Goal: Information Seeking & Learning: Learn about a topic

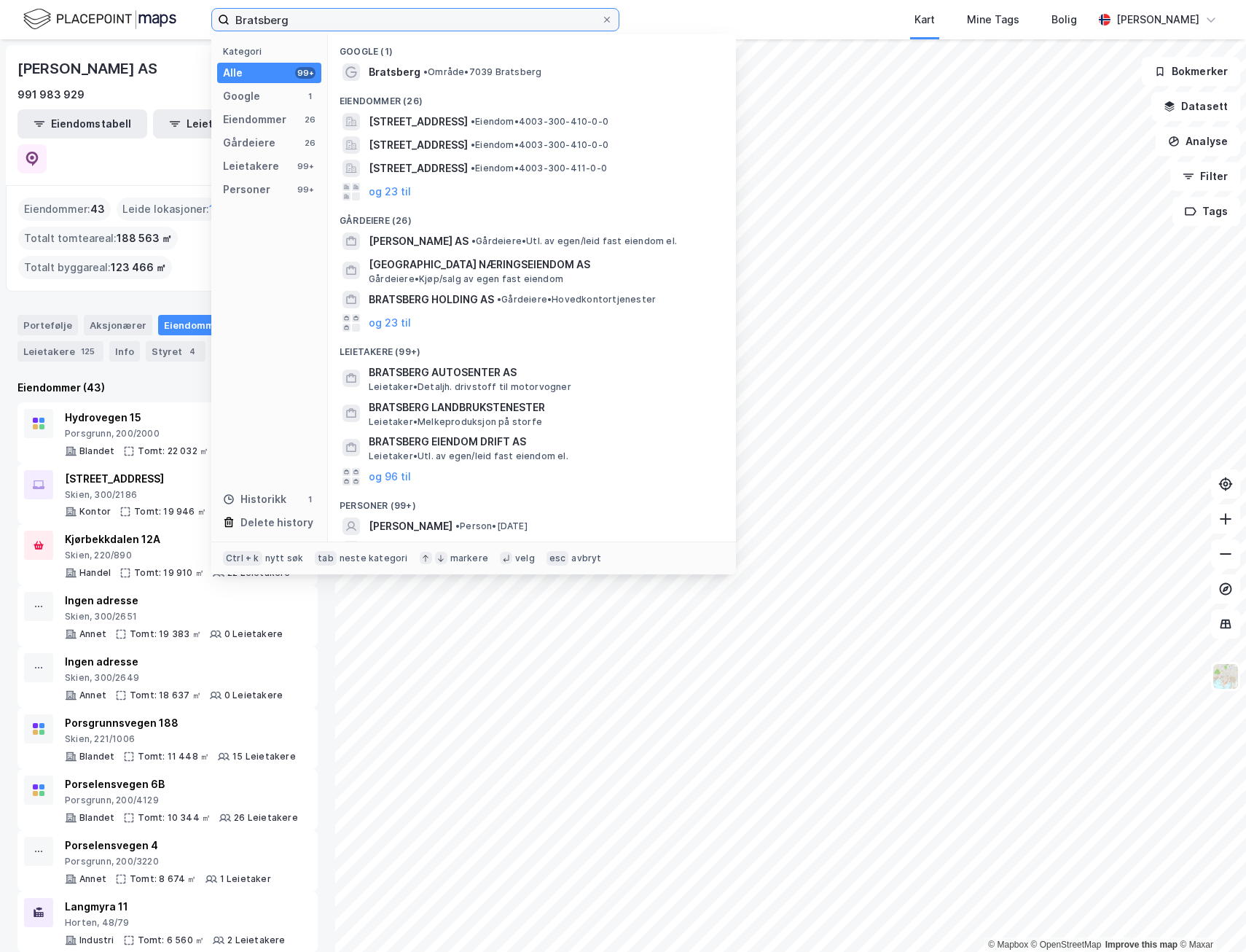
drag, startPoint x: 329, startPoint y: 20, endPoint x: 171, endPoint y: 16, distance: 158.1
click at [172, 15] on div "Bratsberg Kategori Alle 99+ Google 1 Eiendommer 26 Gårdeiere 26 Leietakere 99+ …" at bounding box center [623, 19] width 1246 height 39
paste input "Aseko AS"
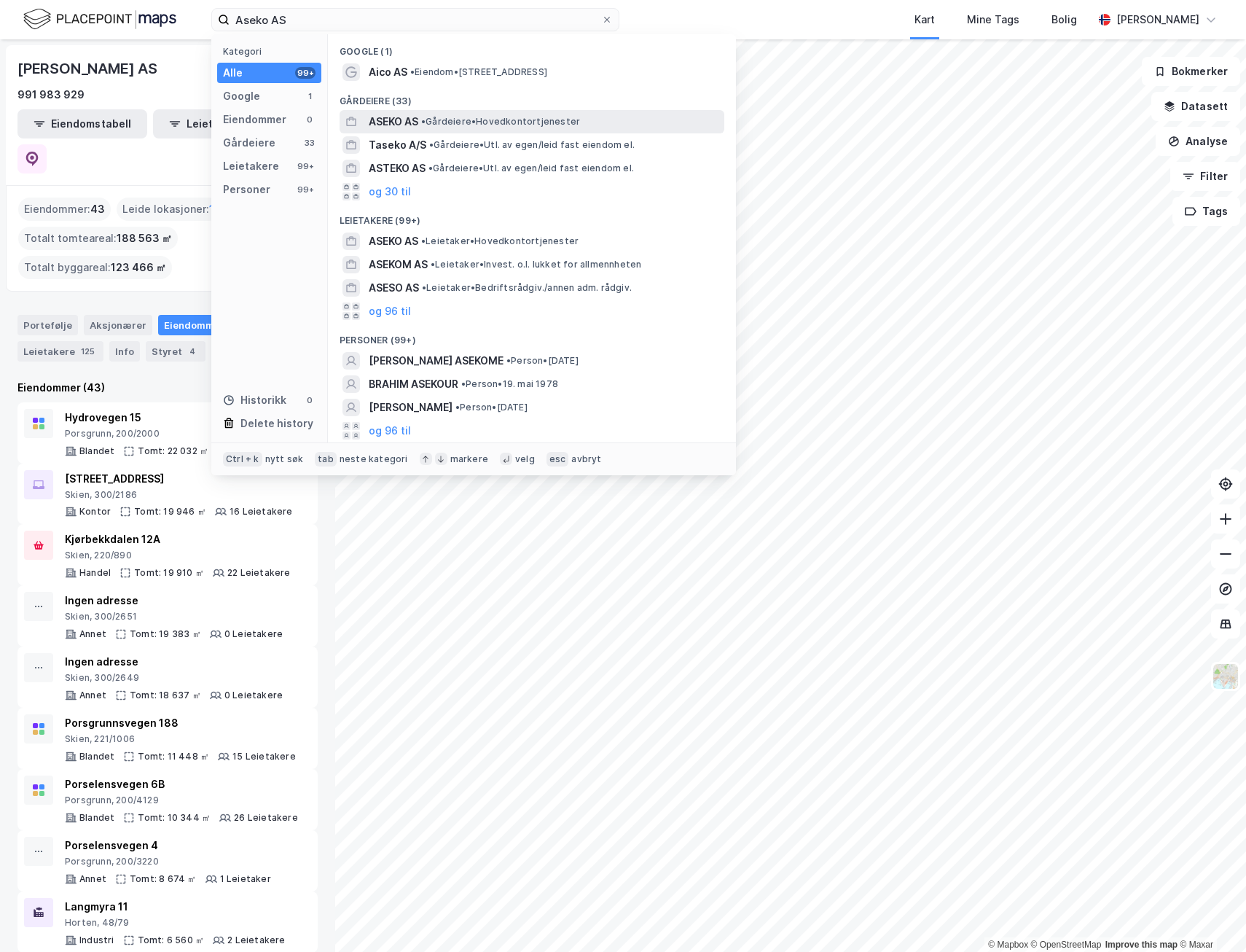
click at [443, 121] on span "• Gårdeiere • Hovedkontortjenester" at bounding box center [500, 122] width 159 height 12
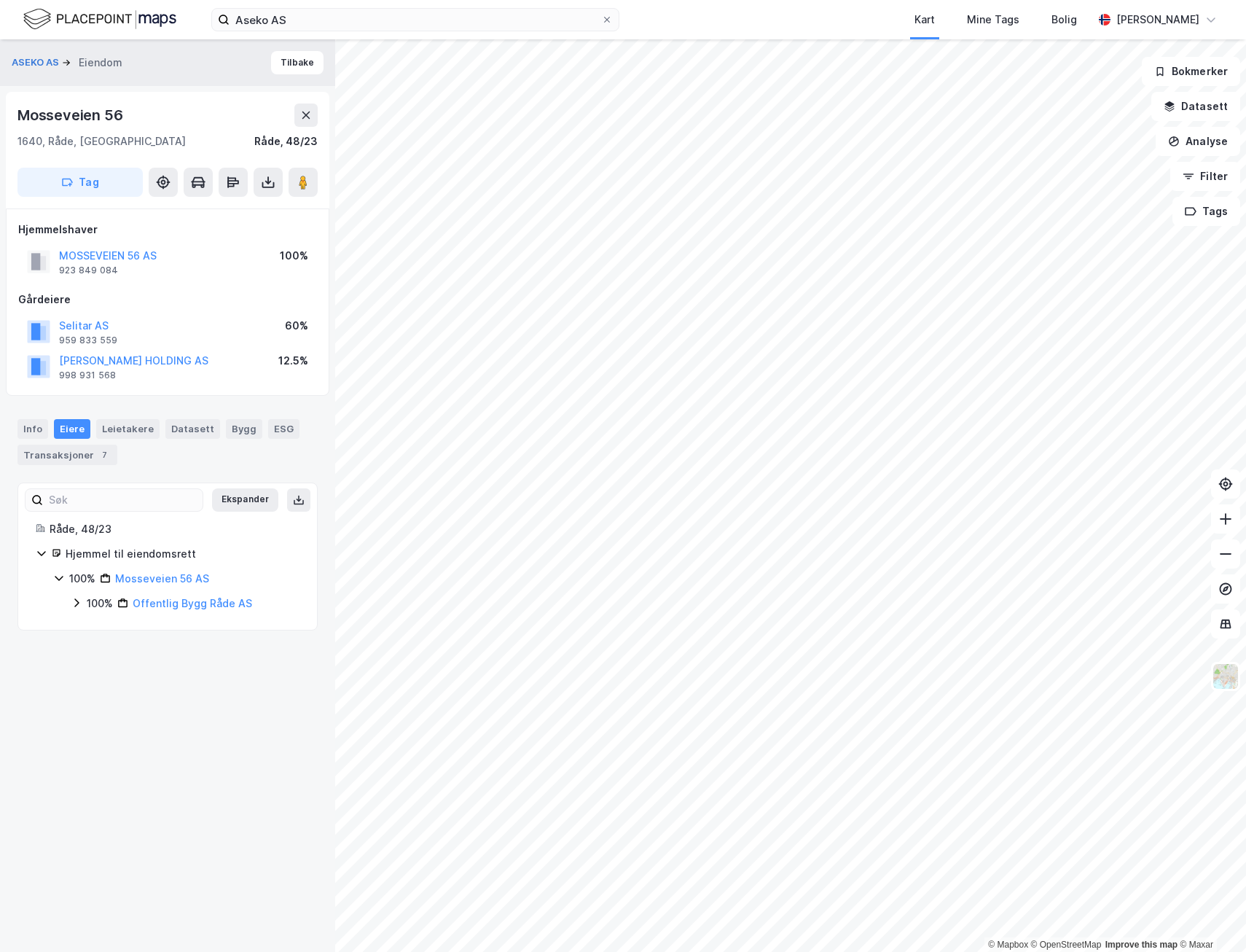
click at [73, 607] on icon at bounding box center [77, 603] width 12 height 12
click at [91, 629] on icon at bounding box center [94, 628] width 12 height 12
click at [100, 677] on div "28% Orepa AS" at bounding box center [194, 677] width 212 height 18
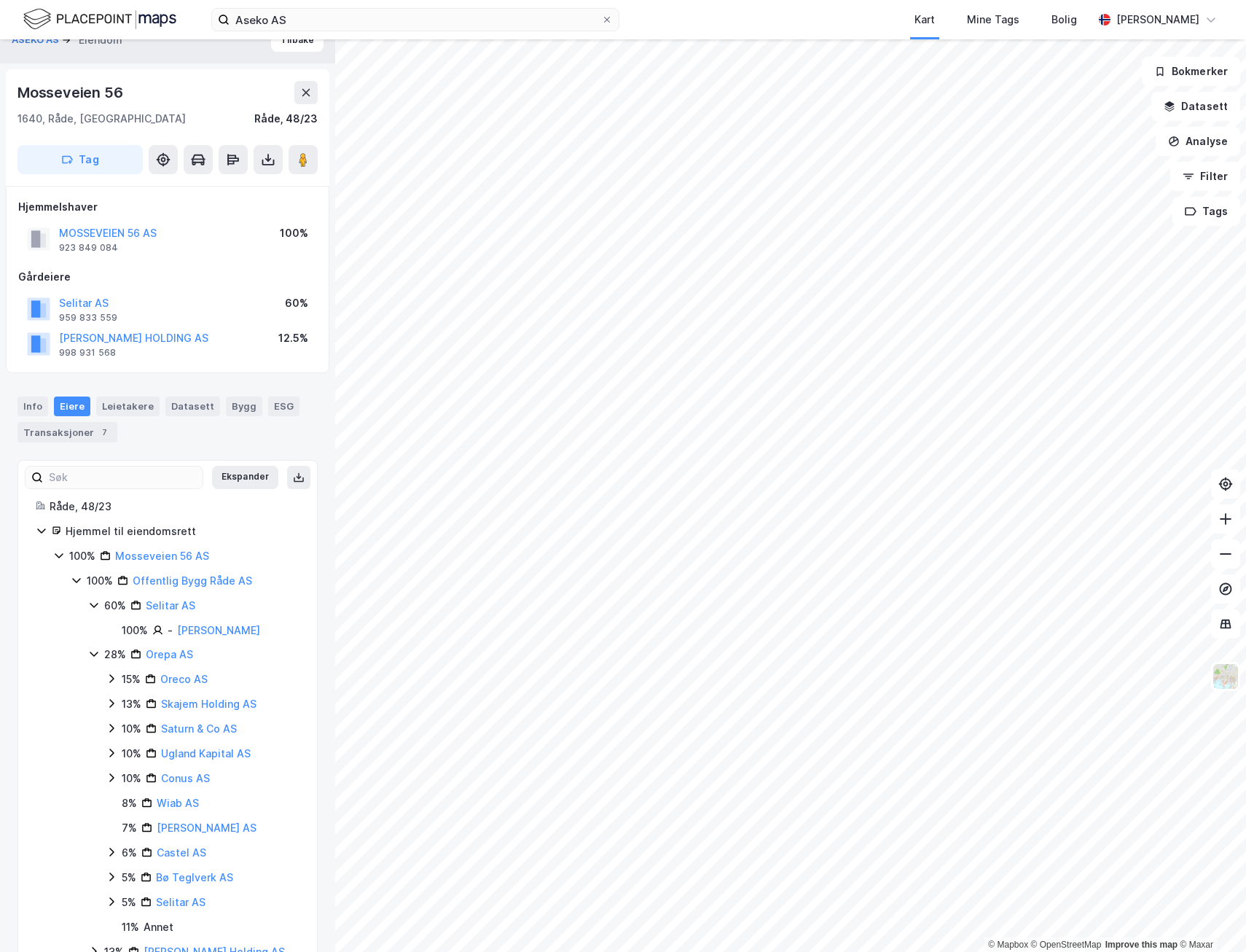
scroll to position [67, 0]
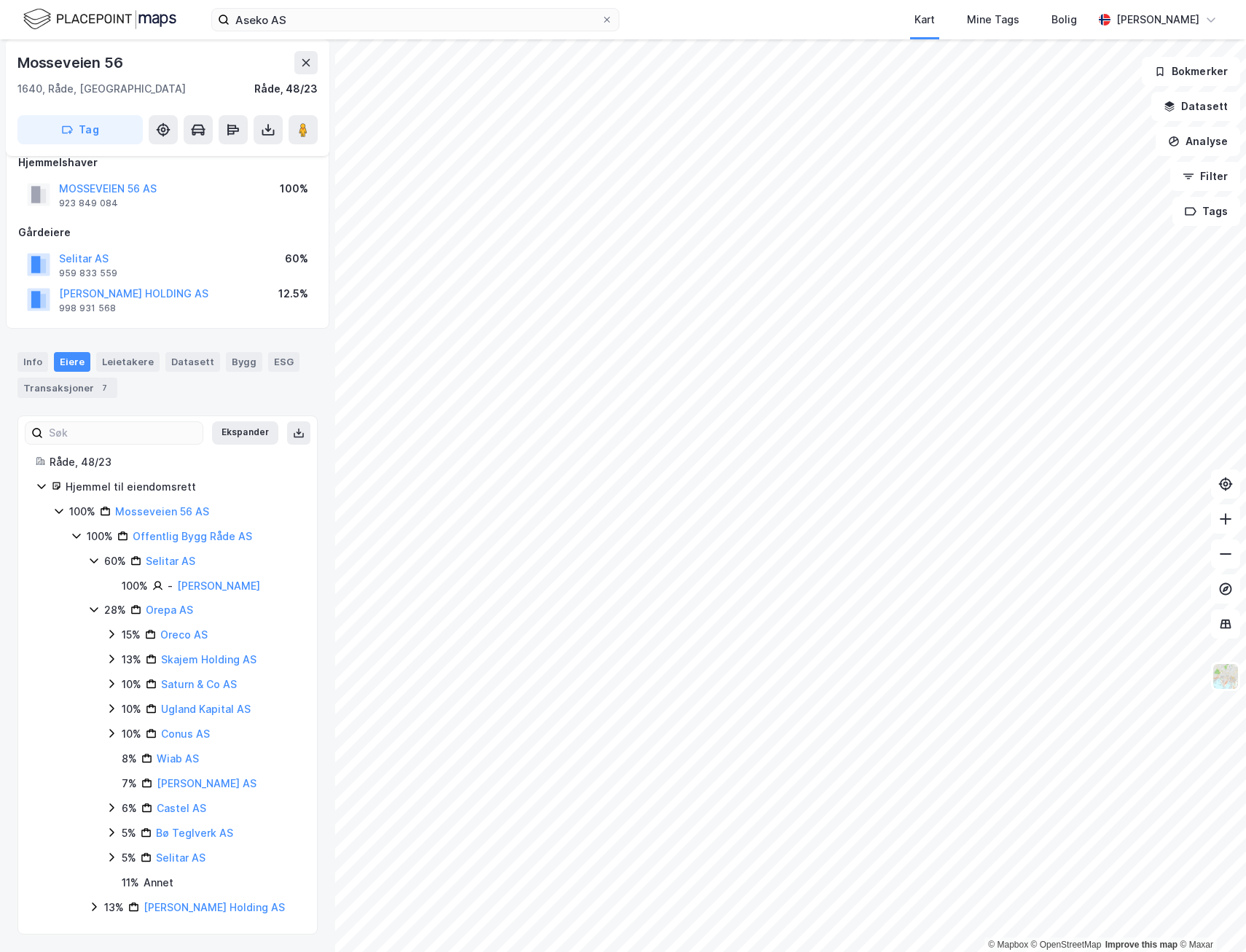
click at [111, 634] on icon at bounding box center [111, 634] width 12 height 12
click at [131, 664] on icon at bounding box center [129, 659] width 12 height 12
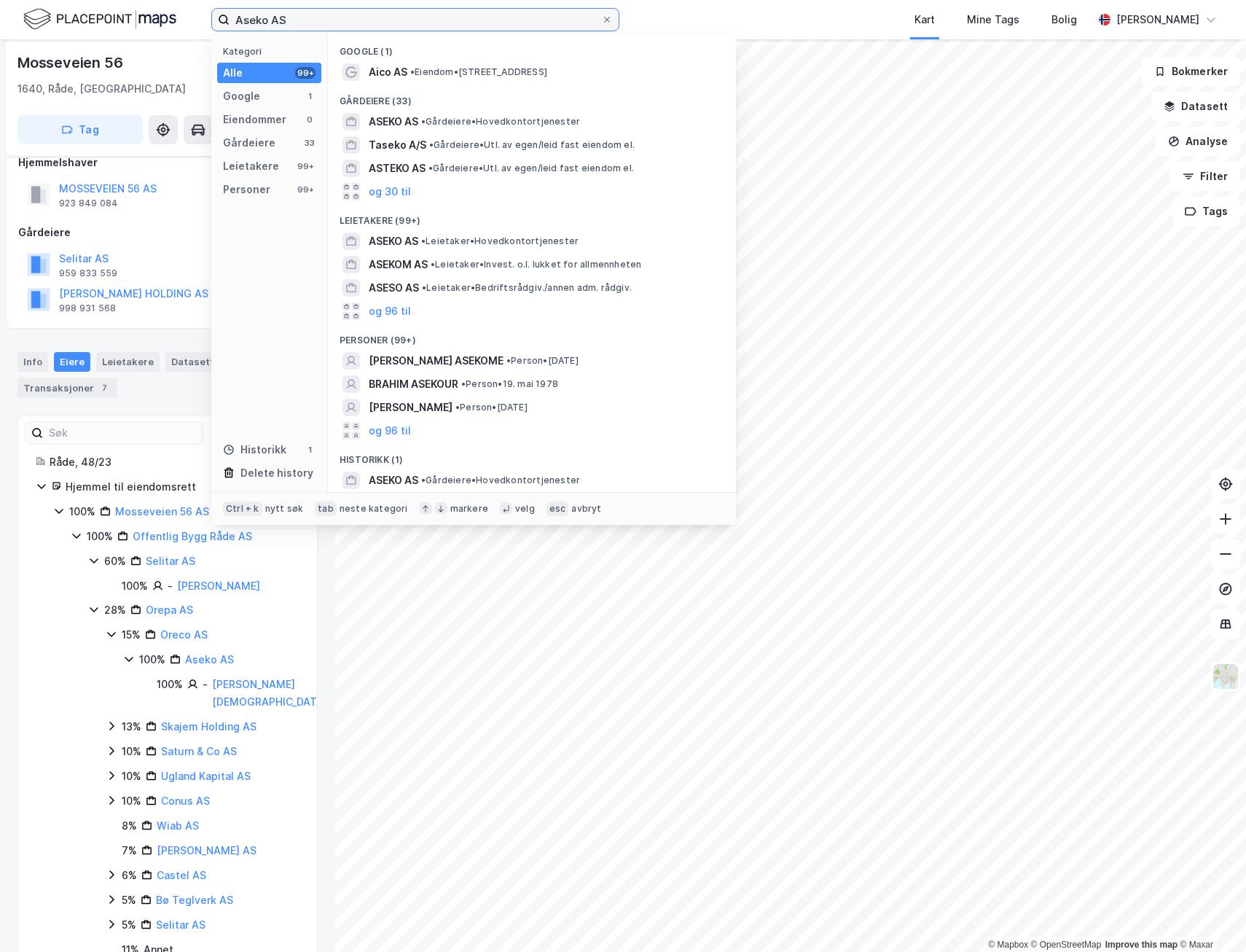
drag, startPoint x: 205, startPoint y: 24, endPoint x: 170, endPoint y: 26, distance: 35.1
click at [170, 26] on div "Aseko AS Kategori Alle 99+ Google 1 Eiendommer 0 Gårdeiere 33 Leietakere 99+ Pe…" at bounding box center [623, 19] width 1246 height 39
paste input "[PERSON_NAME]"
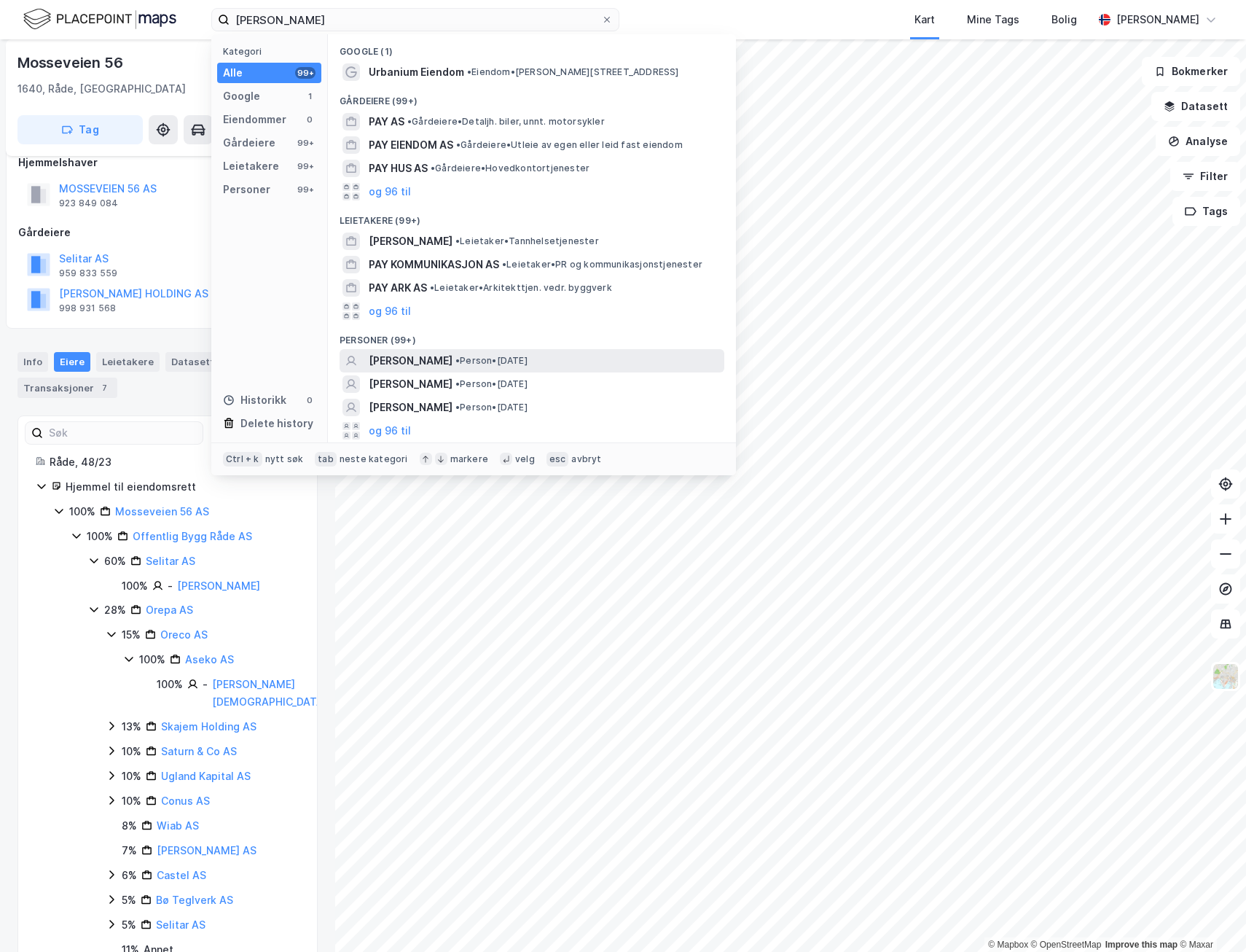
click at [449, 358] on span "[PERSON_NAME]" at bounding box center [411, 361] width 84 height 18
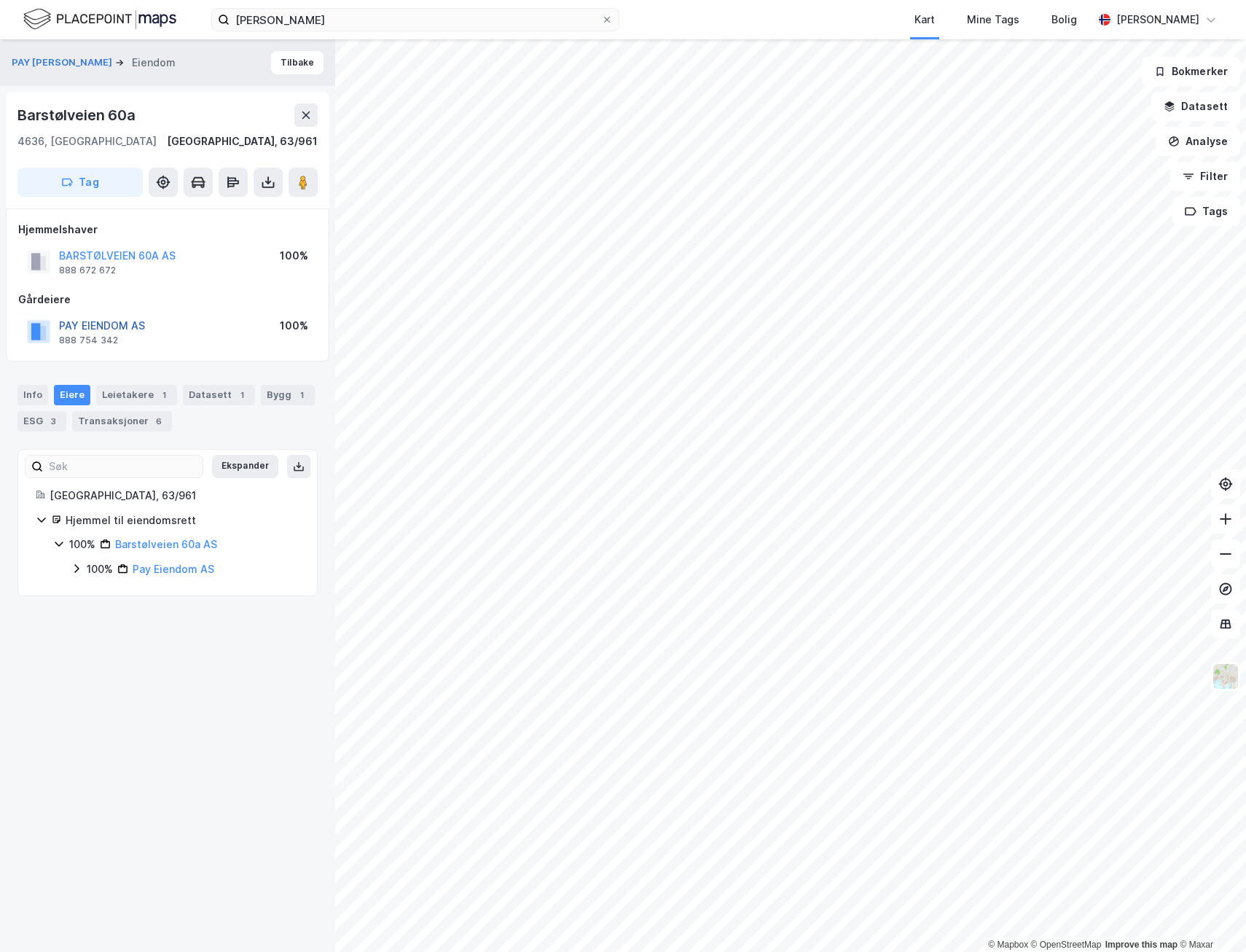
click at [0, 0] on button "PAY EIENDOM AS" at bounding box center [0, 0] width 0 height 0
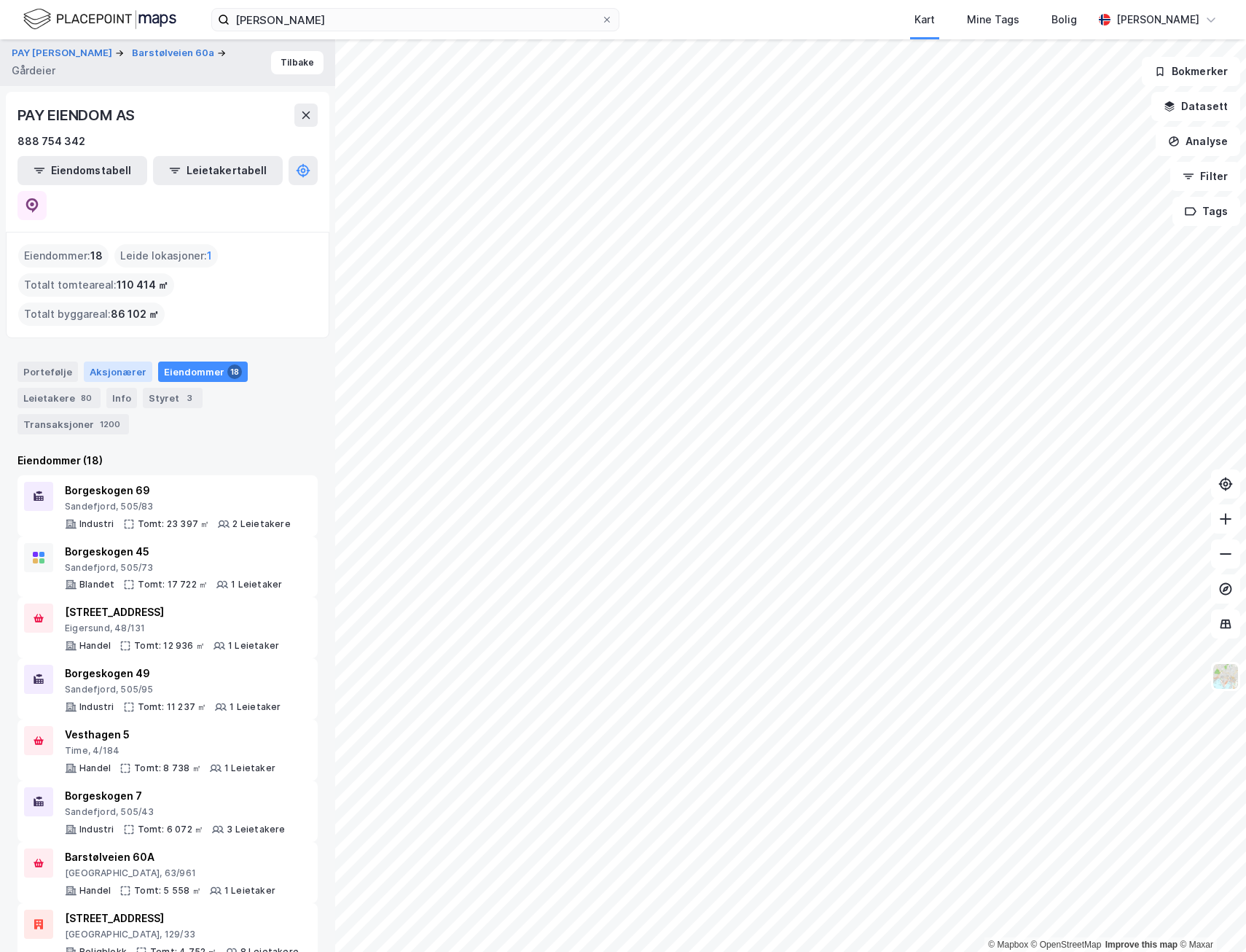
click at [105, 361] on div "Aksjonærer" at bounding box center [118, 372] width 69 height 21
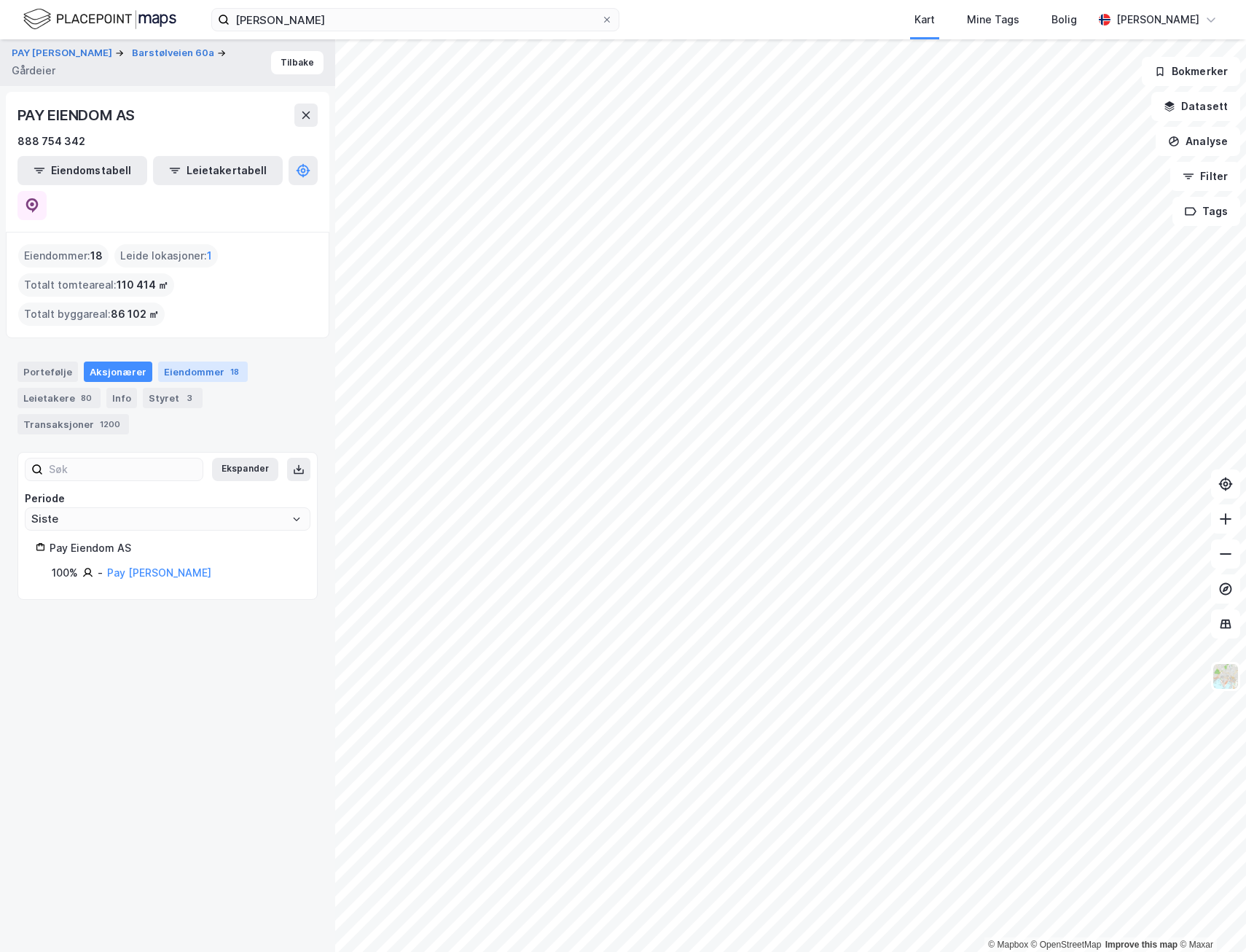
click at [178, 361] on div "Eiendommer 18" at bounding box center [203, 372] width 90 height 21
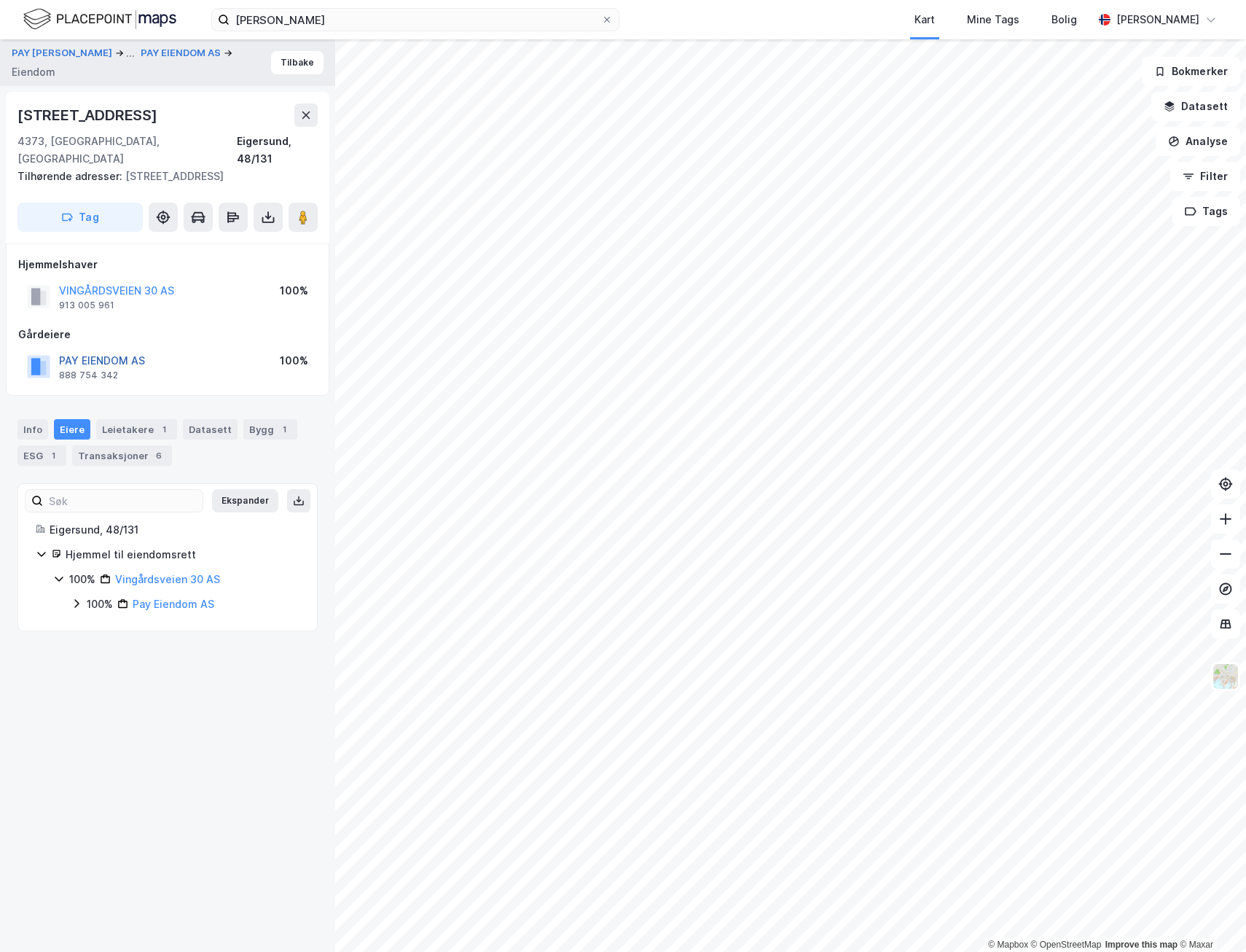
click at [0, 0] on button "PAY EIENDOM AS" at bounding box center [0, 0] width 0 height 0
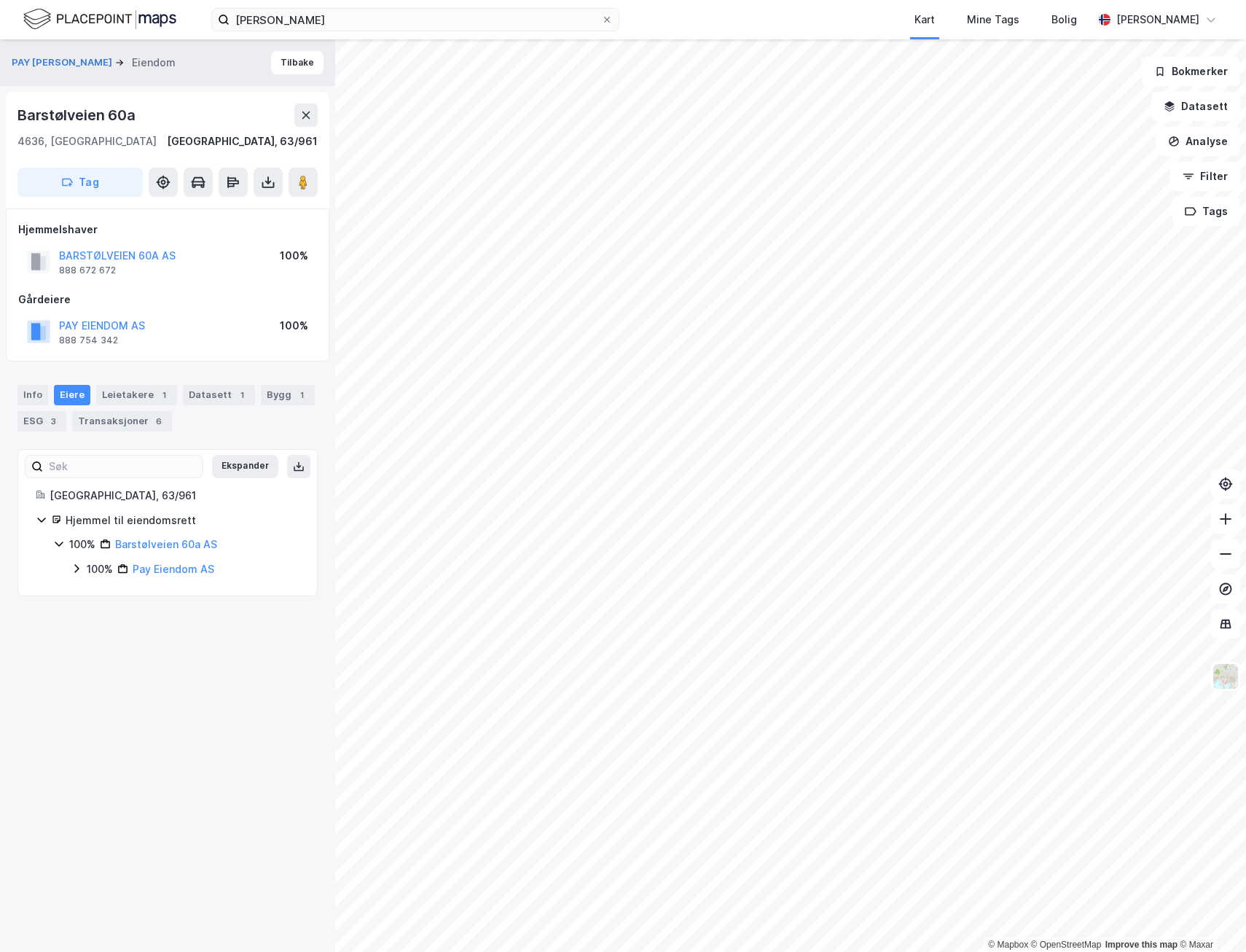
click at [78, 572] on icon at bounding box center [77, 569] width 12 height 12
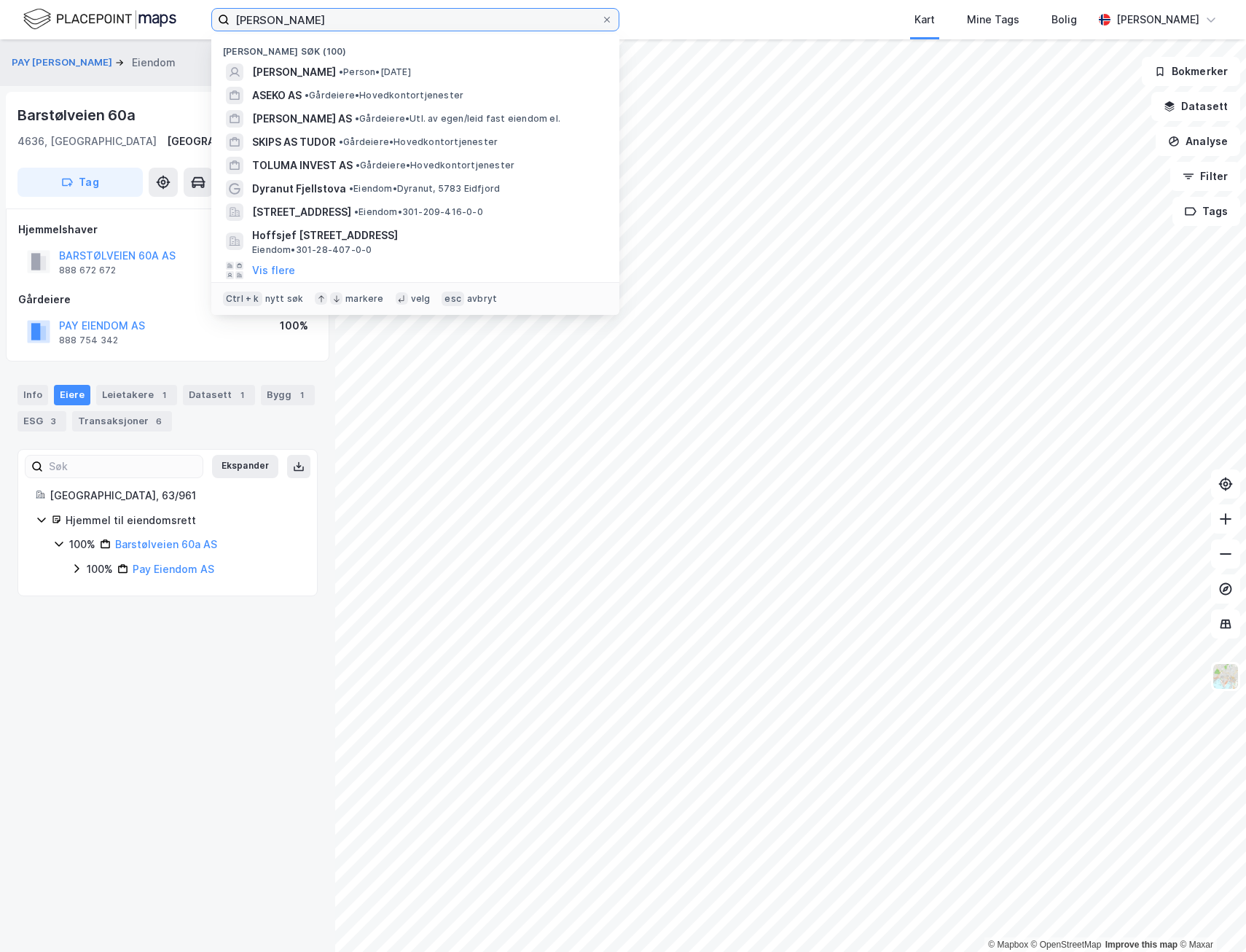
drag, startPoint x: 362, startPoint y: 21, endPoint x: 6, endPoint y: 31, distance: 356.1
click at [10, 30] on div "[PERSON_NAME] søk (100) [PERSON_NAME] • Person • [DATE] ASEKO AS • [PERSON_NAME…" at bounding box center [623, 19] width 1246 height 39
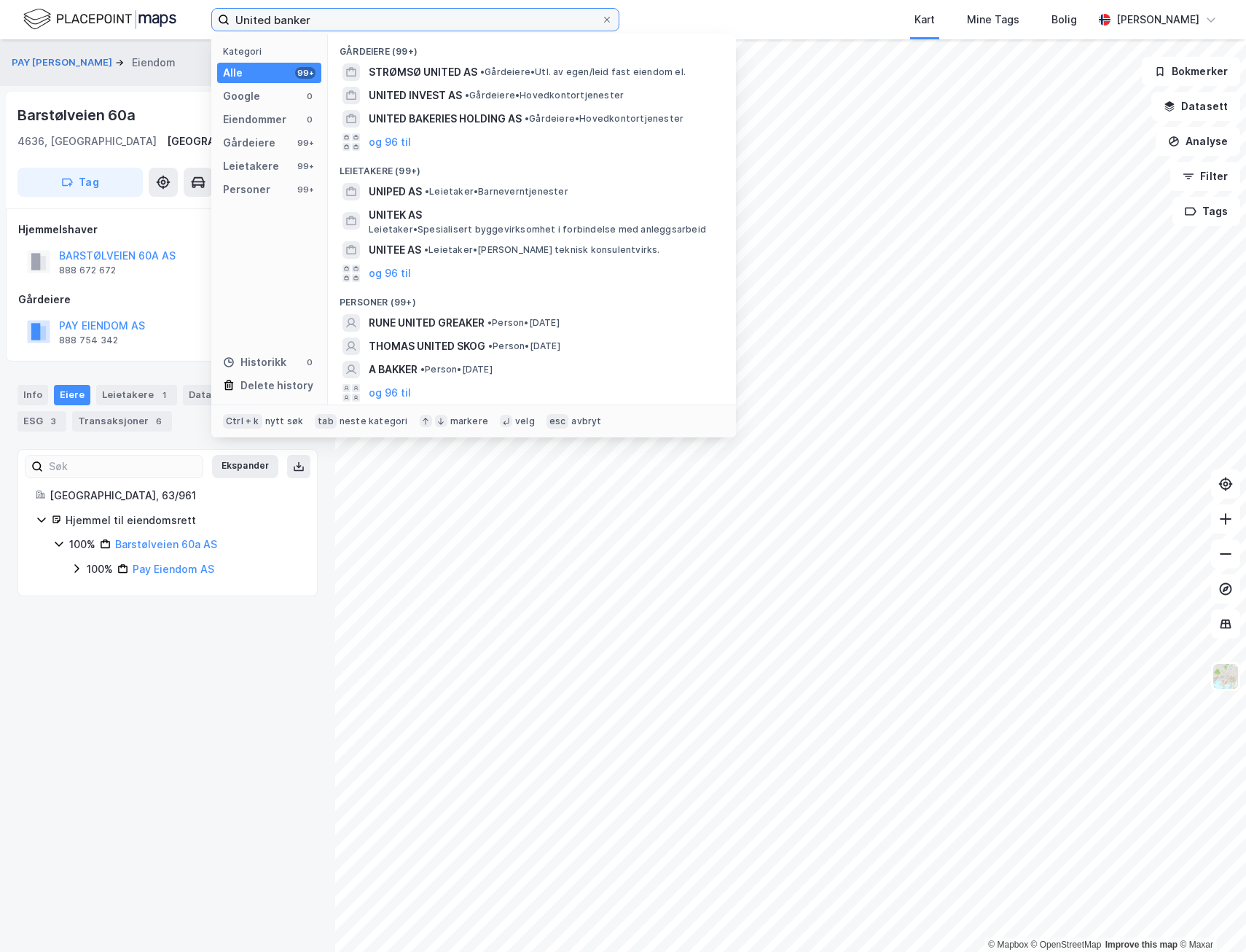
drag, startPoint x: 286, startPoint y: 21, endPoint x: 144, endPoint y: 21, distance: 142.0
click at [144, 21] on div "United banker Kategori Alle 99+ Google 0 Eiendommer 0 Gårdeiere 99+ Leietakere …" at bounding box center [623, 19] width 1246 height 39
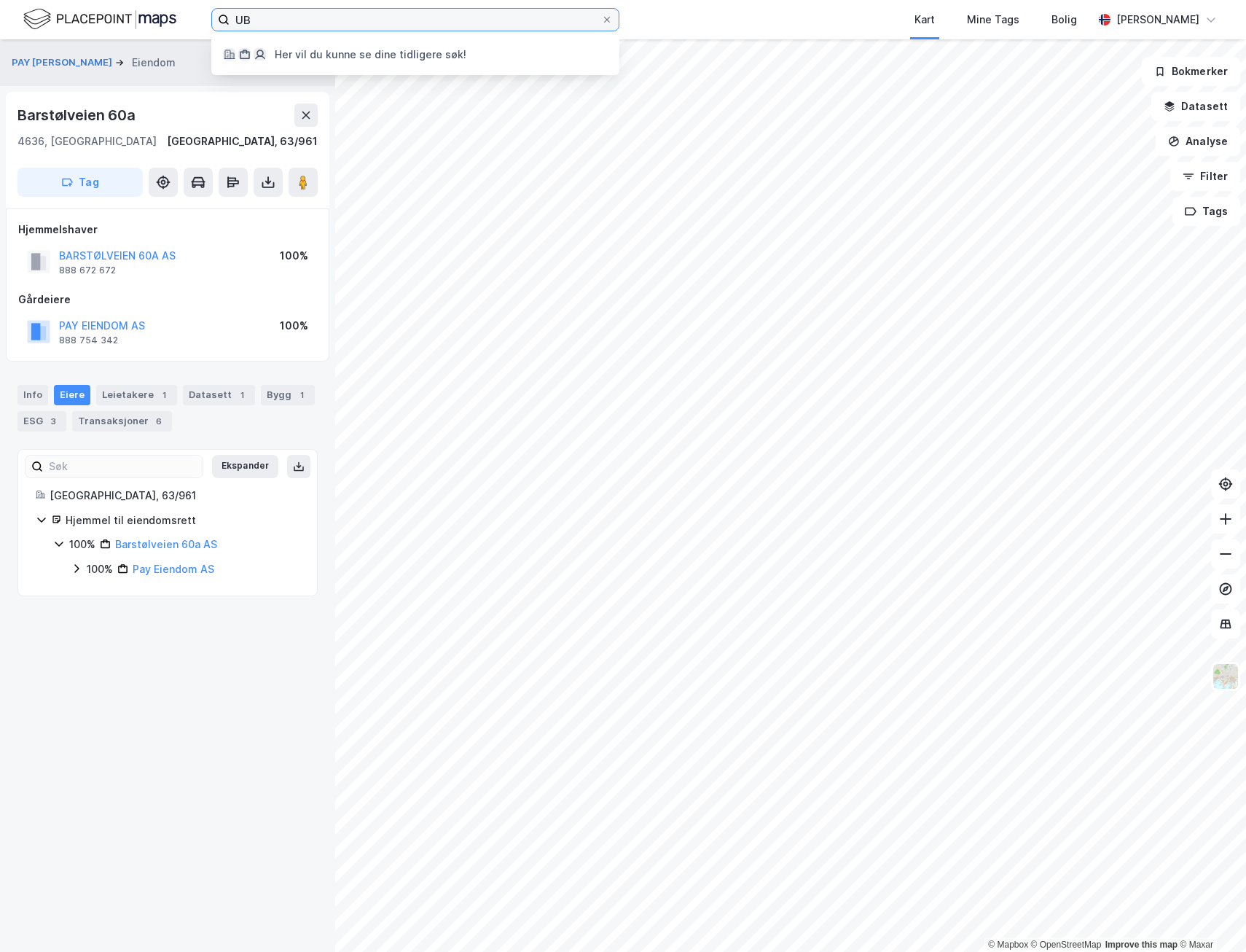
type input "U"
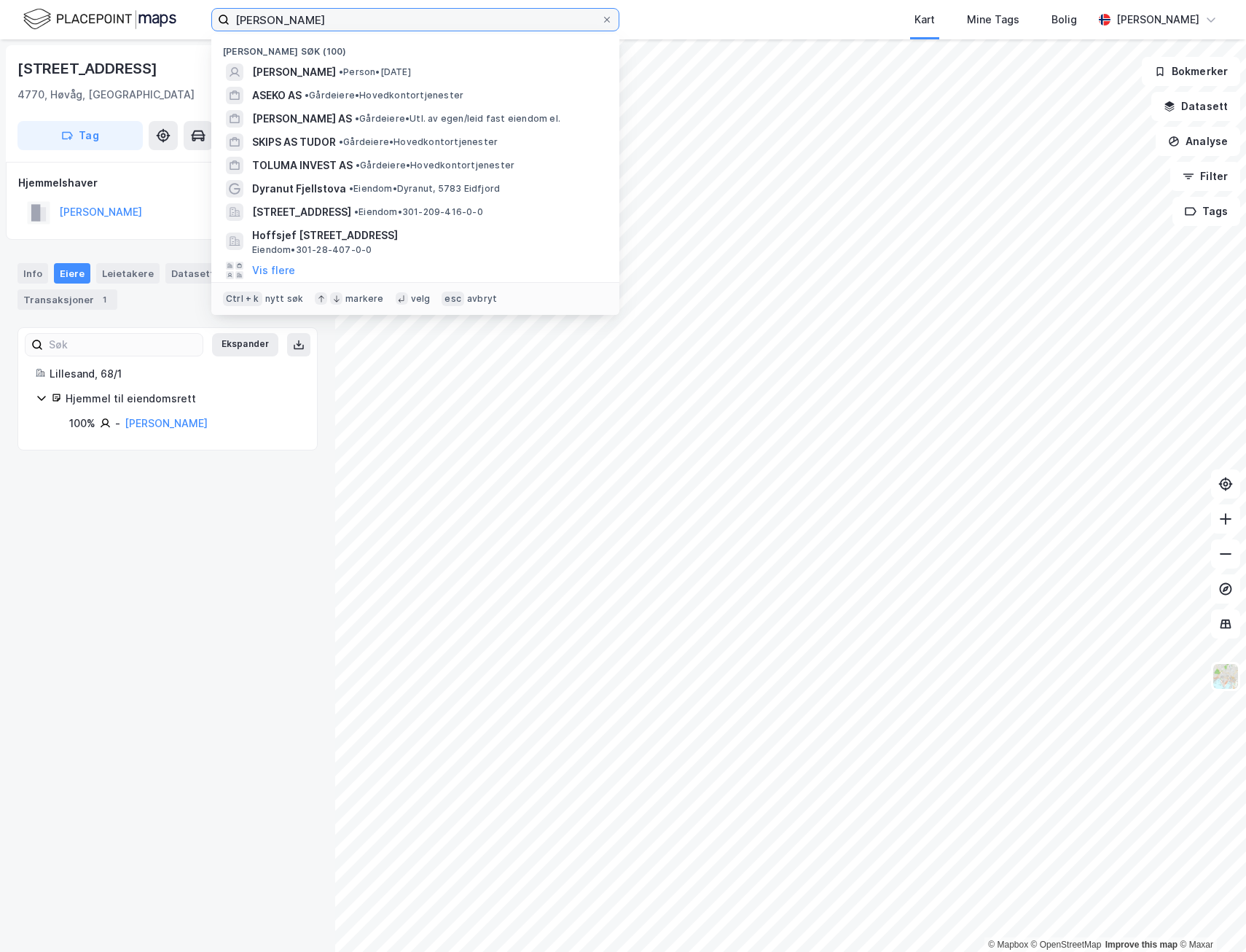
drag, startPoint x: 329, startPoint y: 24, endPoint x: 76, endPoint y: 34, distance: 253.2
click at [74, 34] on div "[PERSON_NAME] Nylige søk (100) [PERSON_NAME] • Person • [DATE] ASEKO AS • [PERS…" at bounding box center [623, 19] width 1246 height 39
type input "Å"
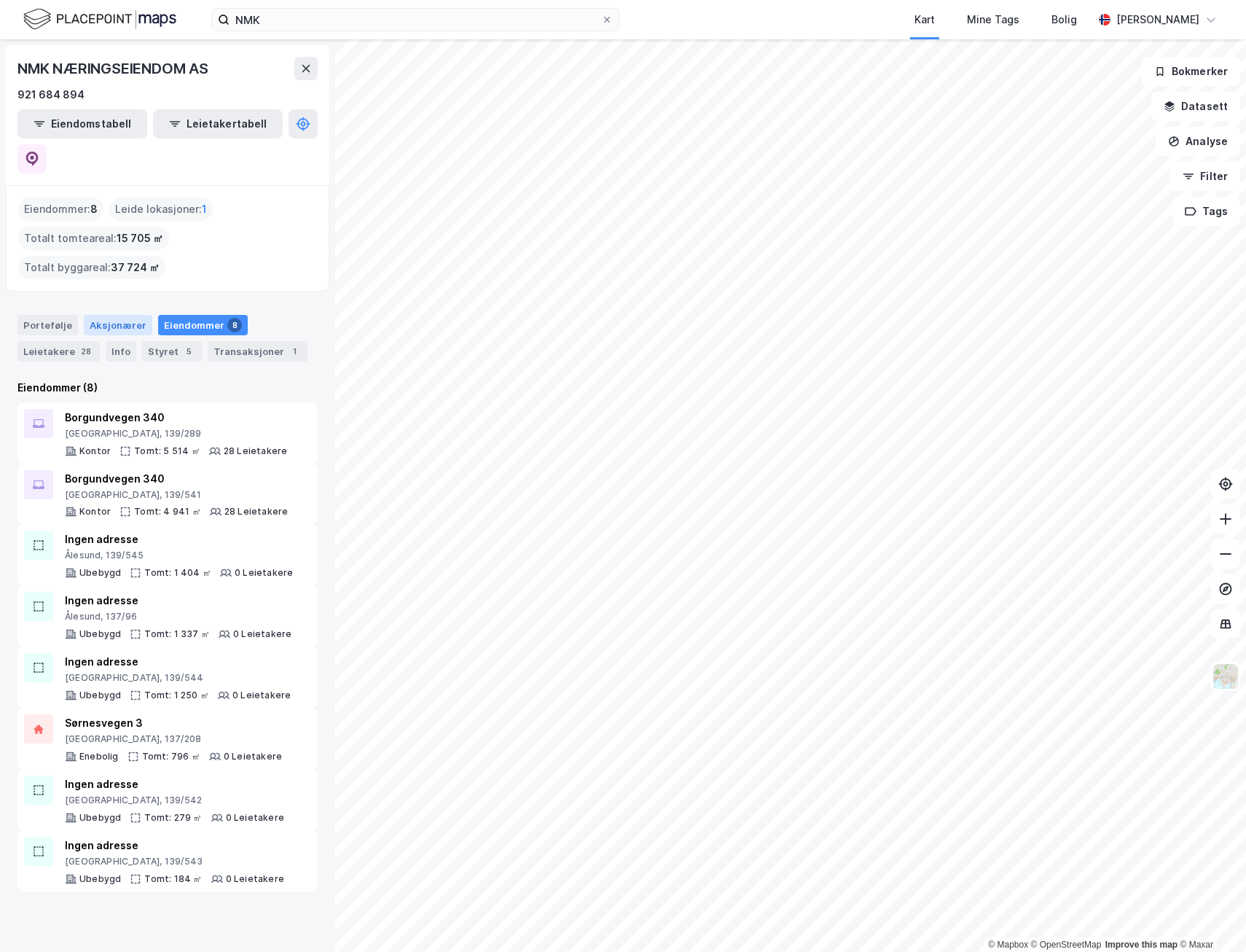
click at [109, 315] on div "Aksjonærer" at bounding box center [118, 325] width 69 height 21
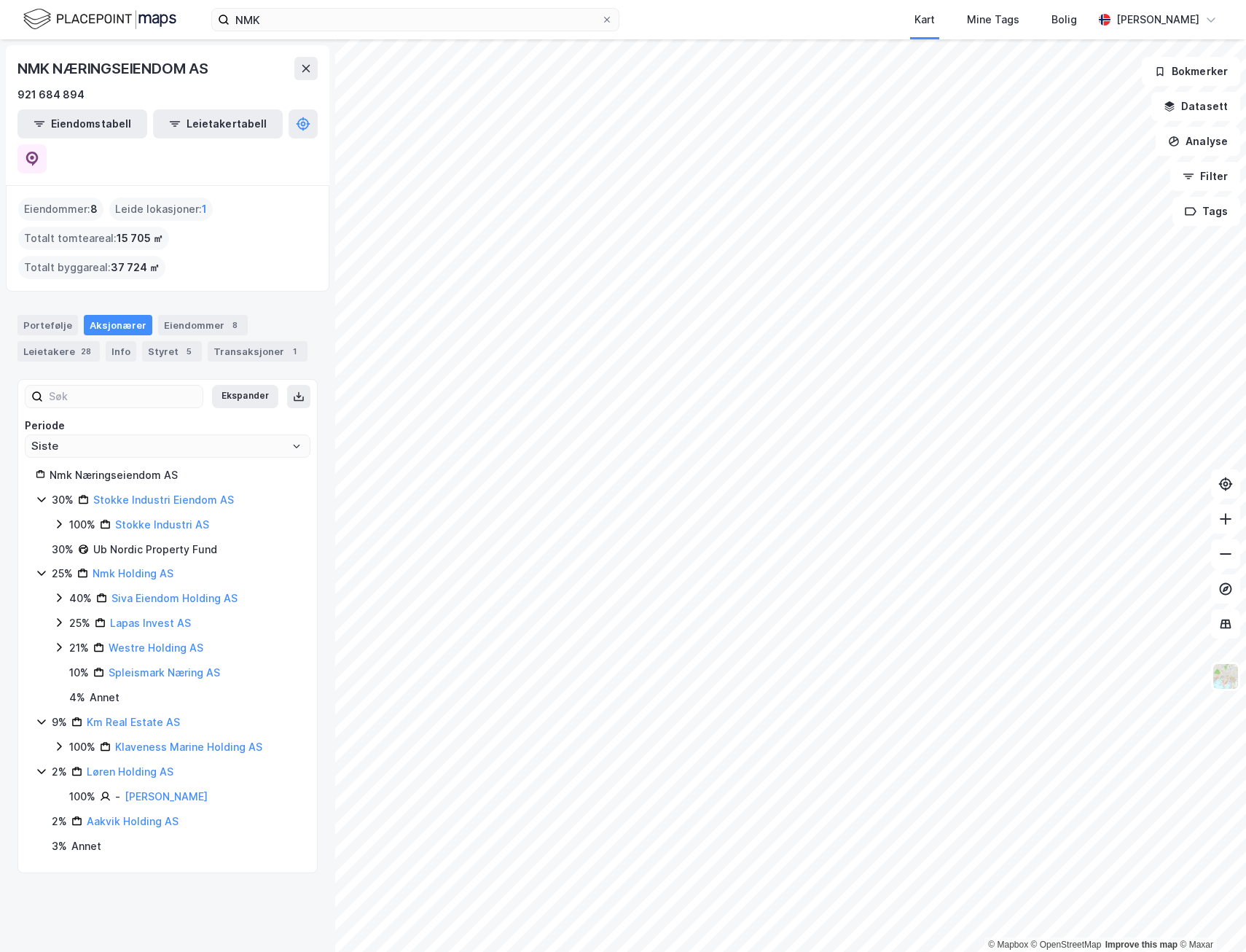
click at [41, 567] on icon at bounding box center [41, 573] width 12 height 12
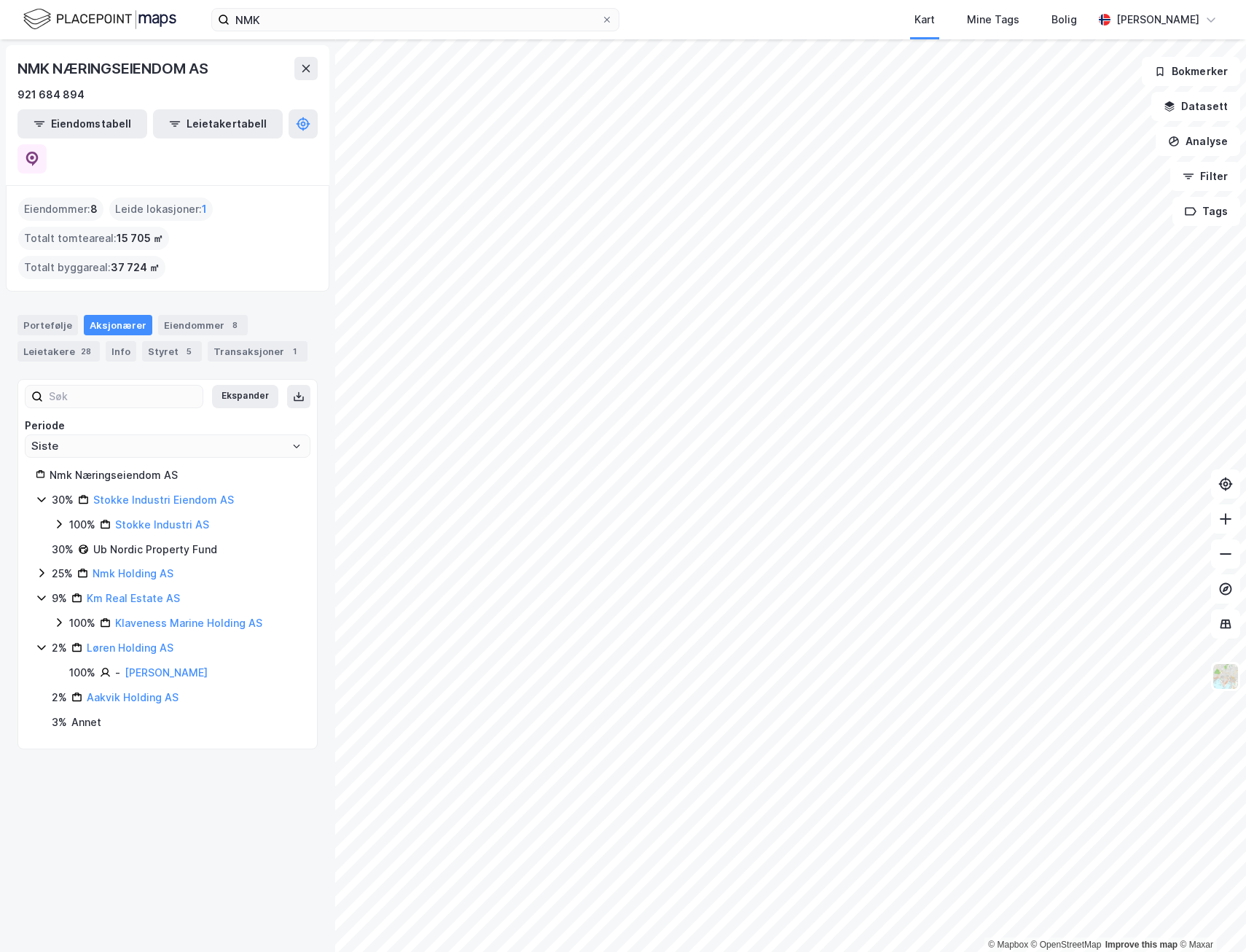
click at [41, 569] on icon at bounding box center [41, 574] width 4 height 9
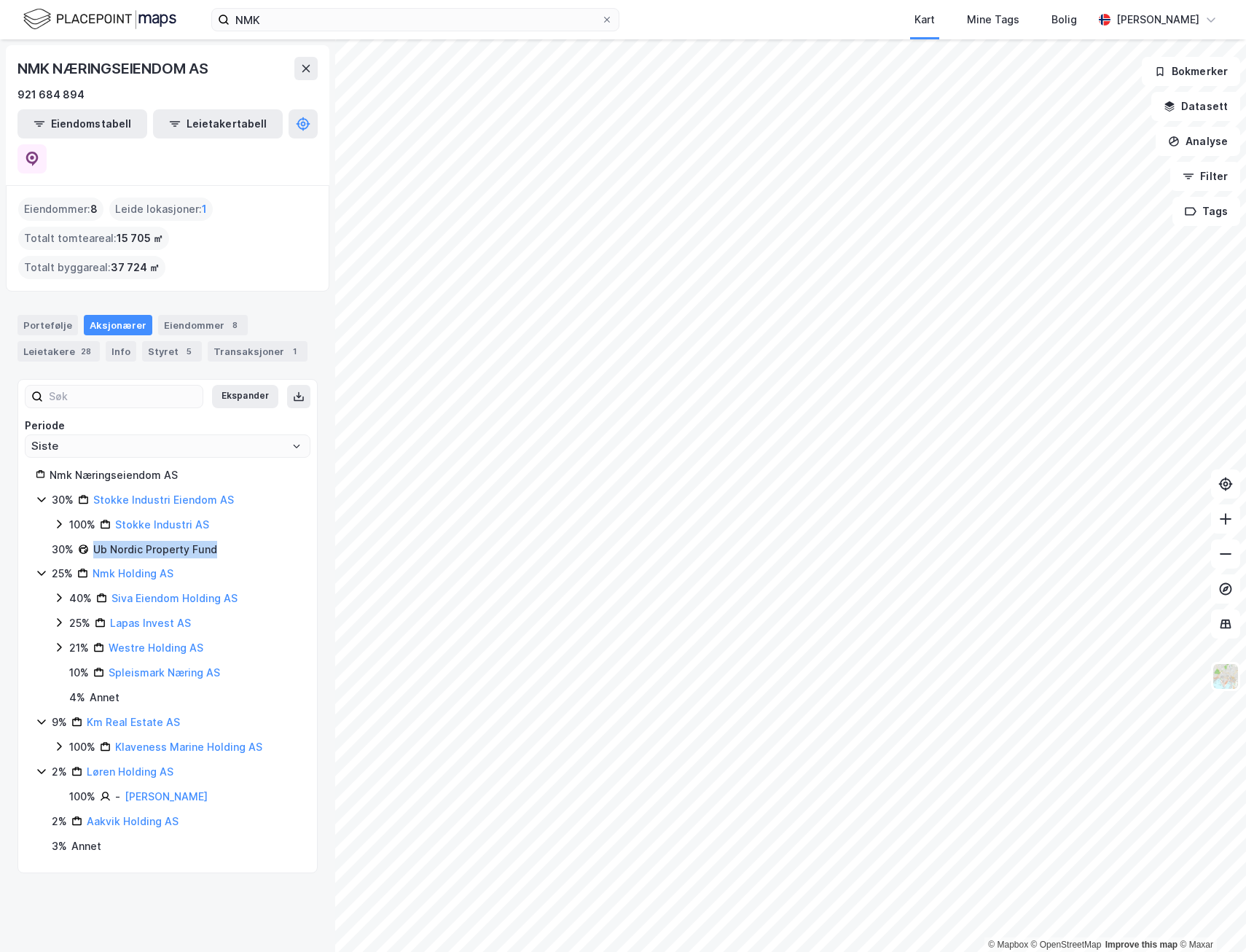
drag, startPoint x: 215, startPoint y: 482, endPoint x: 89, endPoint y: 482, distance: 126.0
click at [89, 541] on div "30% Ub Nordic Property Fund" at bounding box center [175, 549] width 248 height 18
copy div "Ub Nordic Property Fund"
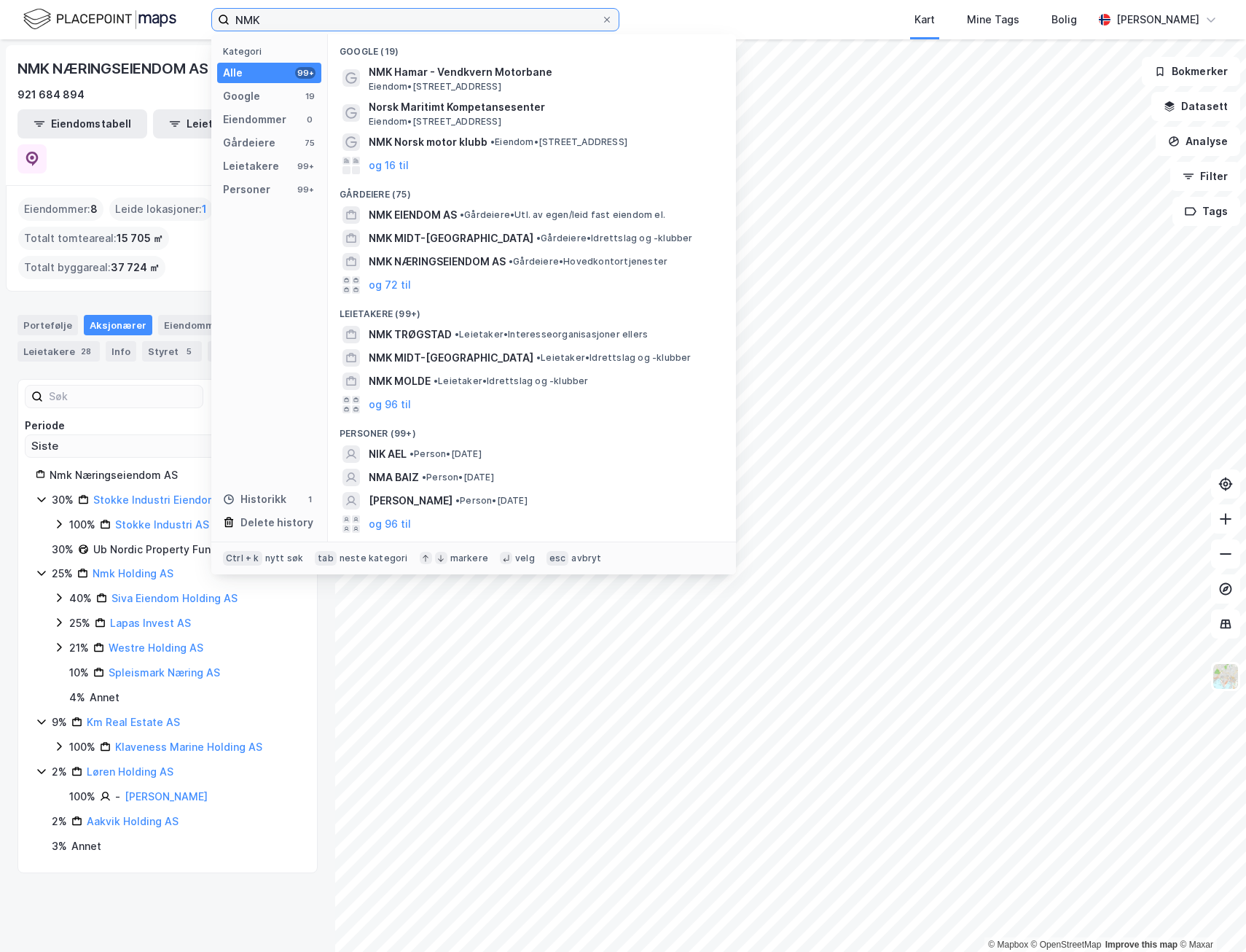
drag, startPoint x: 271, startPoint y: 21, endPoint x: 153, endPoint y: 24, distance: 118.0
click at [153, 24] on div "NMK Kategori Alle 99+ Google 19 Eiendommer 0 Gårdeiere 75 Leietakere 99+ Person…" at bounding box center [623, 19] width 1246 height 39
paste input "Ub Nordic Property Fund"
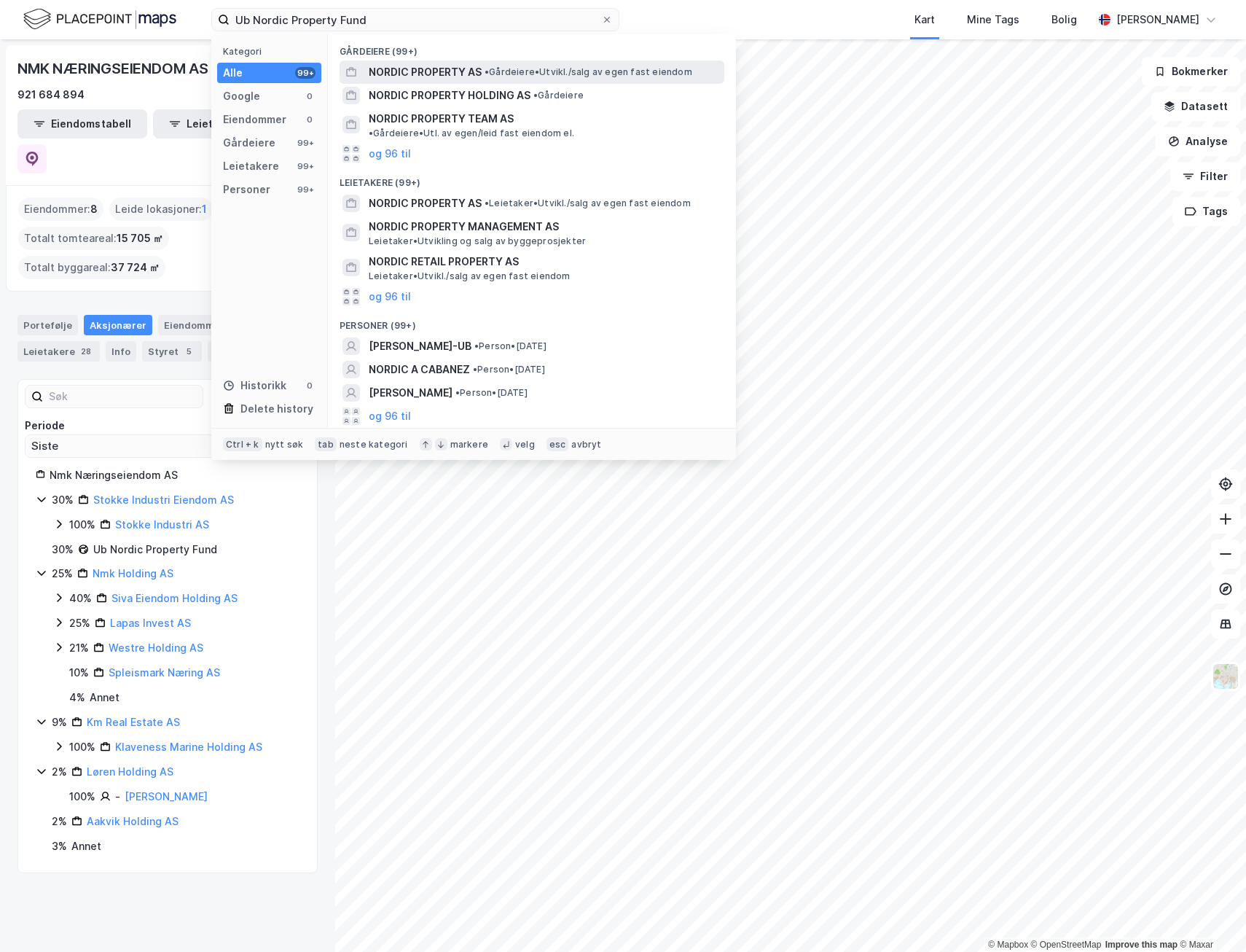
click at [480, 68] on span "NORDIC PROPERTY AS" at bounding box center [425, 72] width 113 height 18
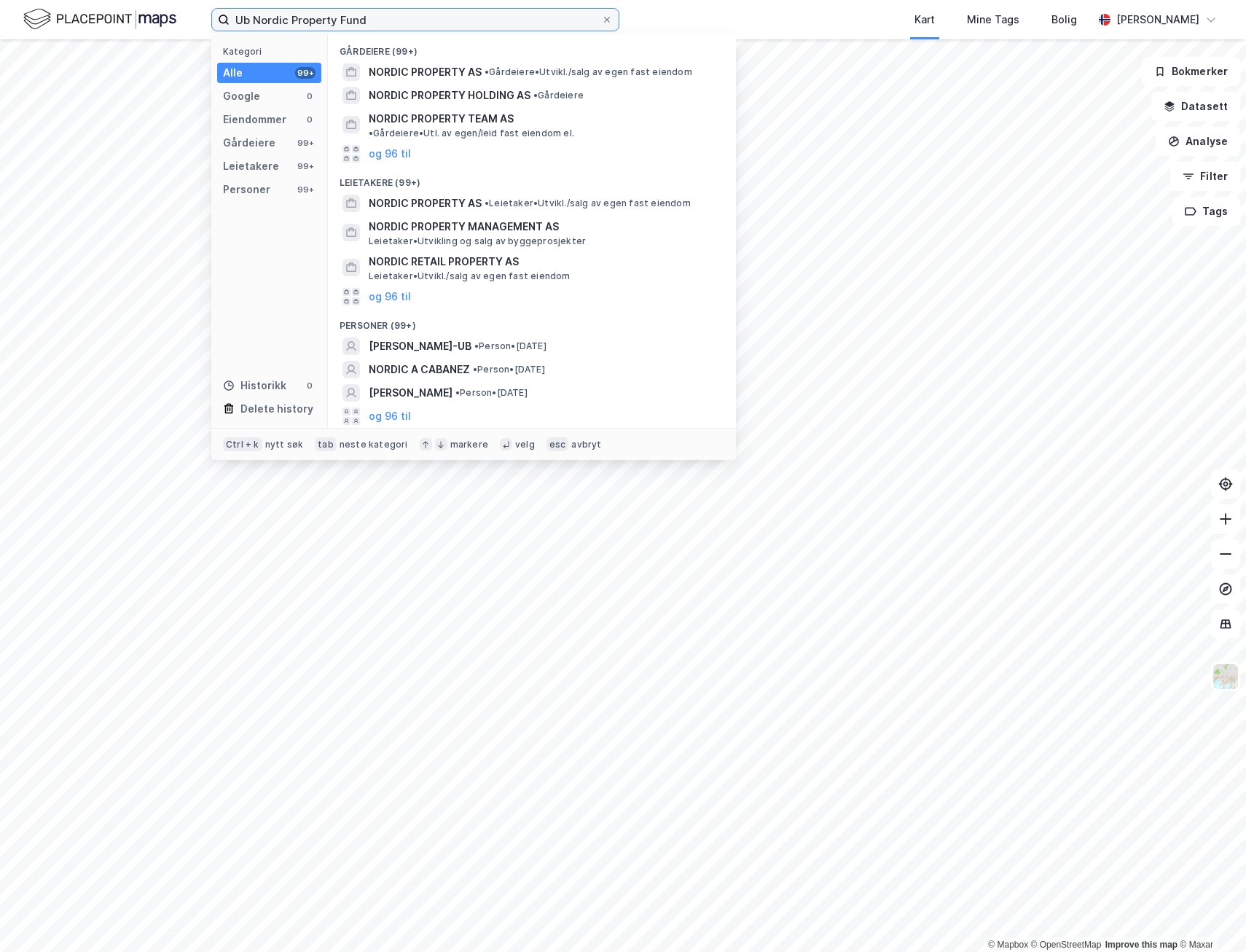
click at [389, 19] on input "Ub Nordic Property Fund" at bounding box center [415, 20] width 372 height 22
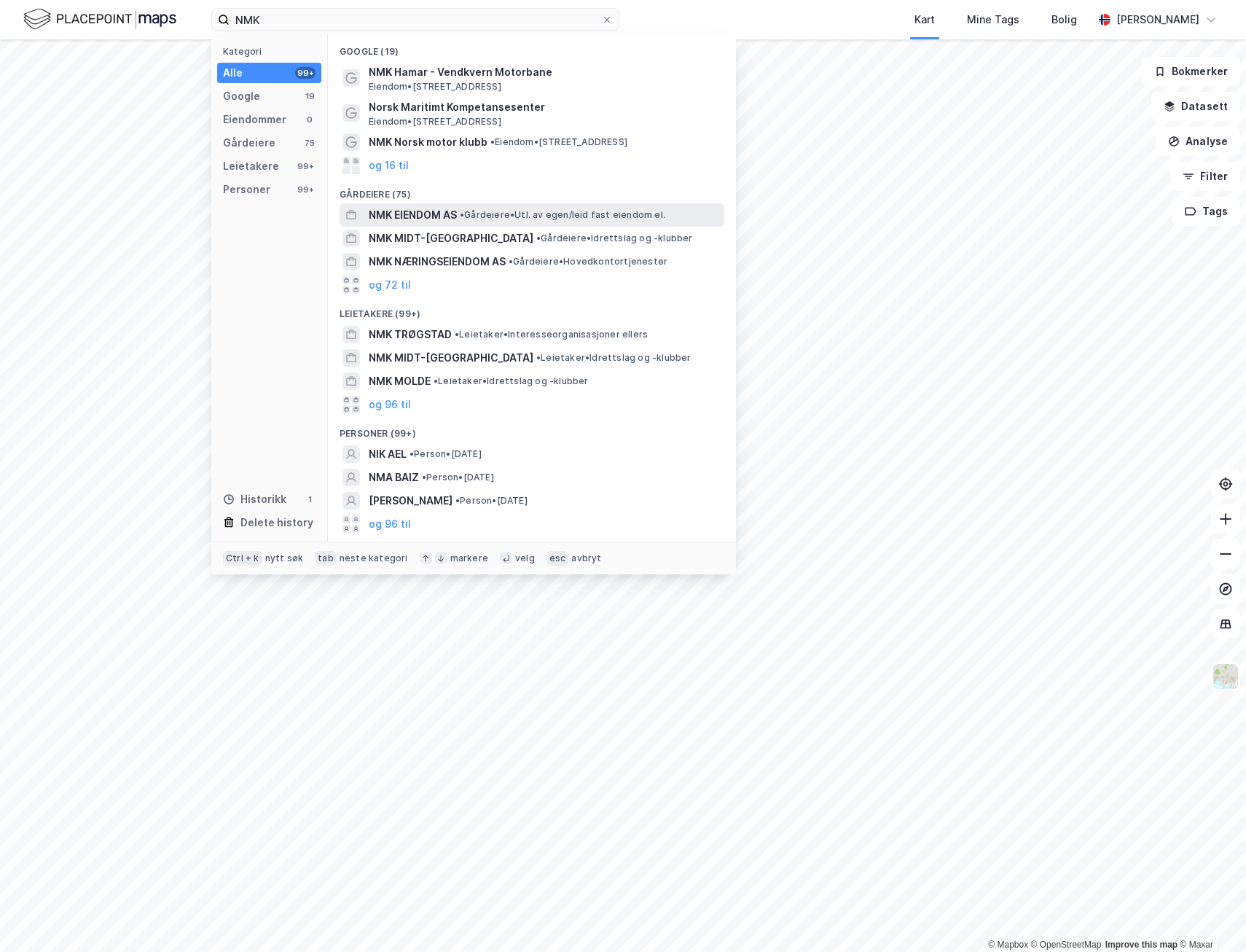
click at [424, 210] on span "NMK EIENDOM AS" at bounding box center [413, 215] width 88 height 18
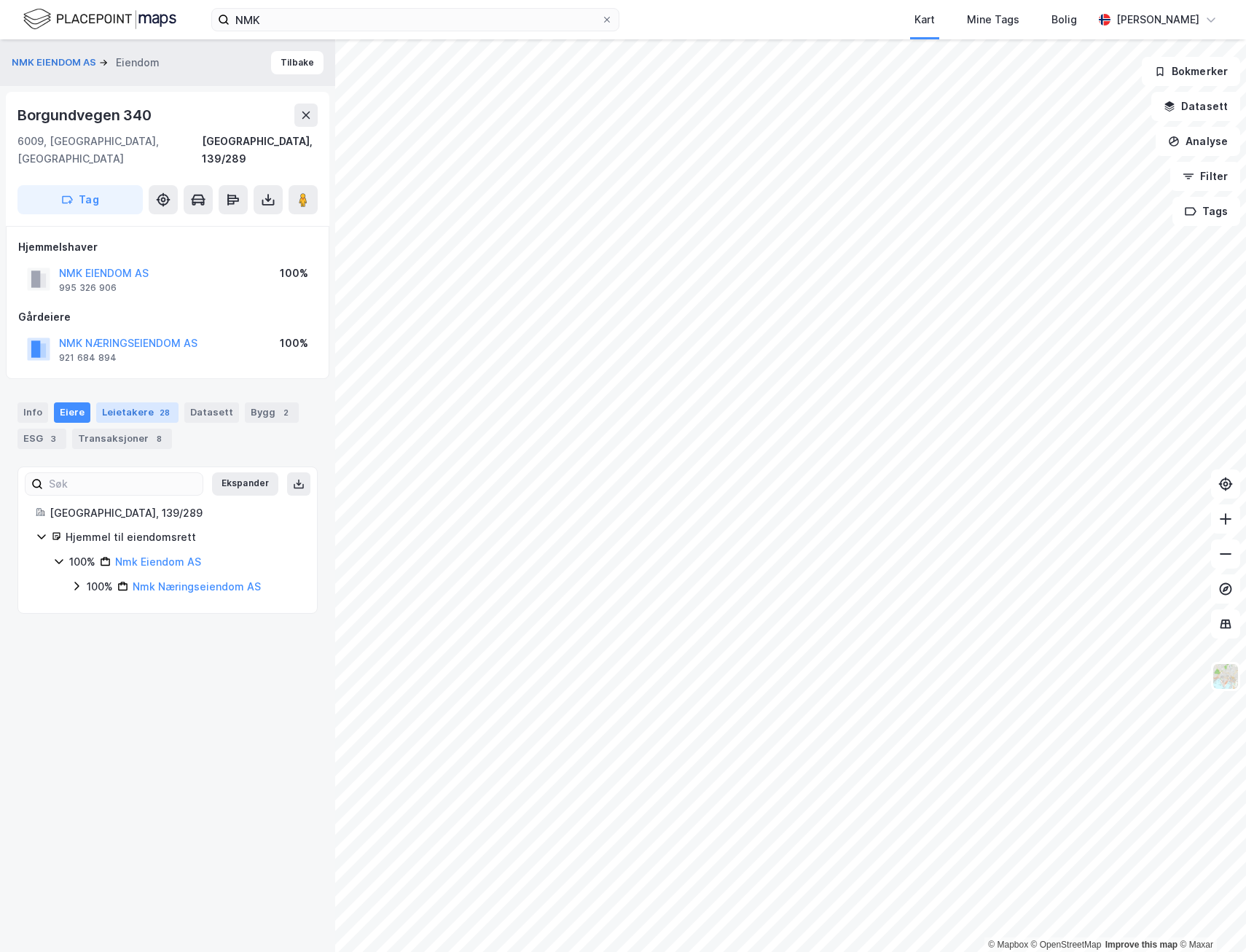
click at [116, 403] on div "Leietakere 28" at bounding box center [137, 413] width 83 height 21
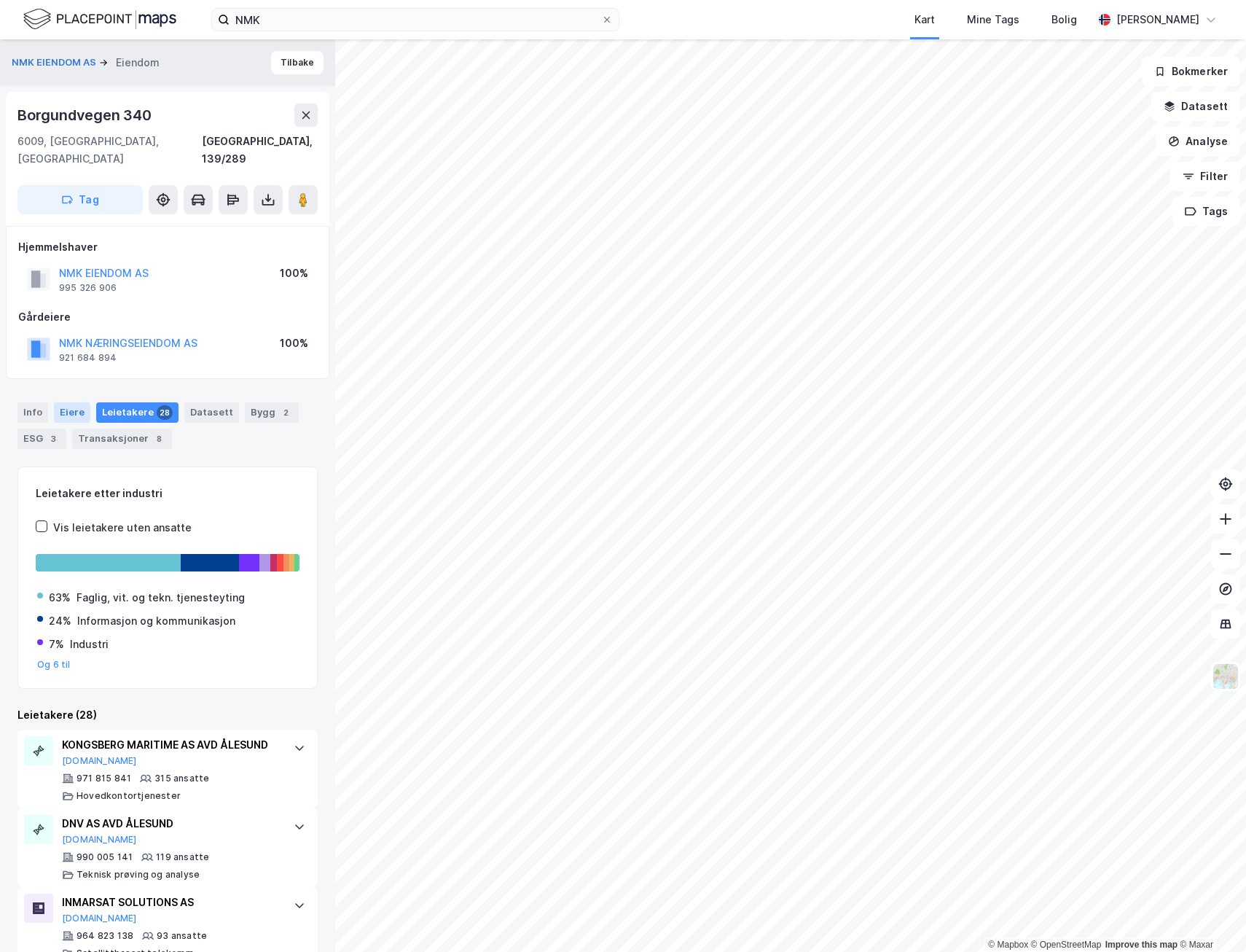
click at [63, 403] on div "Eiere" at bounding box center [72, 413] width 36 height 21
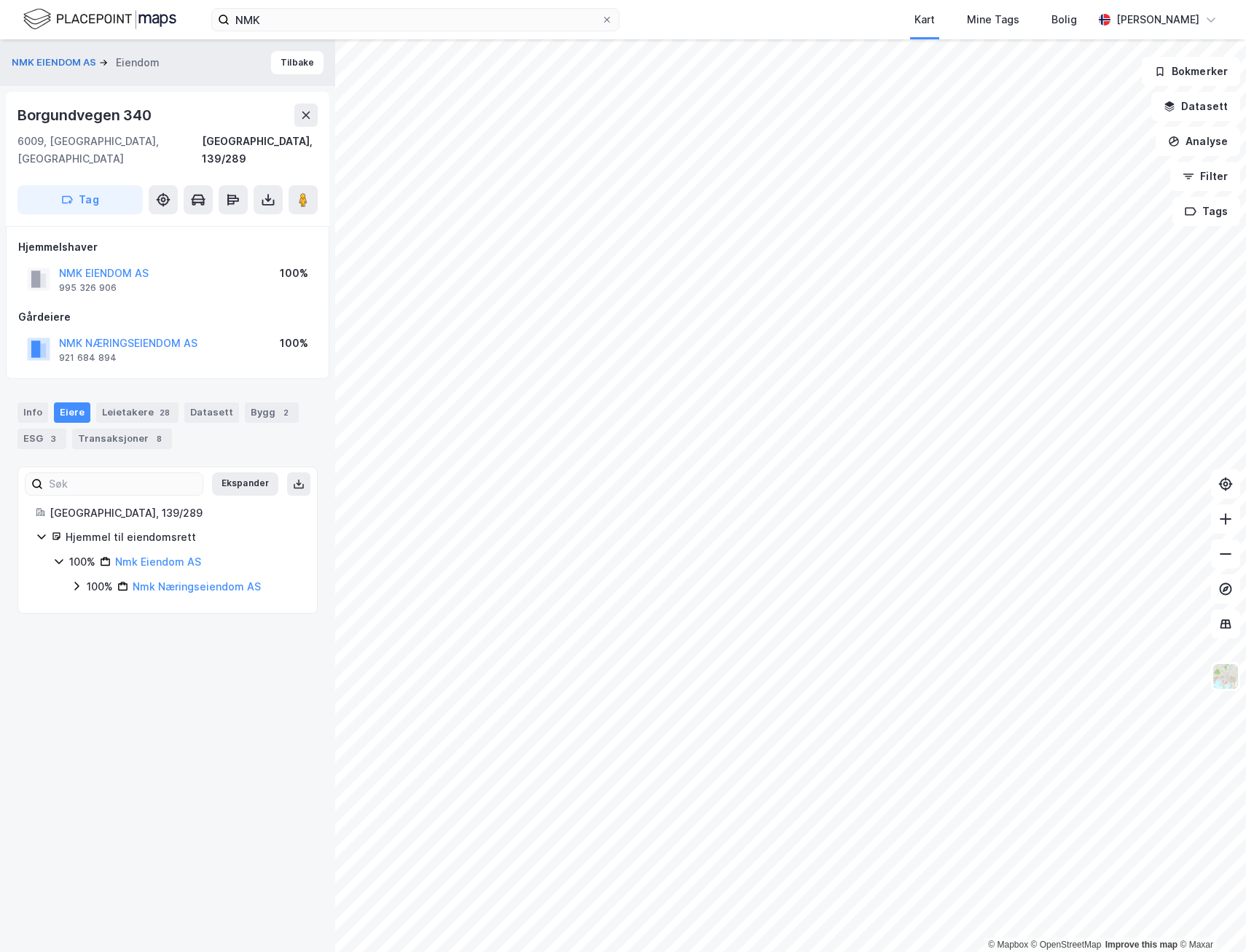
click at [58, 560] on icon at bounding box center [58, 562] width 8 height 5
click at [63, 555] on icon at bounding box center [59, 561] width 12 height 12
click at [194, 580] on link "Nmk Næringseiendom AS" at bounding box center [197, 586] width 128 height 13
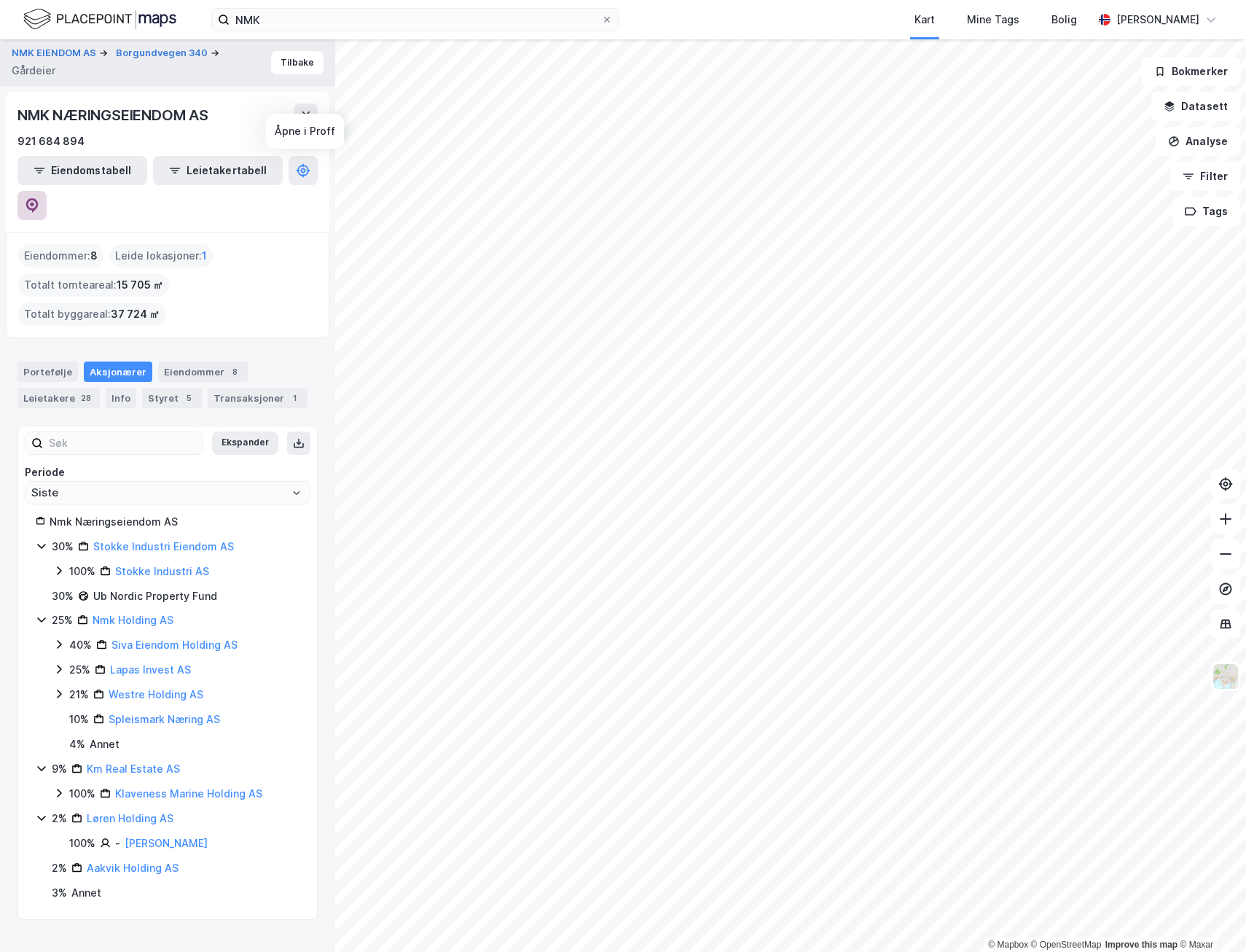
click at [46, 191] on button at bounding box center [32, 206] width 29 height 29
drag, startPoint x: 274, startPoint y: 19, endPoint x: 153, endPoint y: 24, distance: 121.1
click at [153, 24] on div "NMK Kart Mine Tags Bolig [PERSON_NAME]" at bounding box center [623, 19] width 1246 height 39
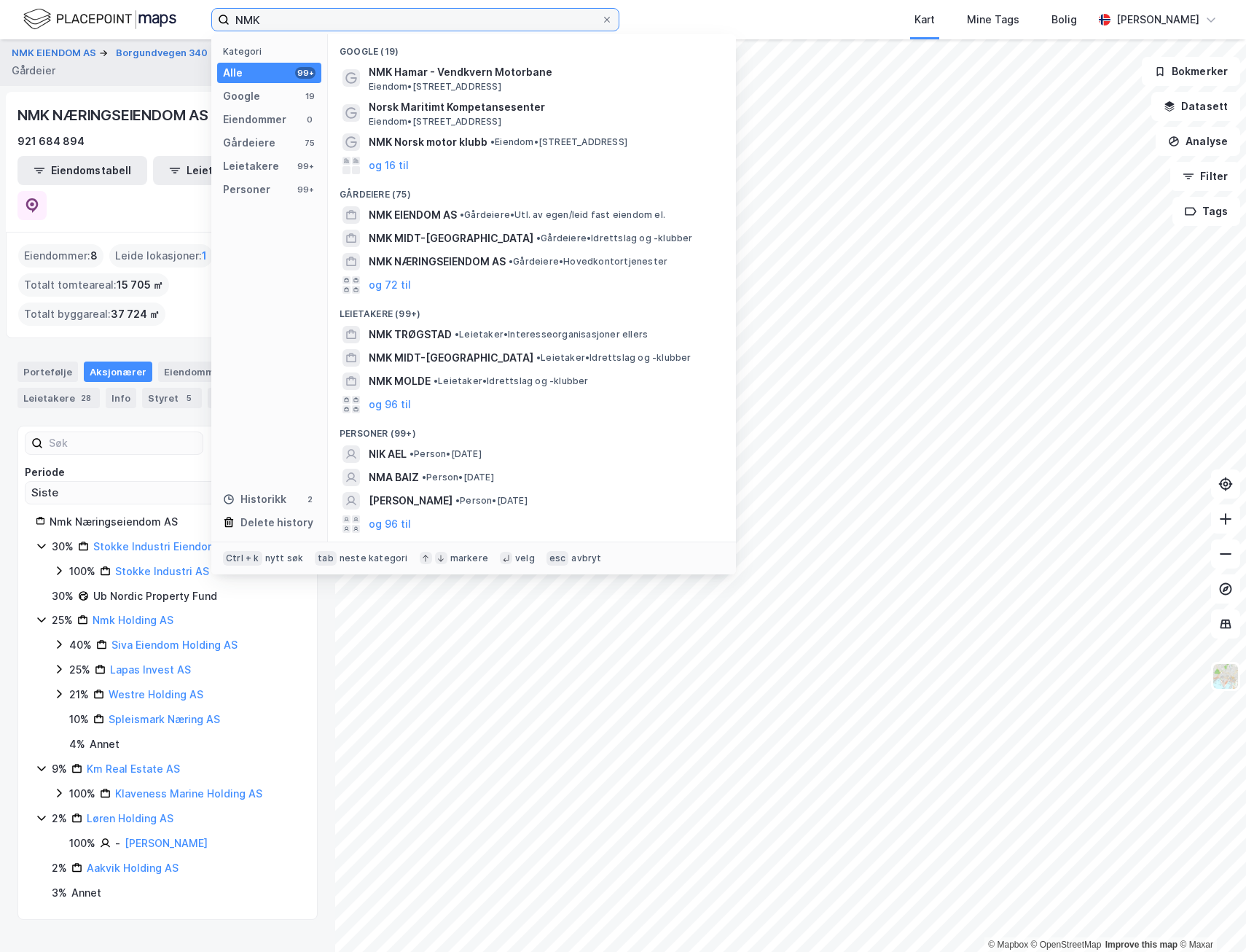
paste input "Haumo AS"
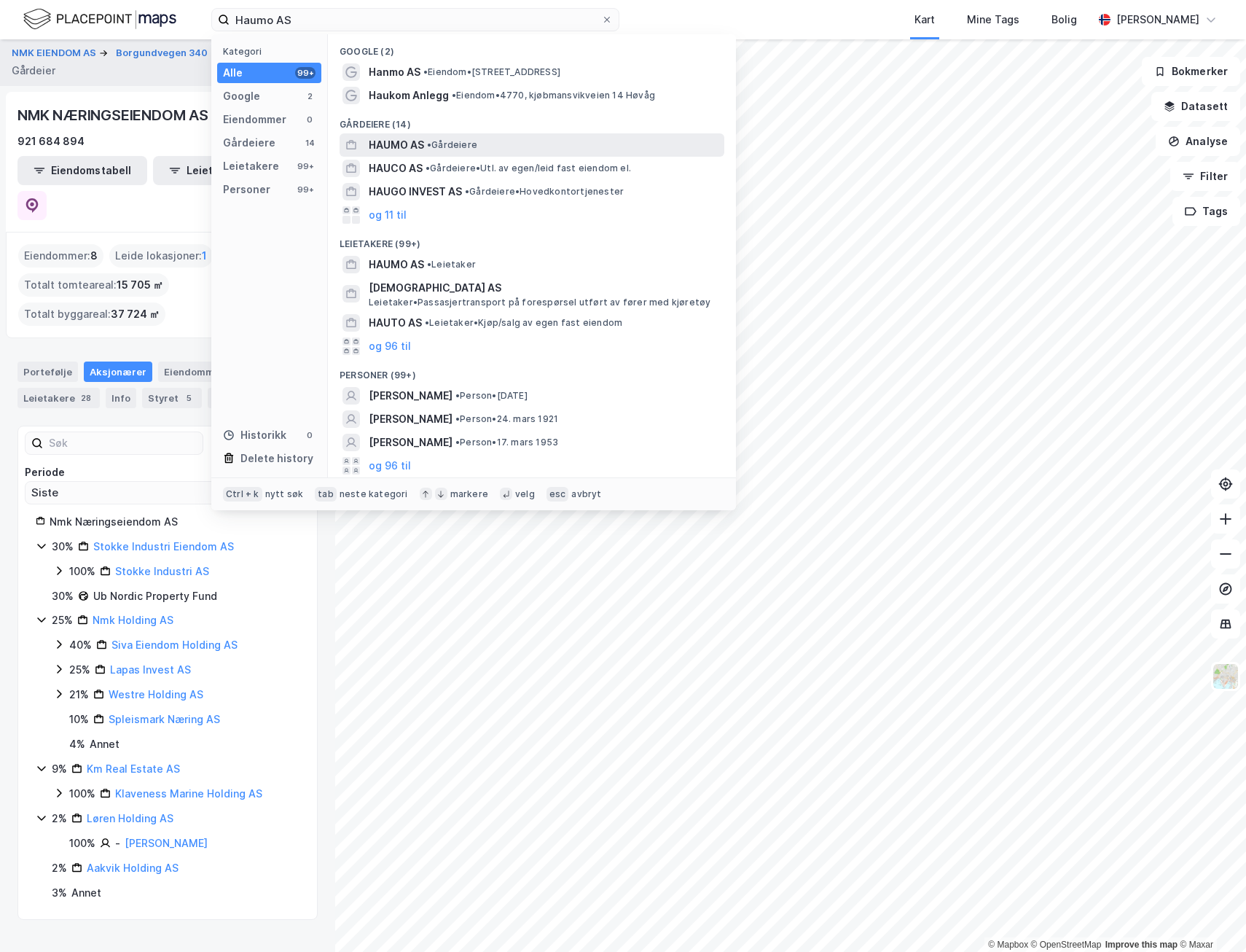
click at [480, 142] on div "HAUMO AS • Gårdeiere" at bounding box center [545, 145] width 352 height 18
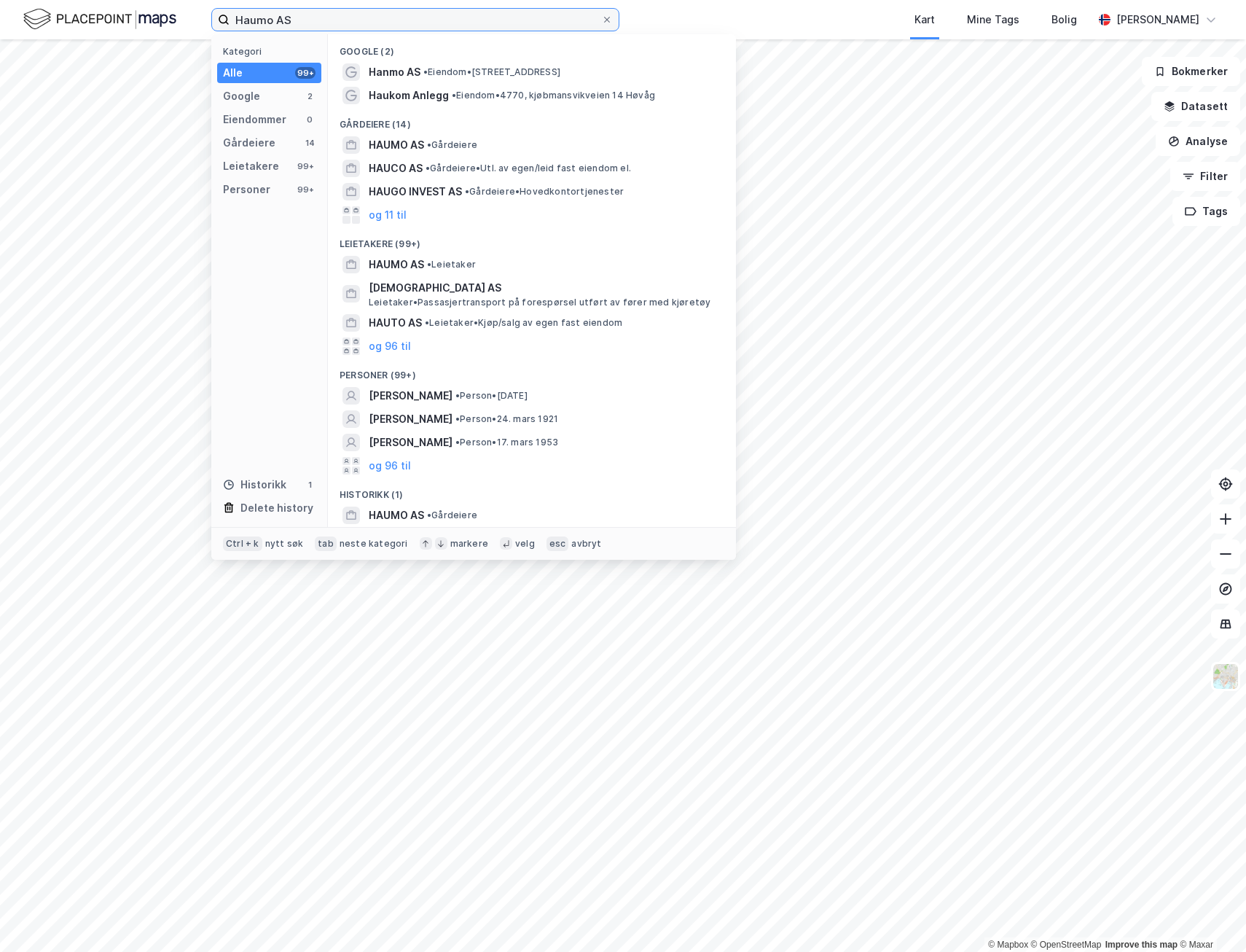
drag, startPoint x: 313, startPoint y: 13, endPoint x: 177, endPoint y: 32, distance: 137.3
click at [177, 32] on div "Haumo AS Kategori Alle 99+ Google 2 Eiendommer 0 Gårdeiere 14 Leietakere 99+ Pe…" at bounding box center [623, 19] width 1246 height 39
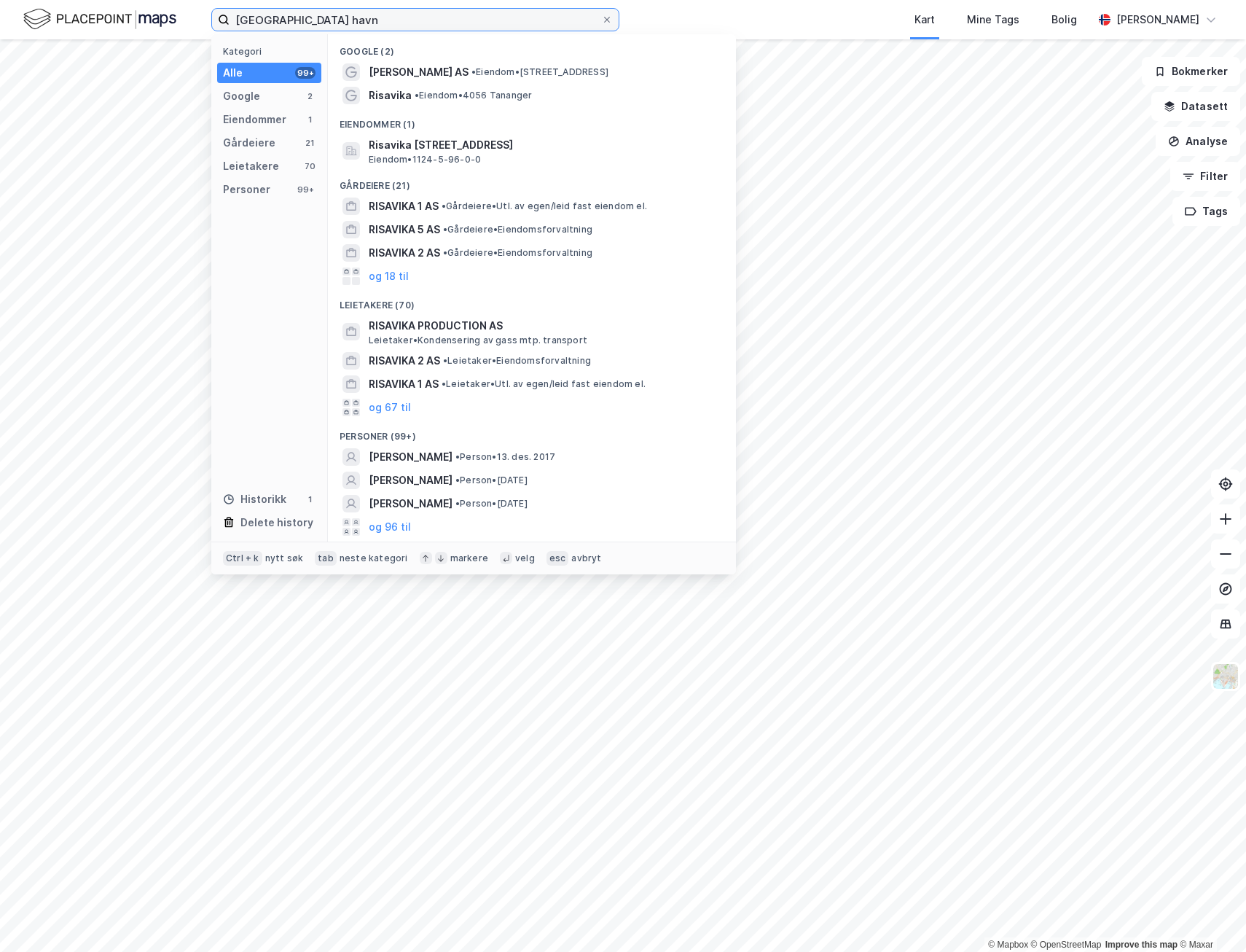
type input "[GEOGRAPHIC_DATA] havn"
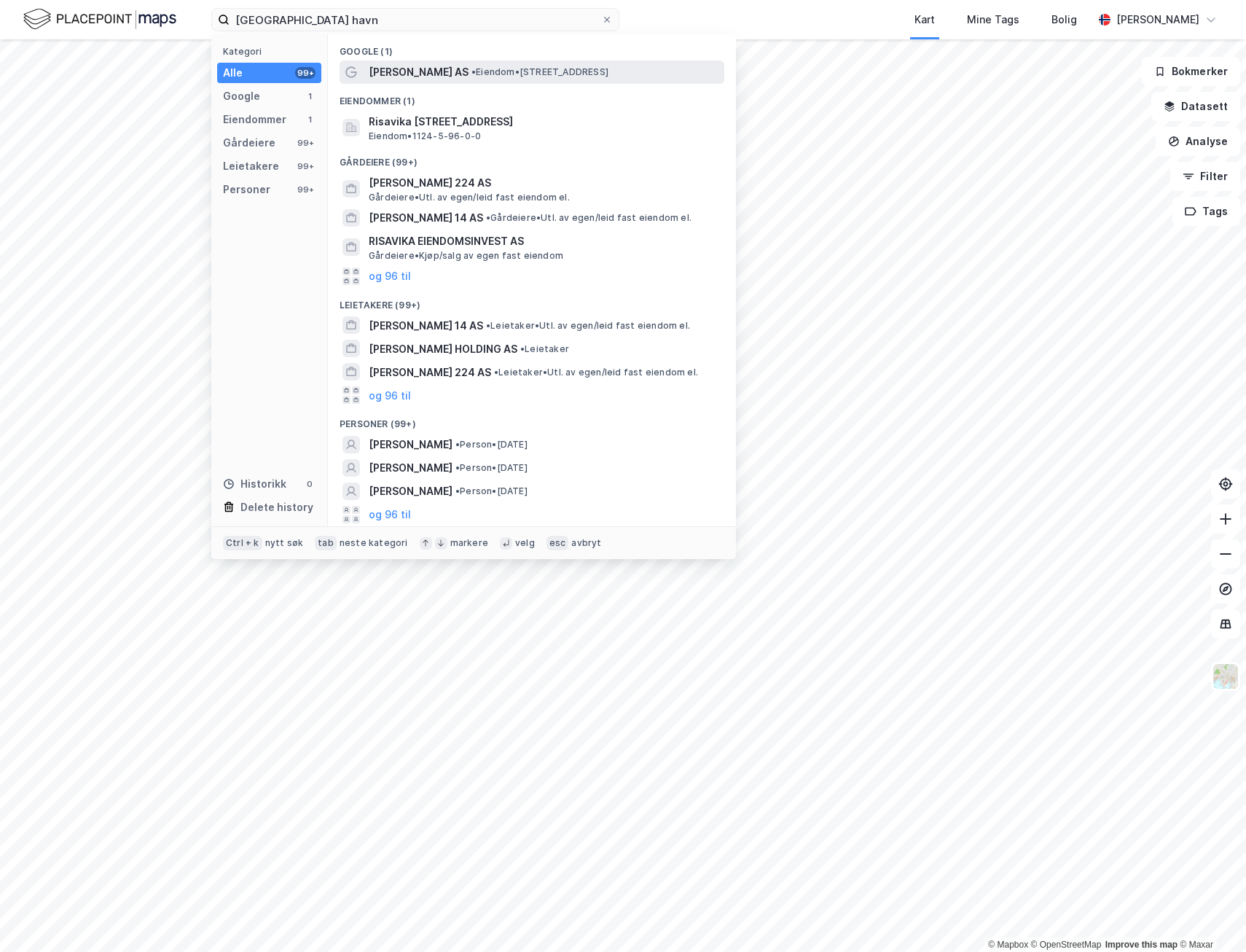
click at [472, 69] on span "•" at bounding box center [474, 72] width 4 height 11
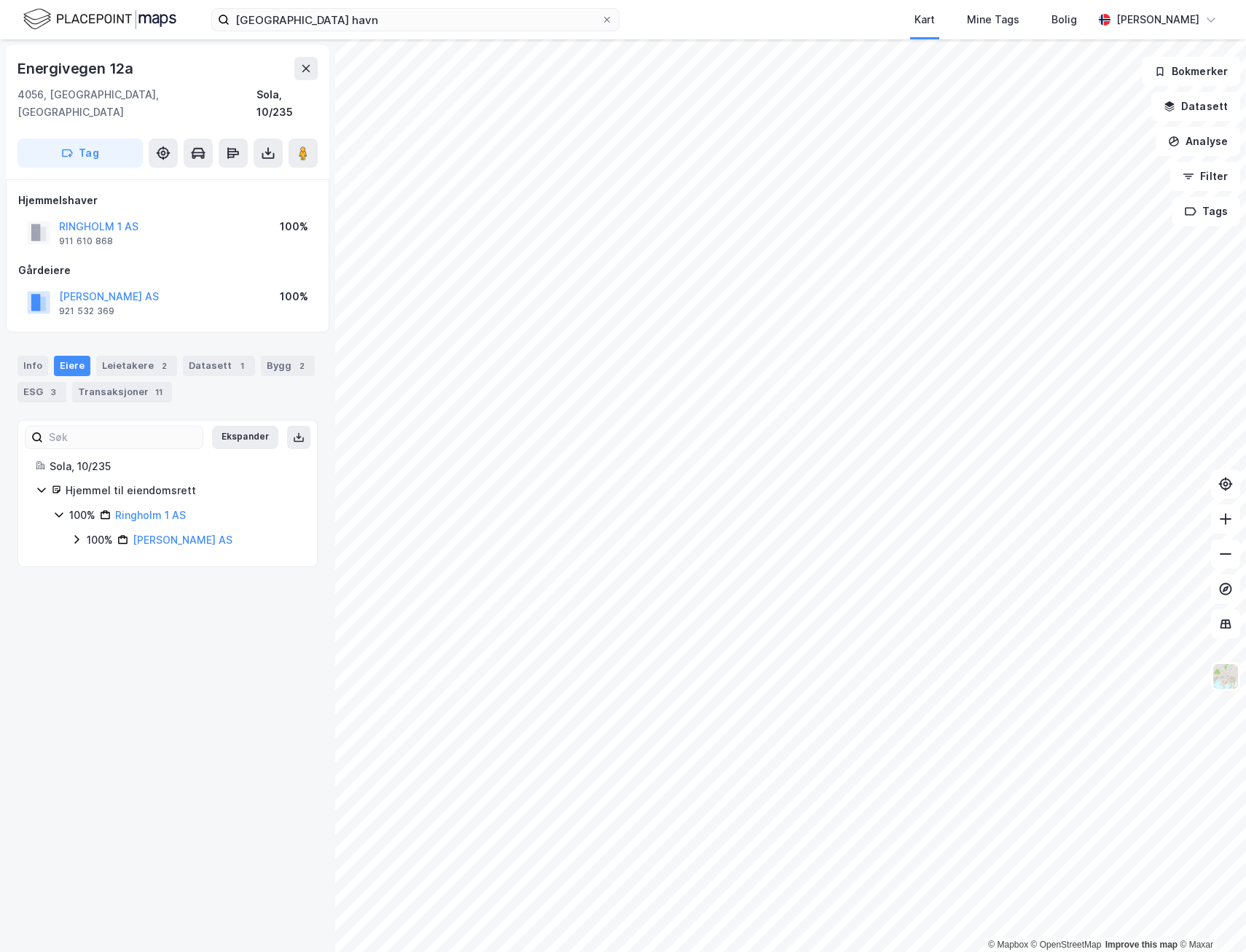
click at [75, 534] on icon at bounding box center [77, 540] width 12 height 12
click at [92, 601] on icon at bounding box center [94, 607] width 12 height 12
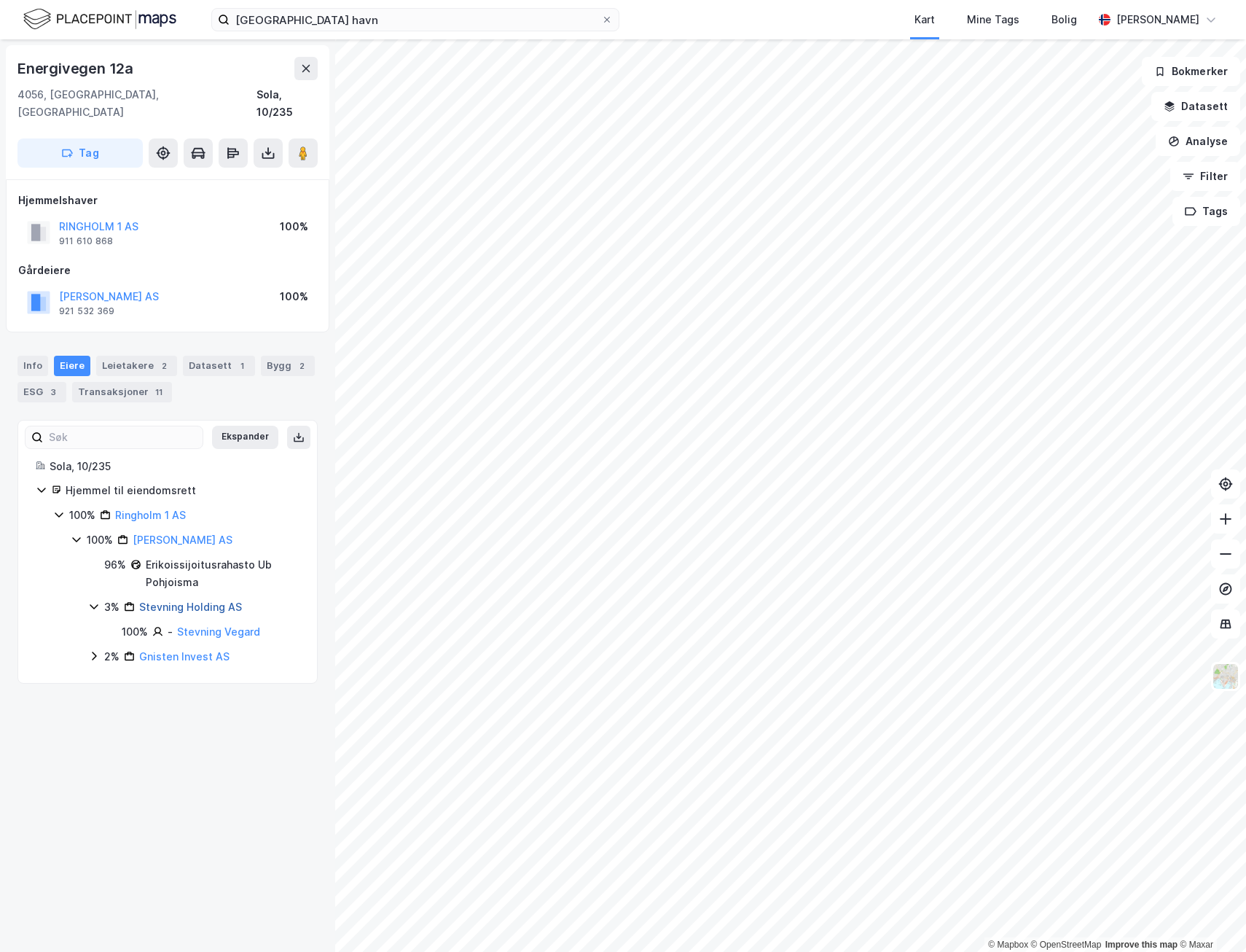
click at [187, 601] on link "Stevning Holding AS" at bounding box center [190, 607] width 102 height 13
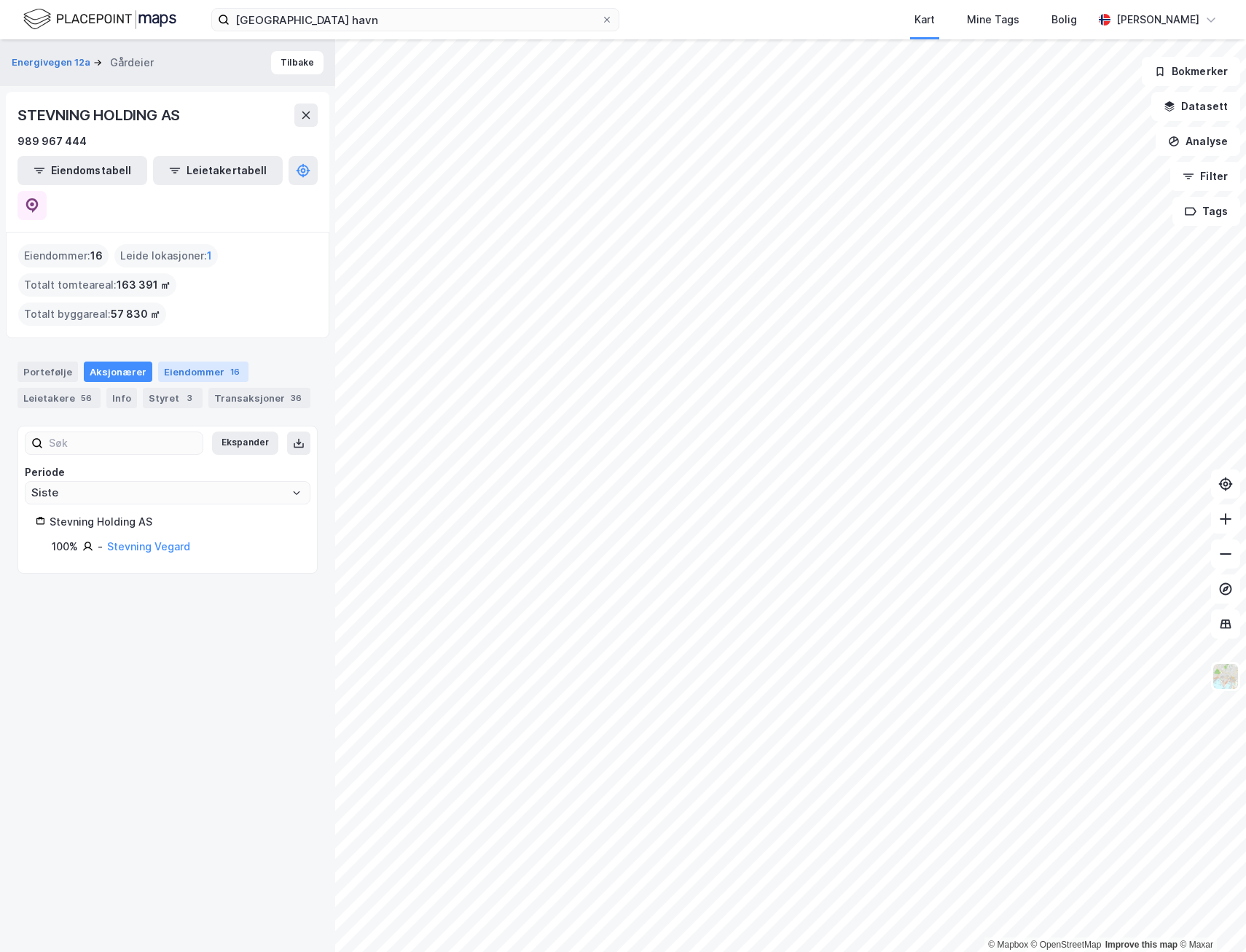
click at [185, 361] on div "Eiendommer 16" at bounding box center [203, 372] width 91 height 21
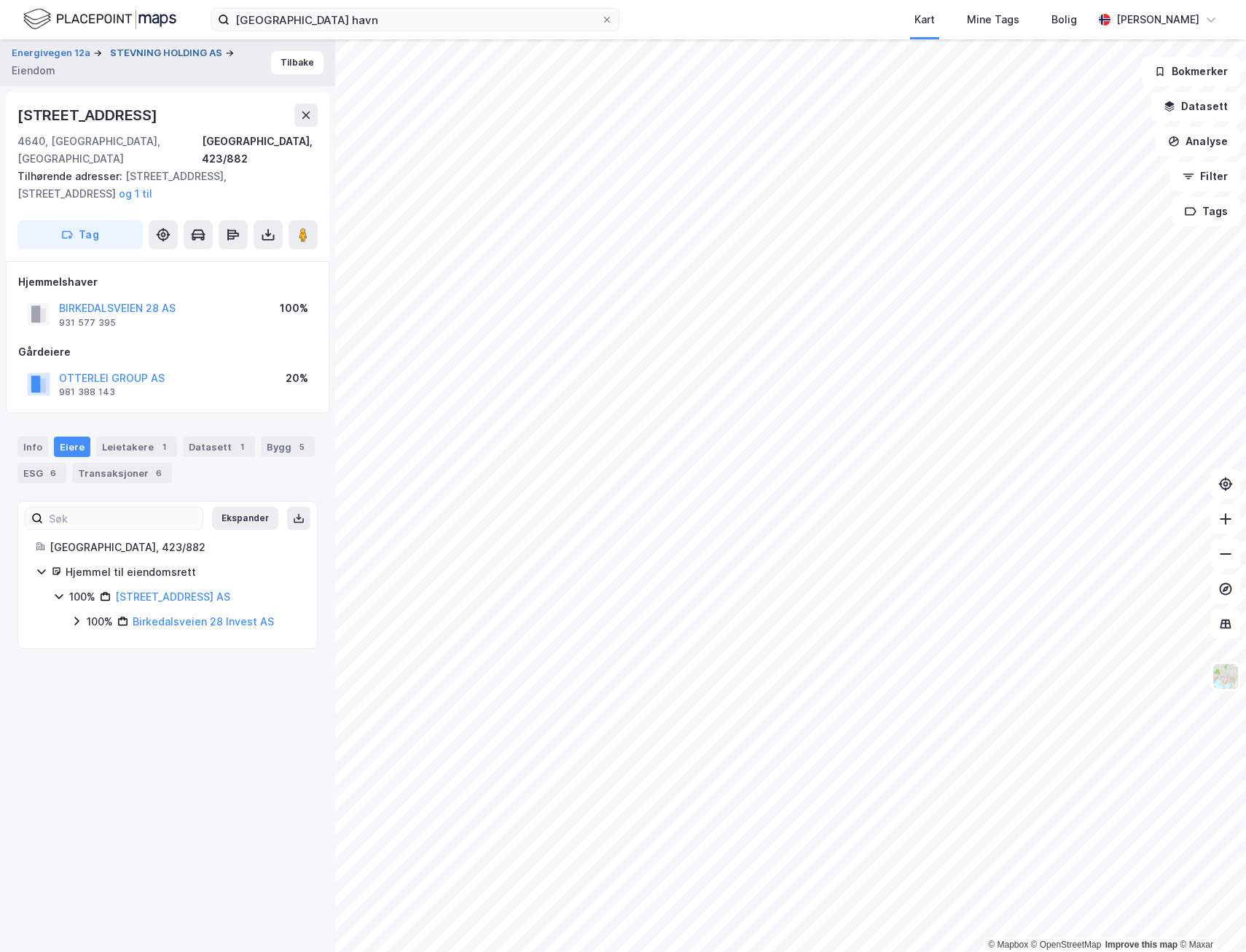
click at [159, 53] on button "STEVNING HOLDING AS" at bounding box center [167, 53] width 115 height 15
click at [76, 615] on icon at bounding box center [77, 621] width 12 height 12
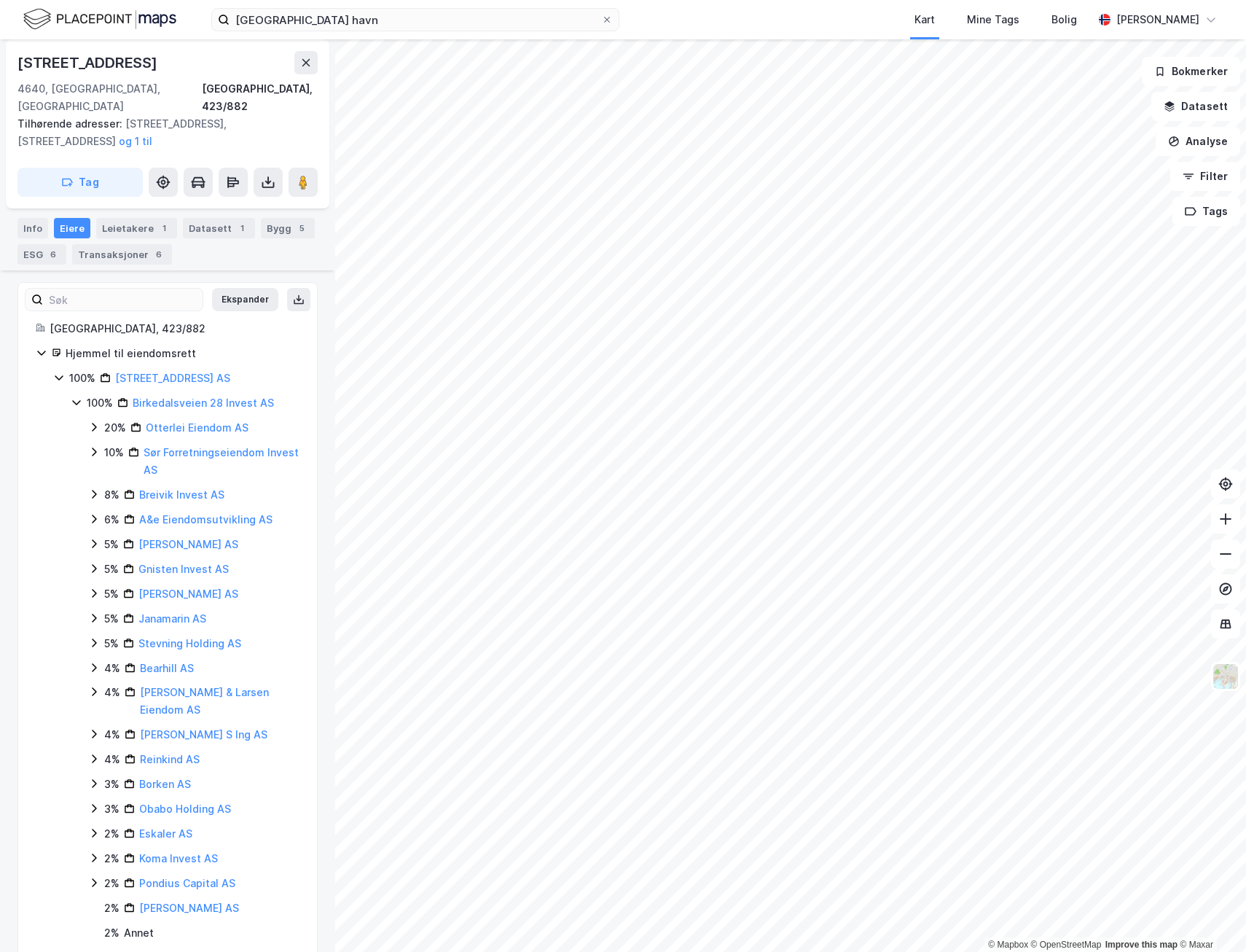
scroll to position [226, 0]
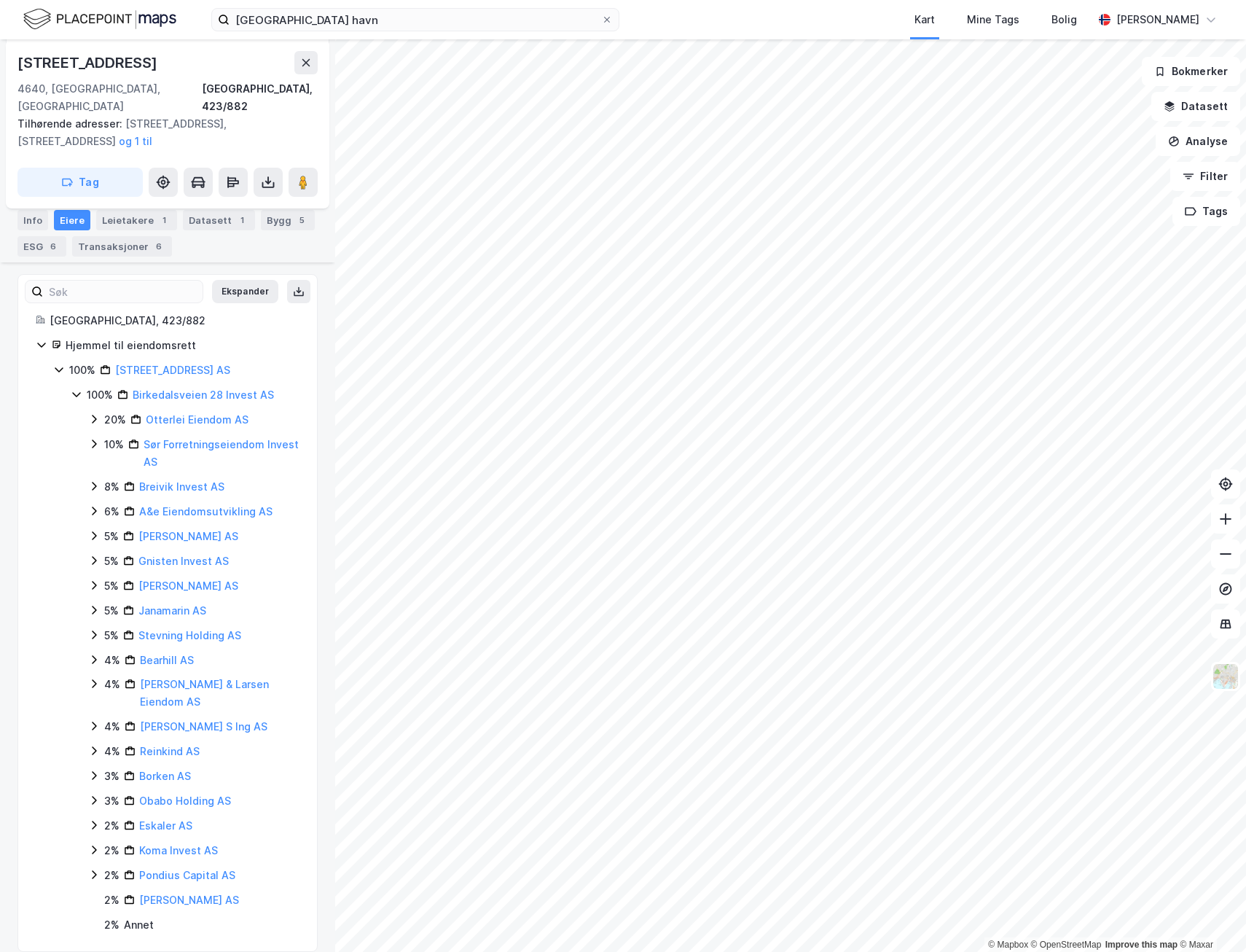
click at [91, 438] on icon at bounding box center [94, 444] width 12 height 12
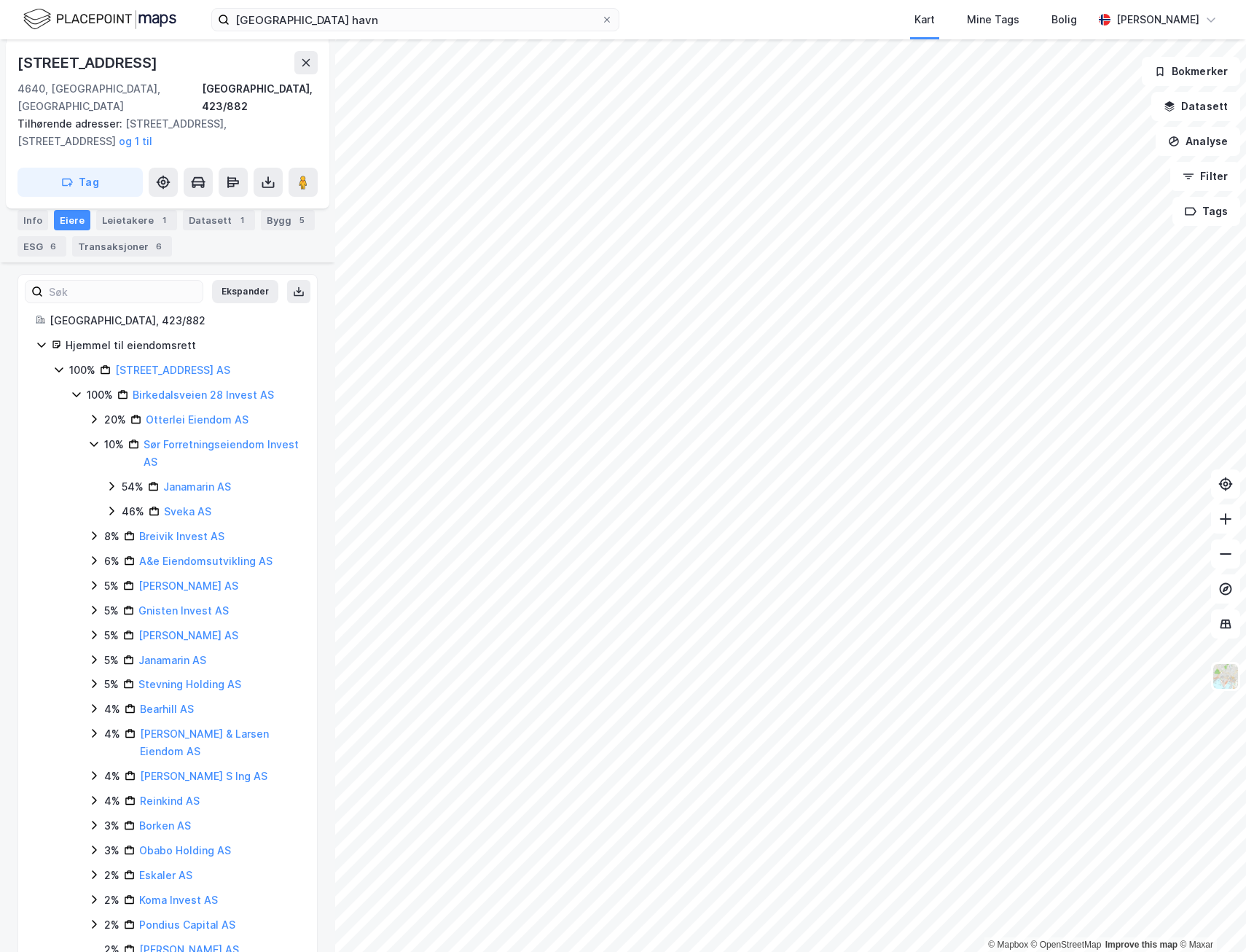
click at [91, 442] on icon at bounding box center [94, 444] width 8 height 5
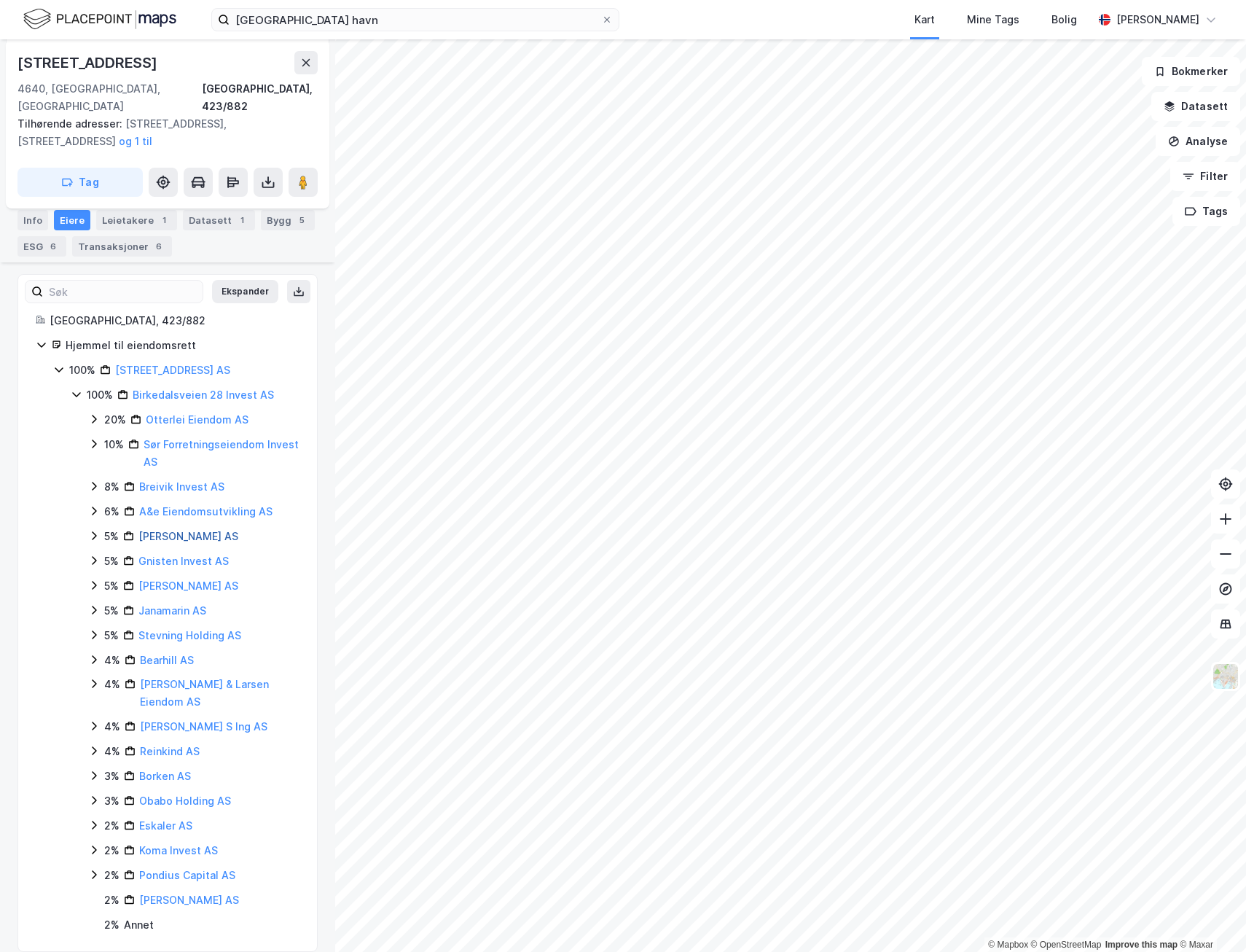
click at [173, 530] on link "[PERSON_NAME] AS" at bounding box center [188, 536] width 100 height 13
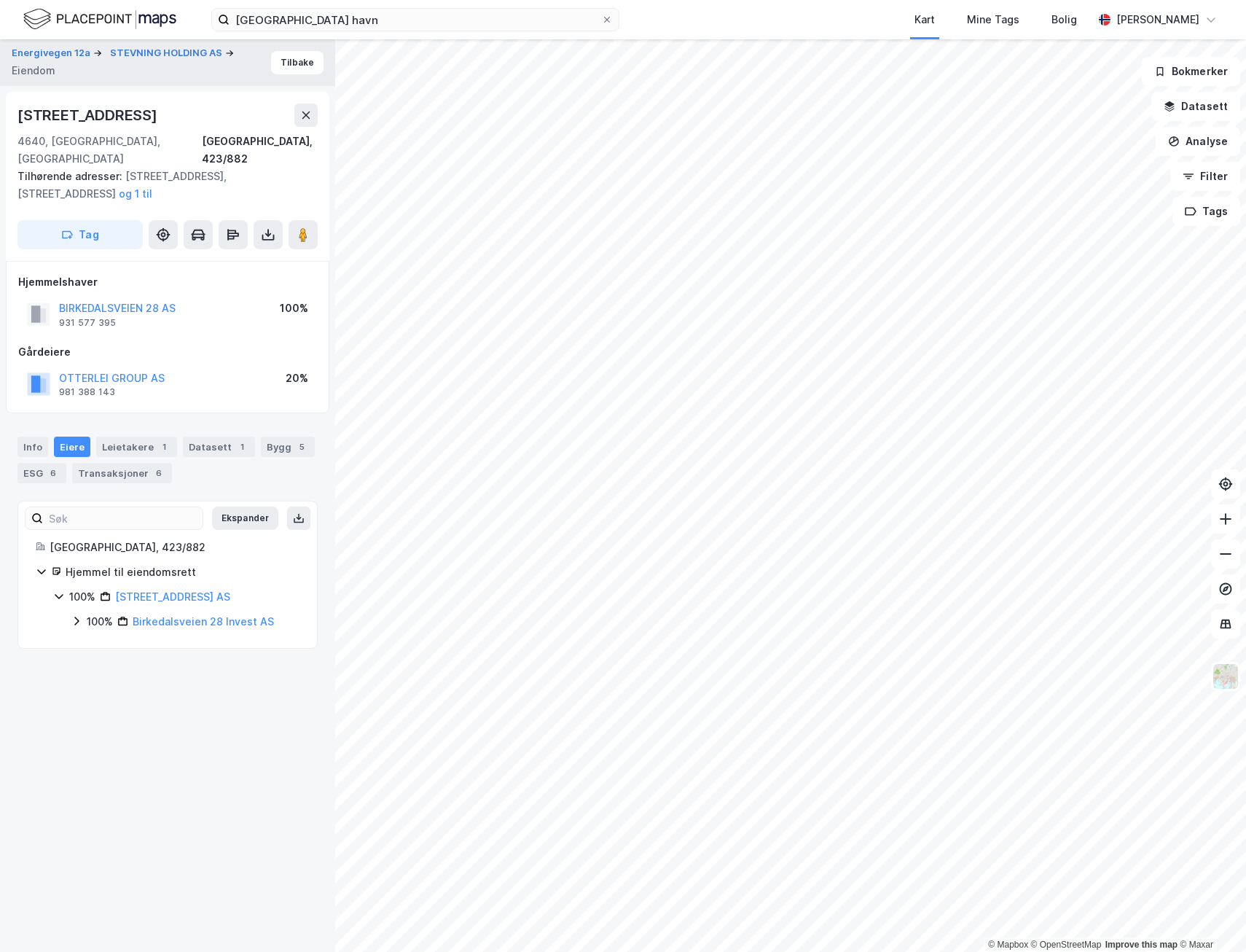
click at [78, 616] on icon at bounding box center [77, 621] width 4 height 9
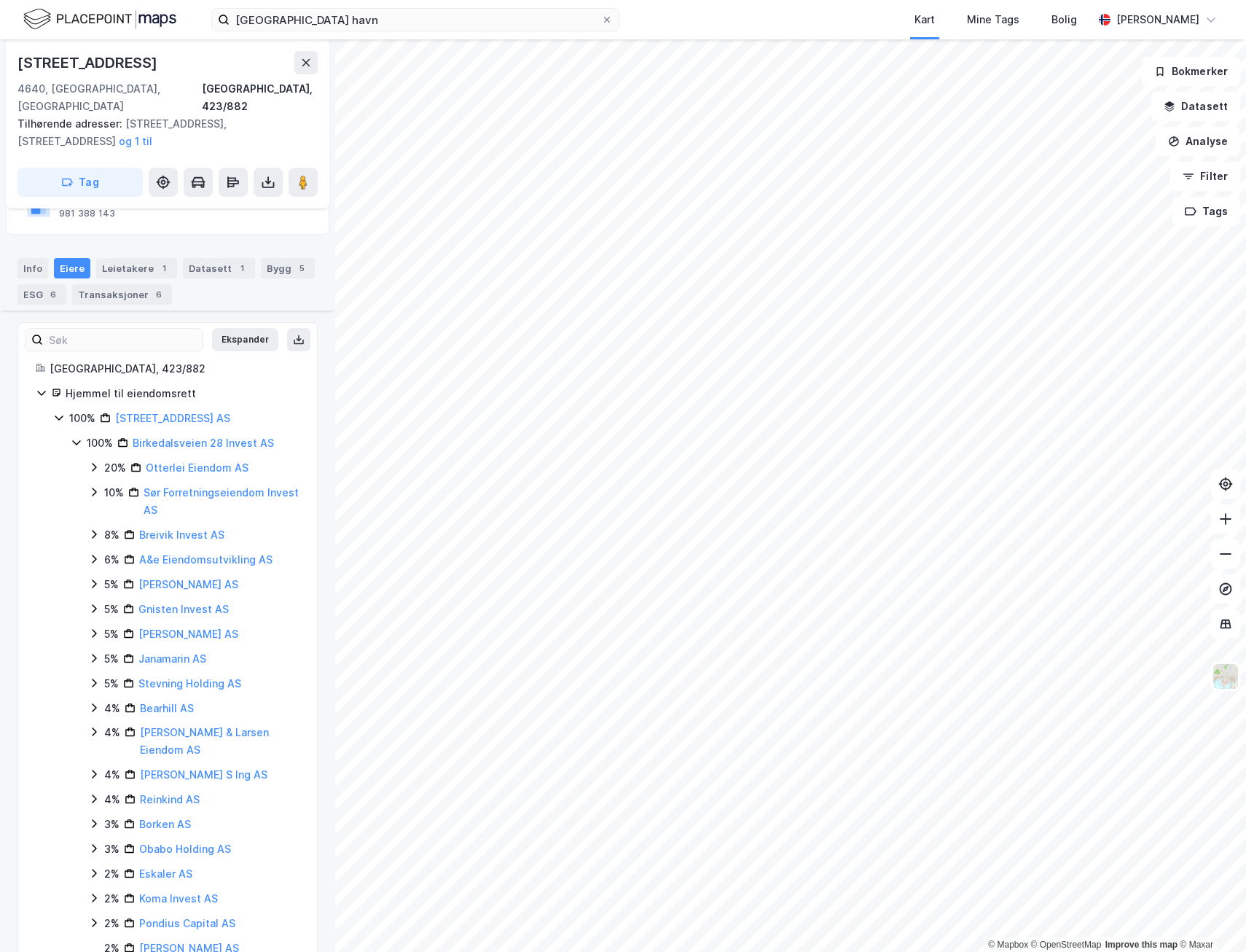
scroll to position [226, 0]
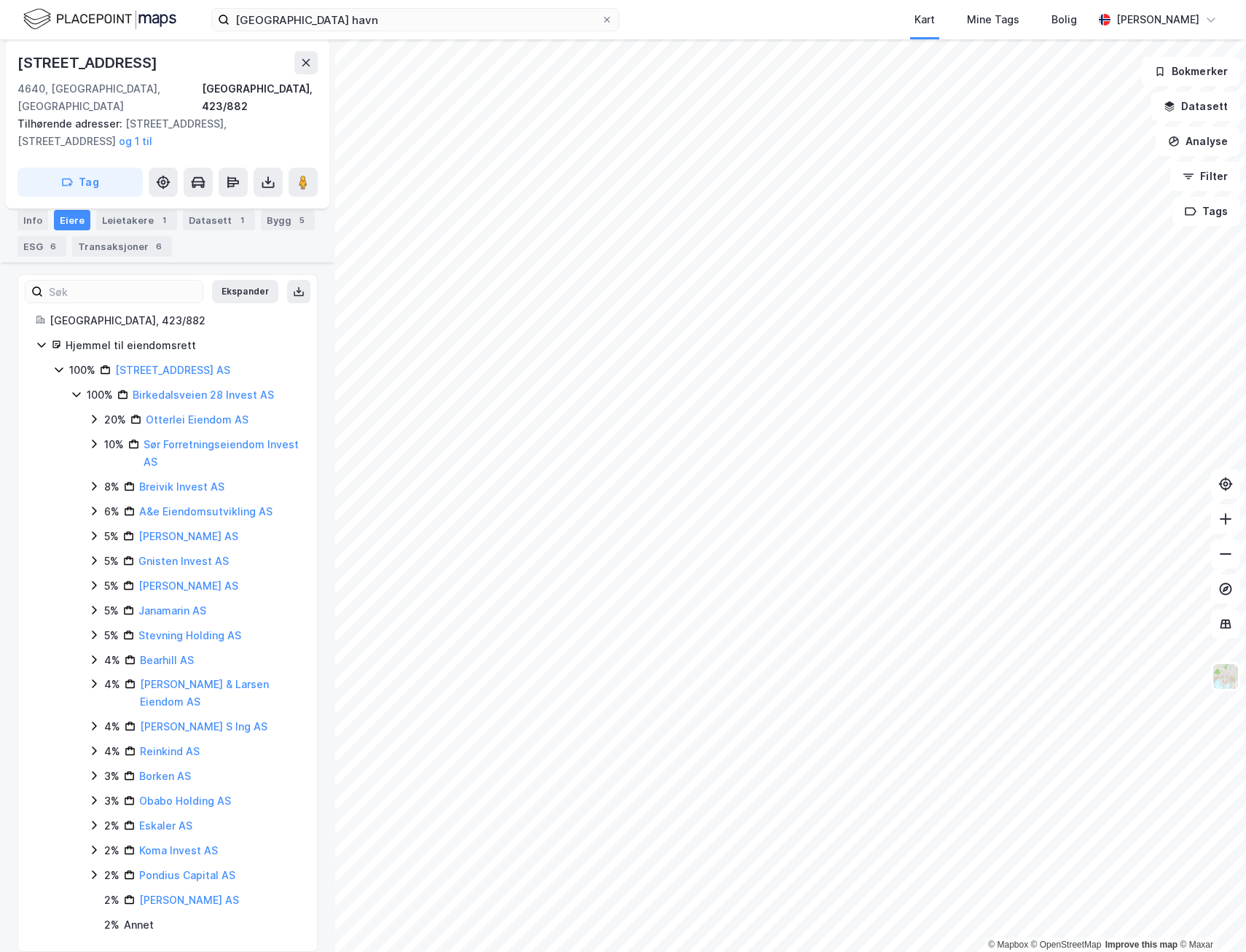
click at [93, 530] on icon at bounding box center [94, 536] width 12 height 12
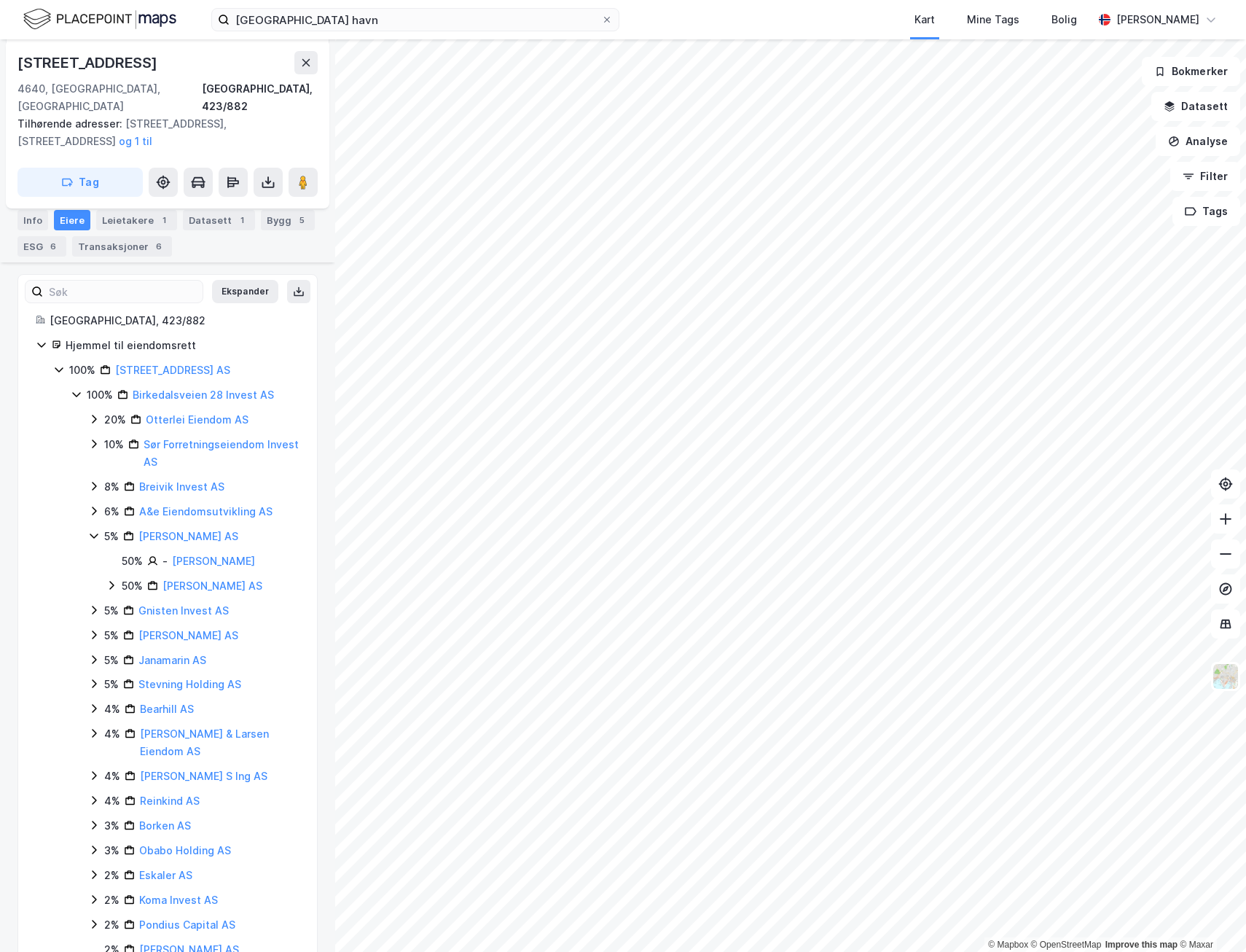
click at [111, 581] on icon at bounding box center [111, 586] width 4 height 9
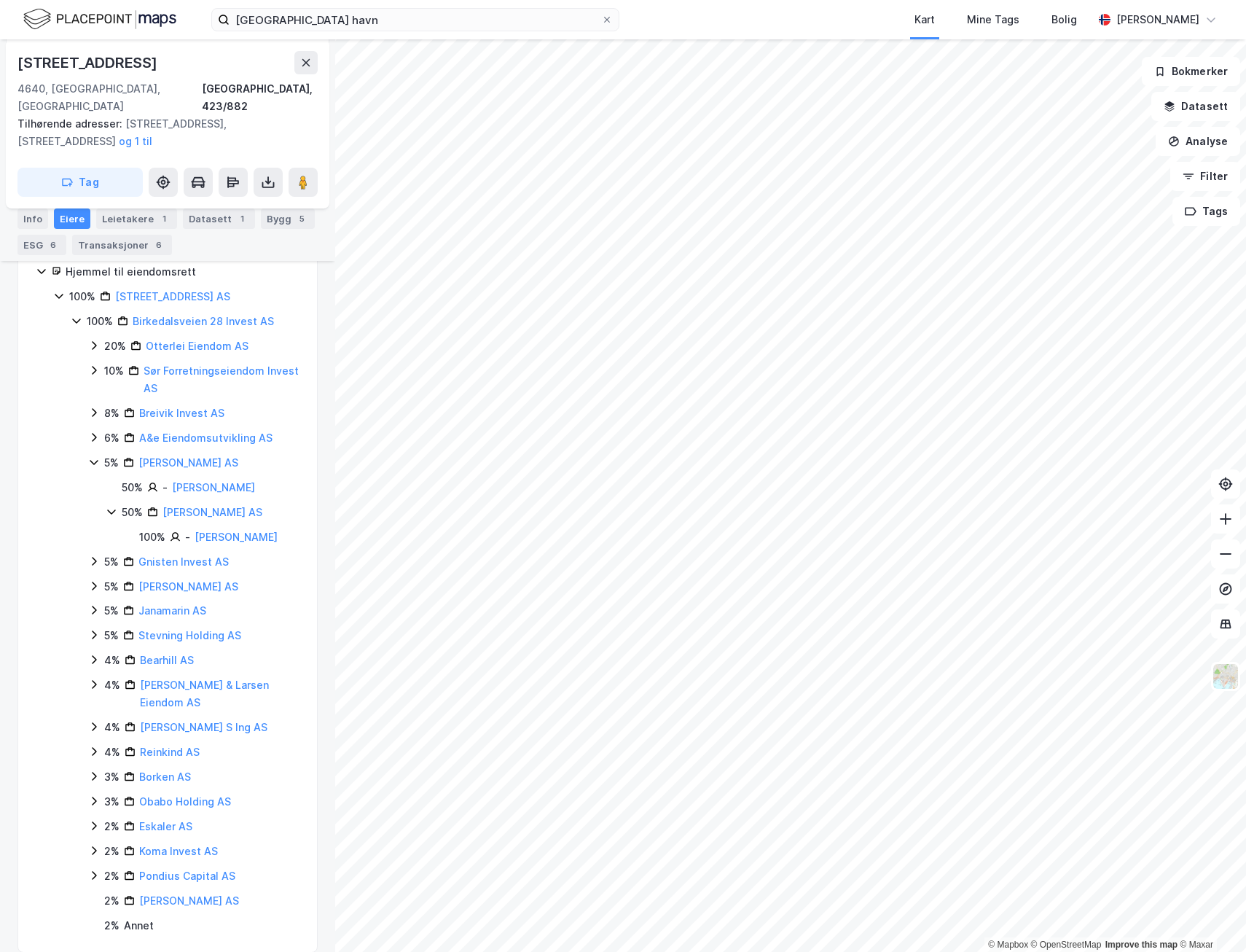
scroll to position [301, 0]
click at [92, 555] on icon at bounding box center [94, 560] width 12 height 12
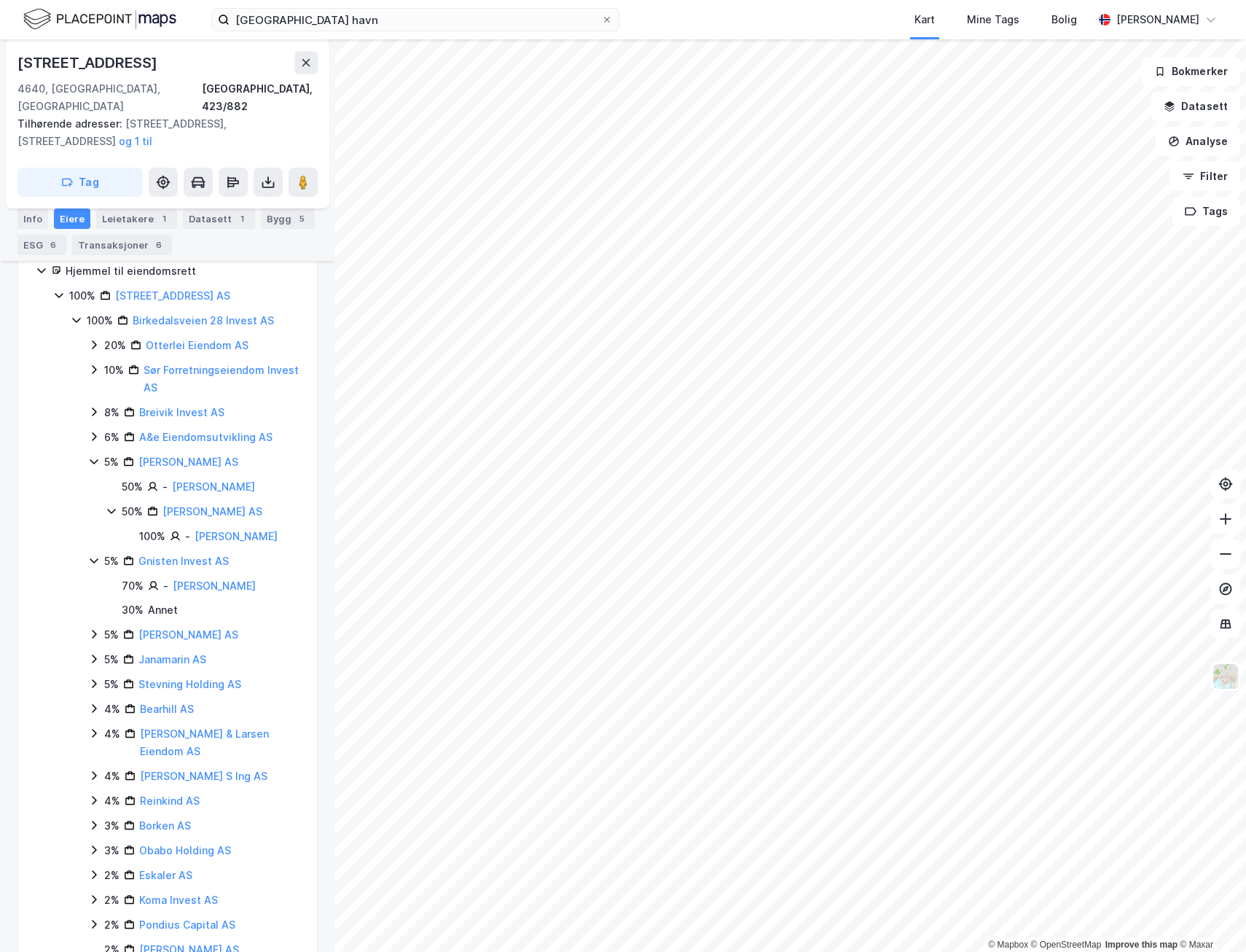
click at [92, 555] on icon at bounding box center [94, 560] width 12 height 12
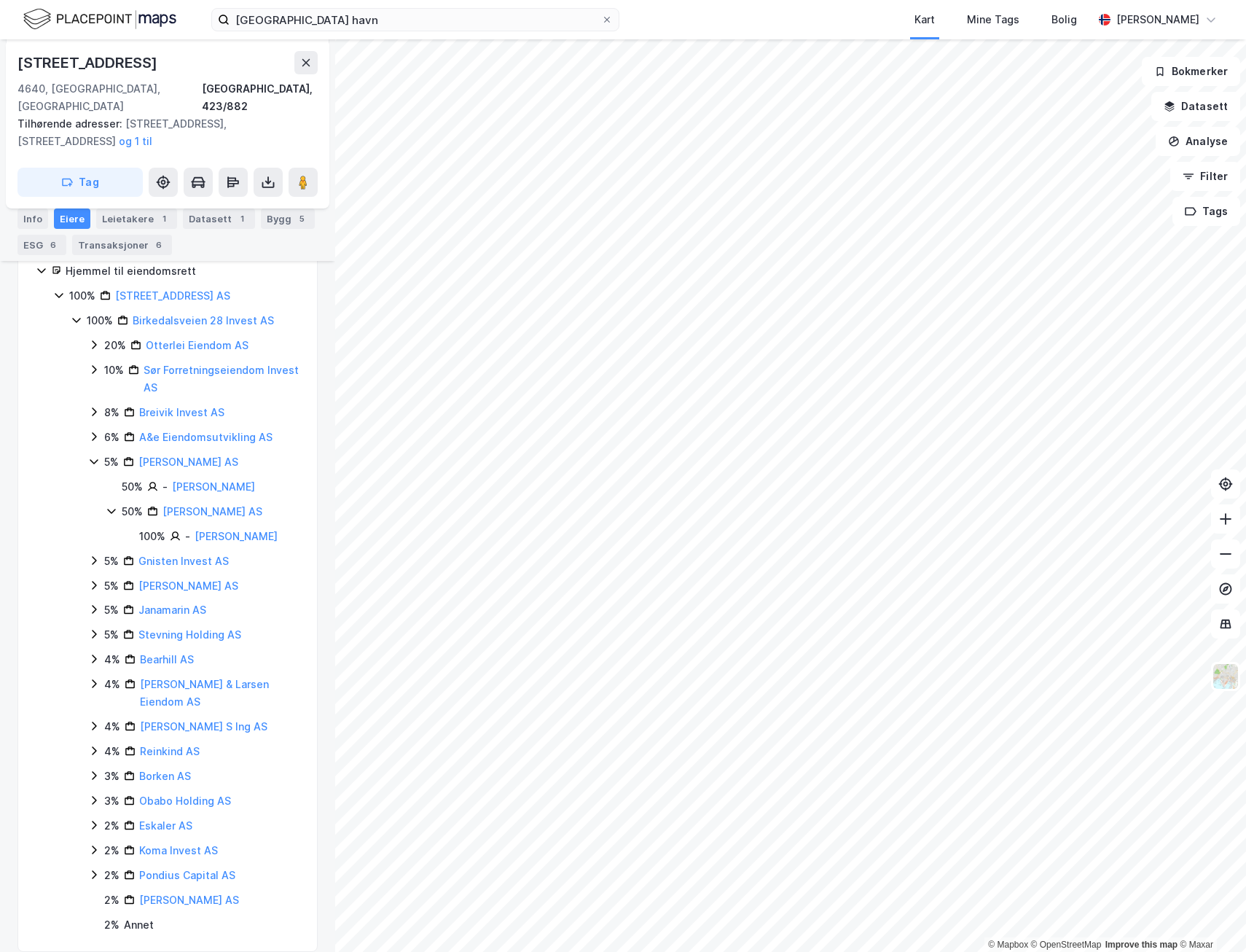
click at [93, 580] on icon at bounding box center [94, 586] width 12 height 12
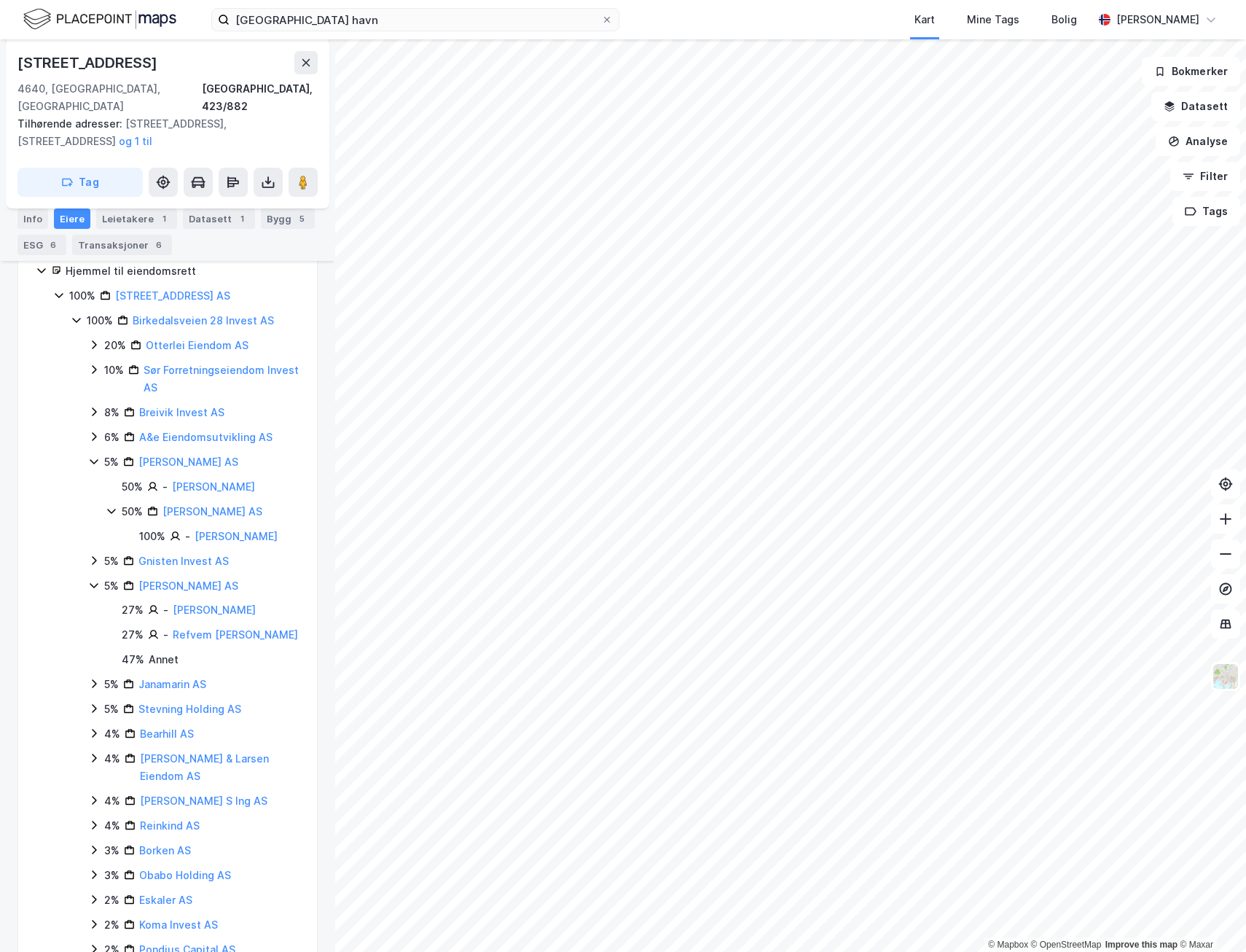
click at [93, 580] on icon at bounding box center [94, 586] width 12 height 12
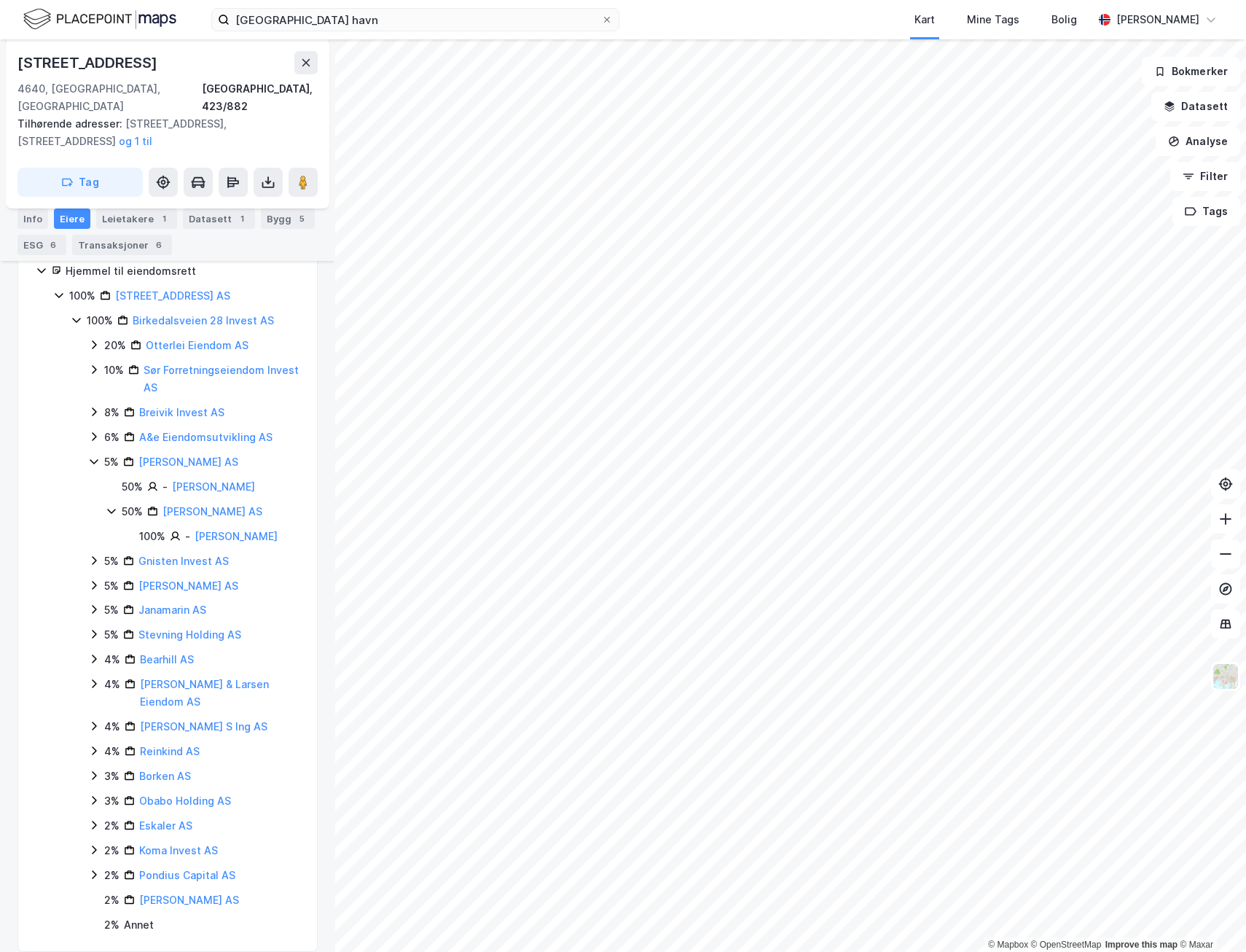
click at [94, 603] on icon at bounding box center [94, 609] width 12 height 12
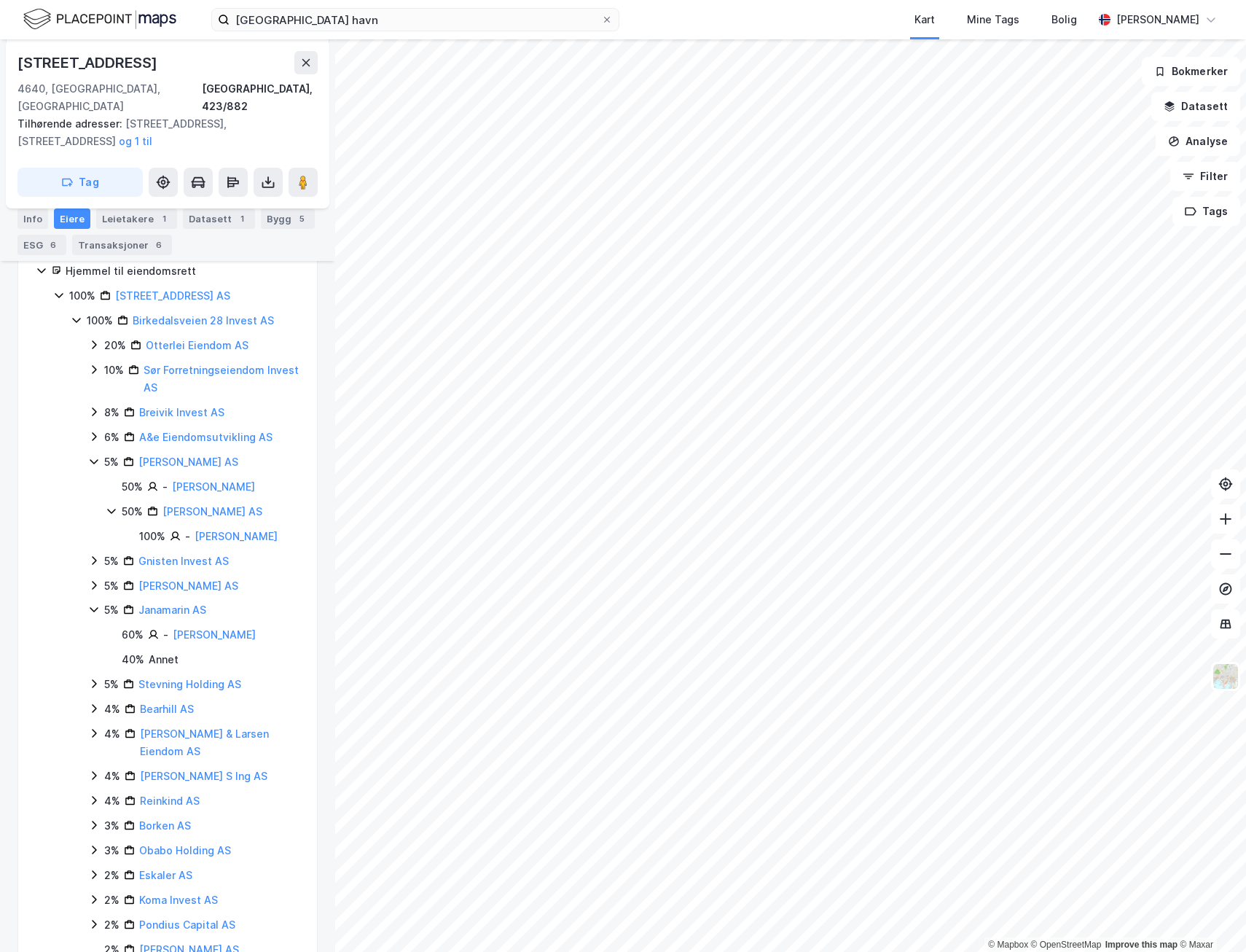
click at [94, 608] on icon at bounding box center [94, 610] width 8 height 5
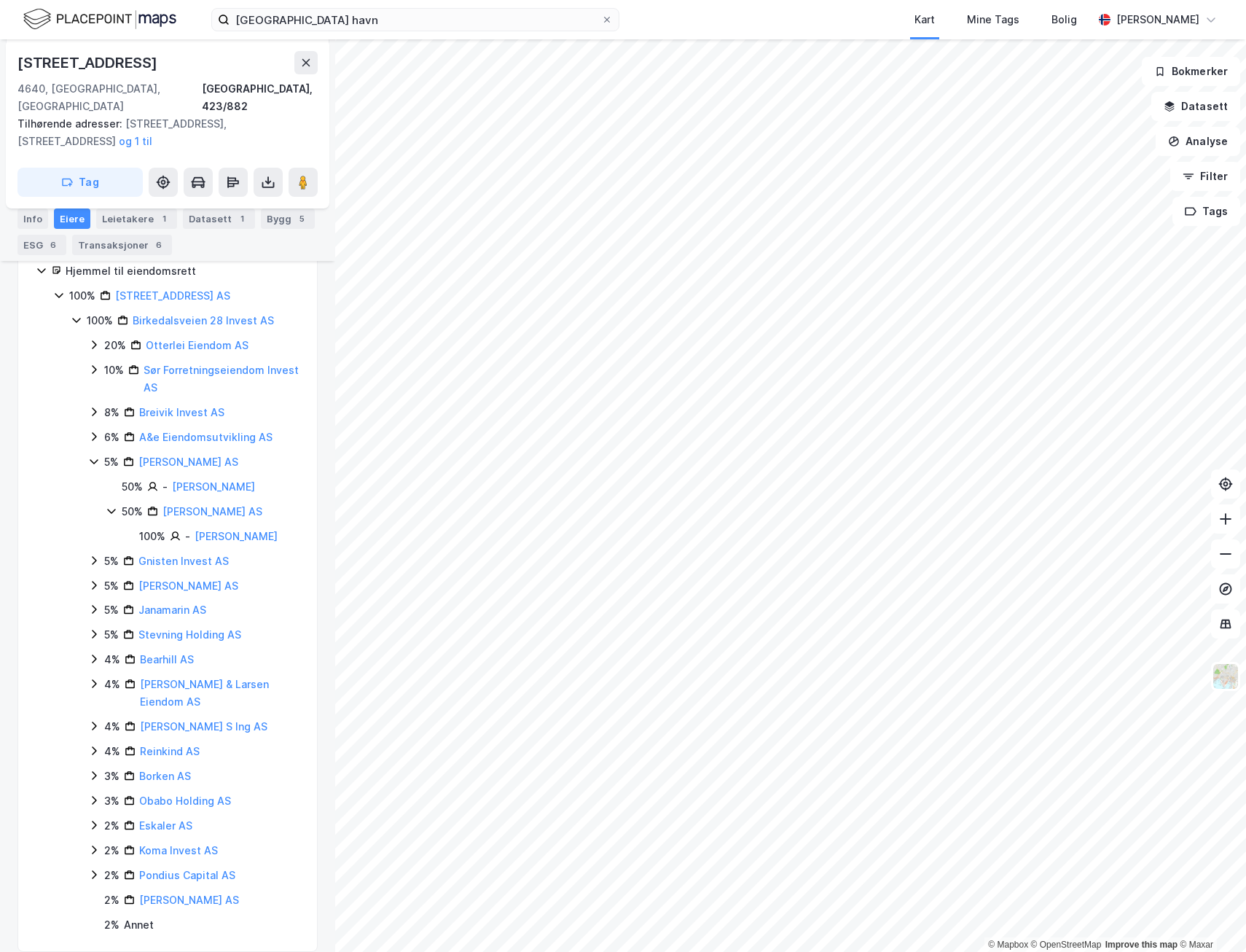
click at [93, 628] on icon at bounding box center [94, 634] width 12 height 12
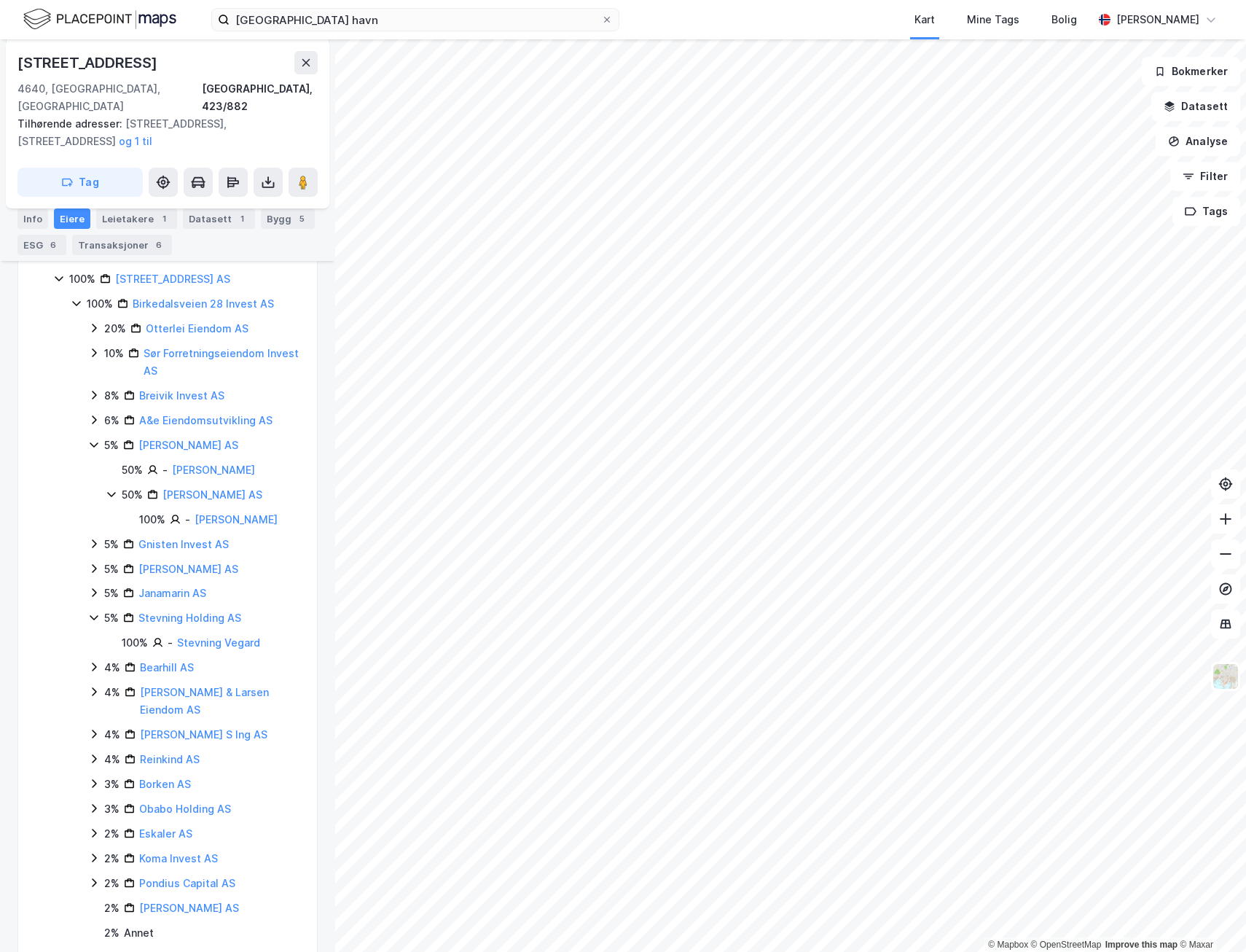
scroll to position [326, 0]
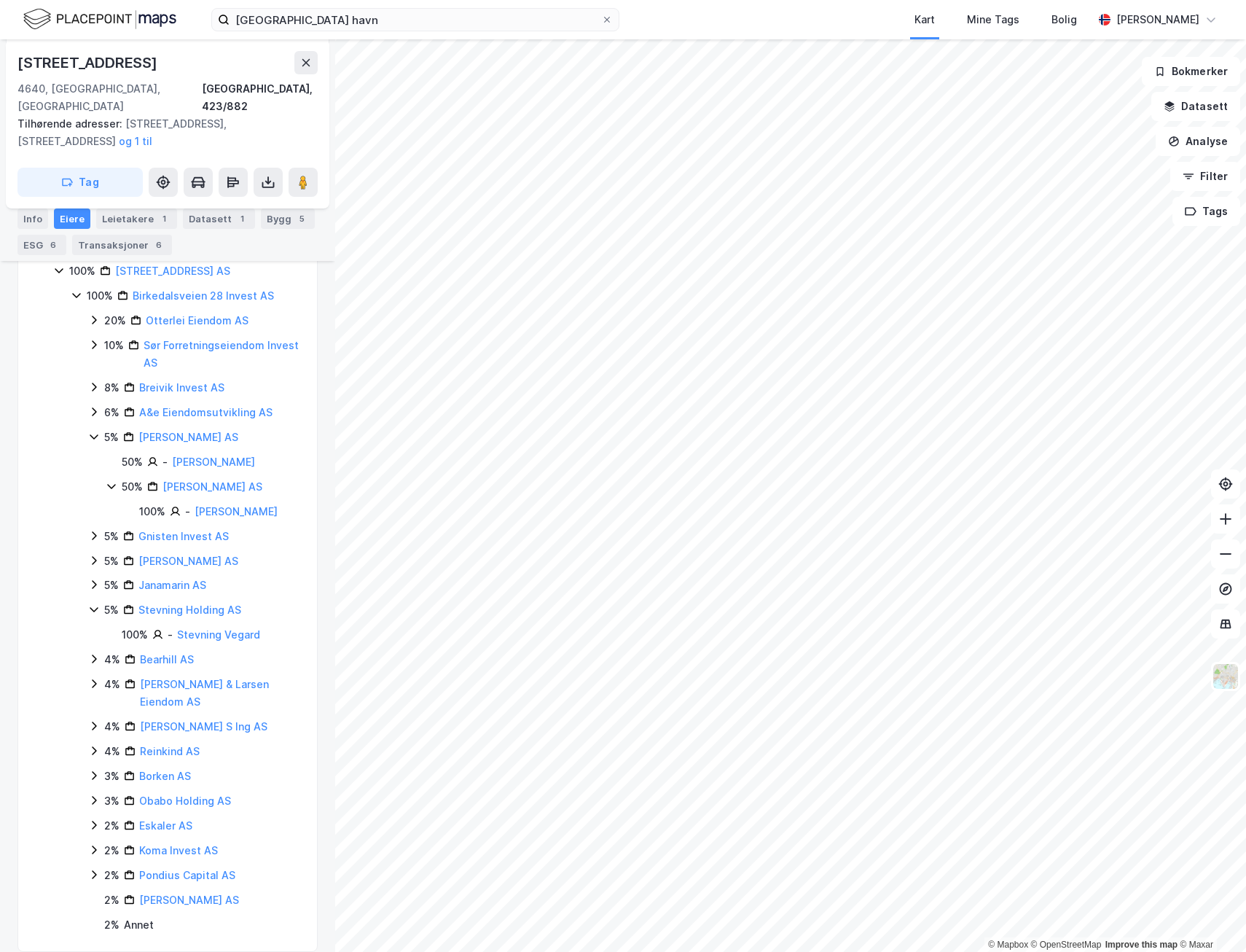
click at [93, 653] on icon at bounding box center [94, 659] width 12 height 12
click at [113, 679] on icon at bounding box center [111, 684] width 4 height 9
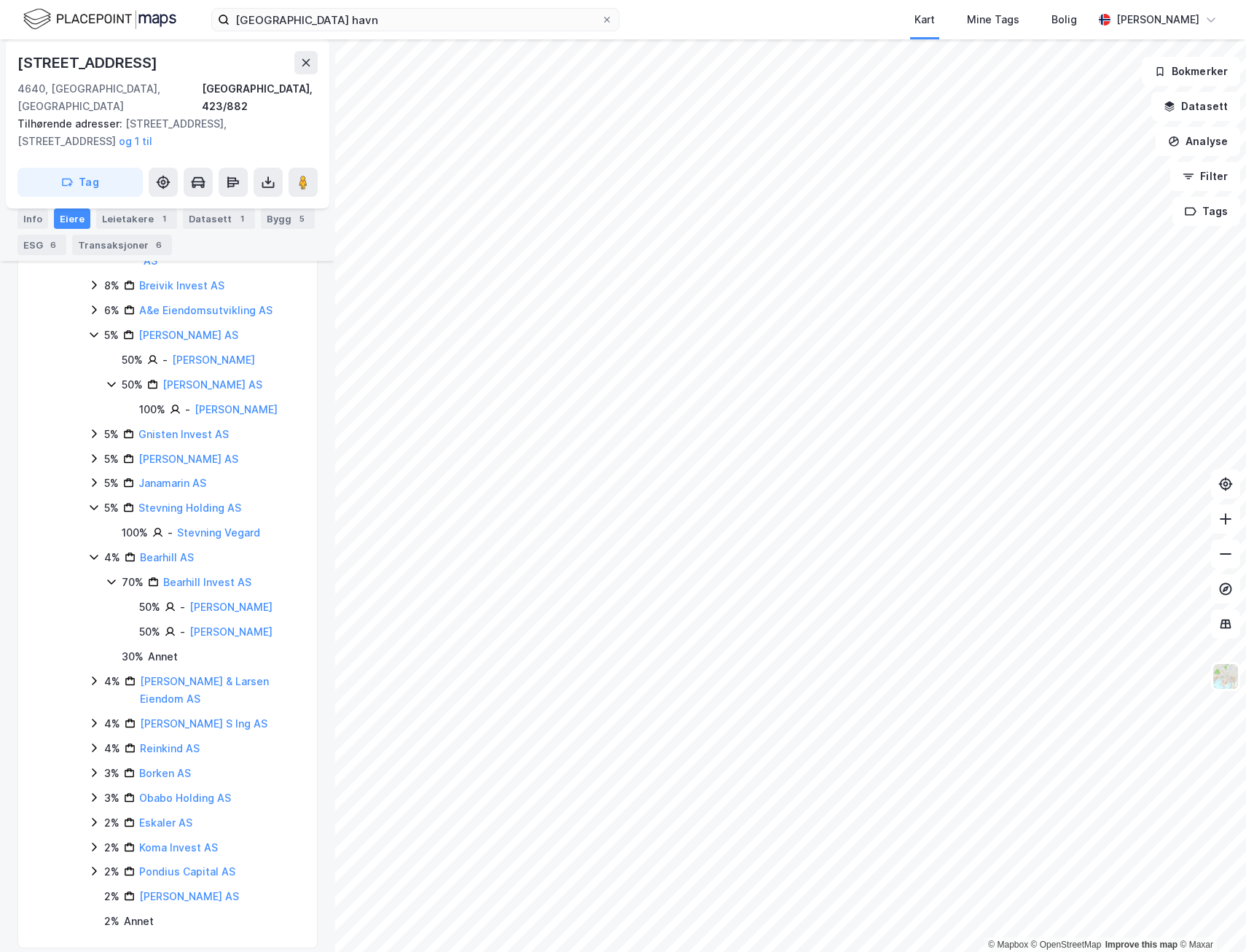
scroll to position [442, 0]
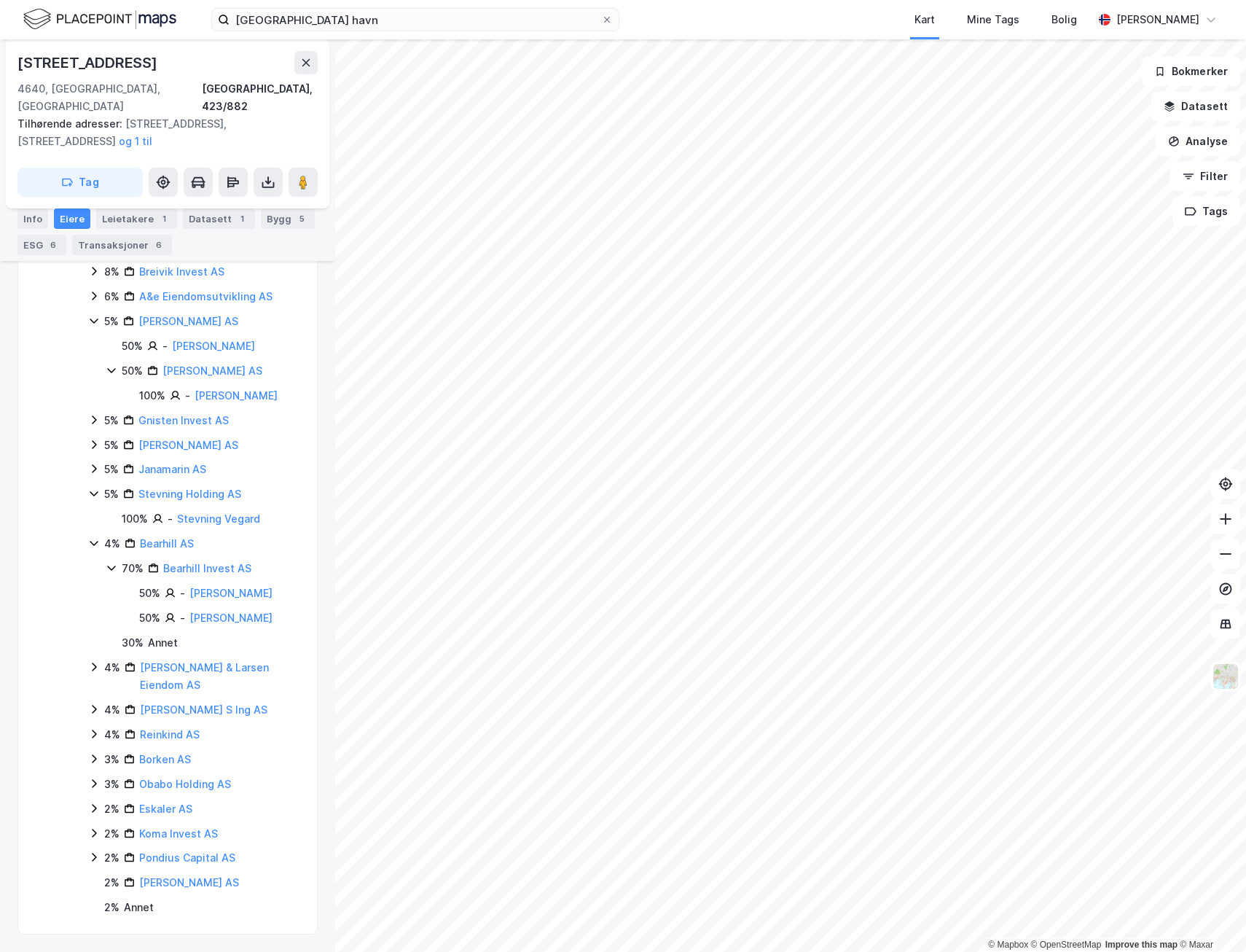
click at [90, 708] on icon at bounding box center [94, 709] width 12 height 12
click at [90, 664] on icon at bounding box center [94, 667] width 12 height 12
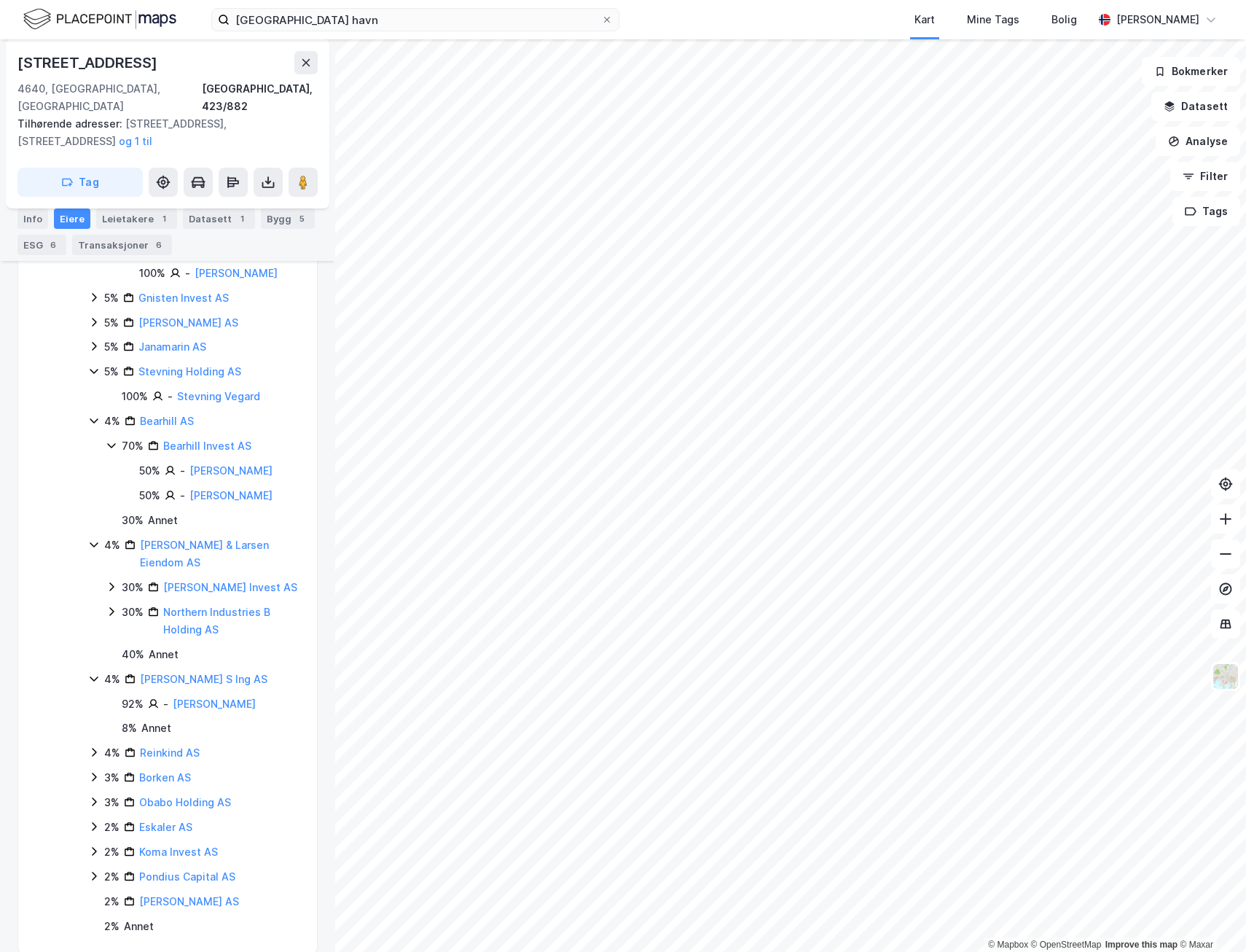
scroll to position [583, 0]
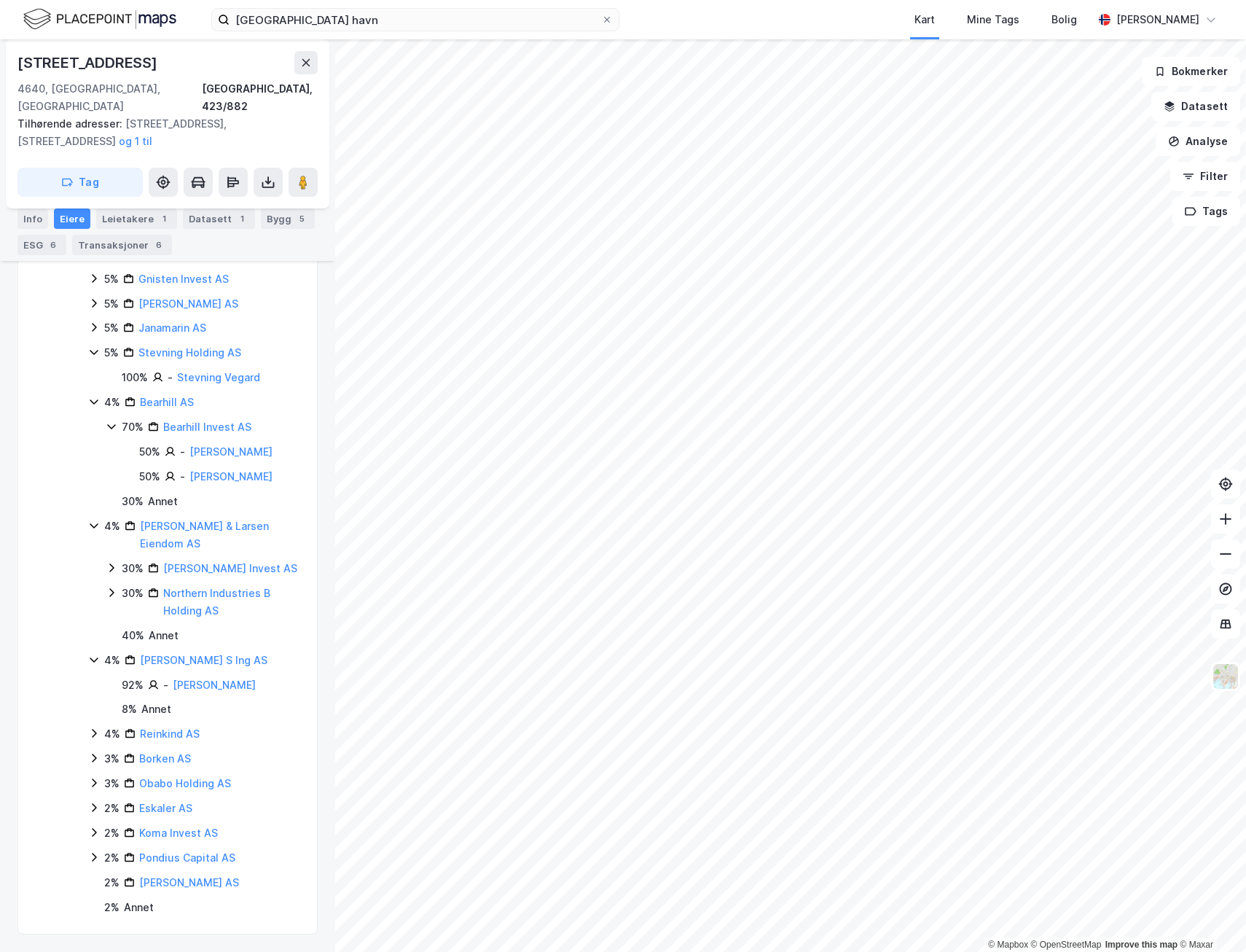
click at [92, 729] on icon at bounding box center [94, 734] width 12 height 12
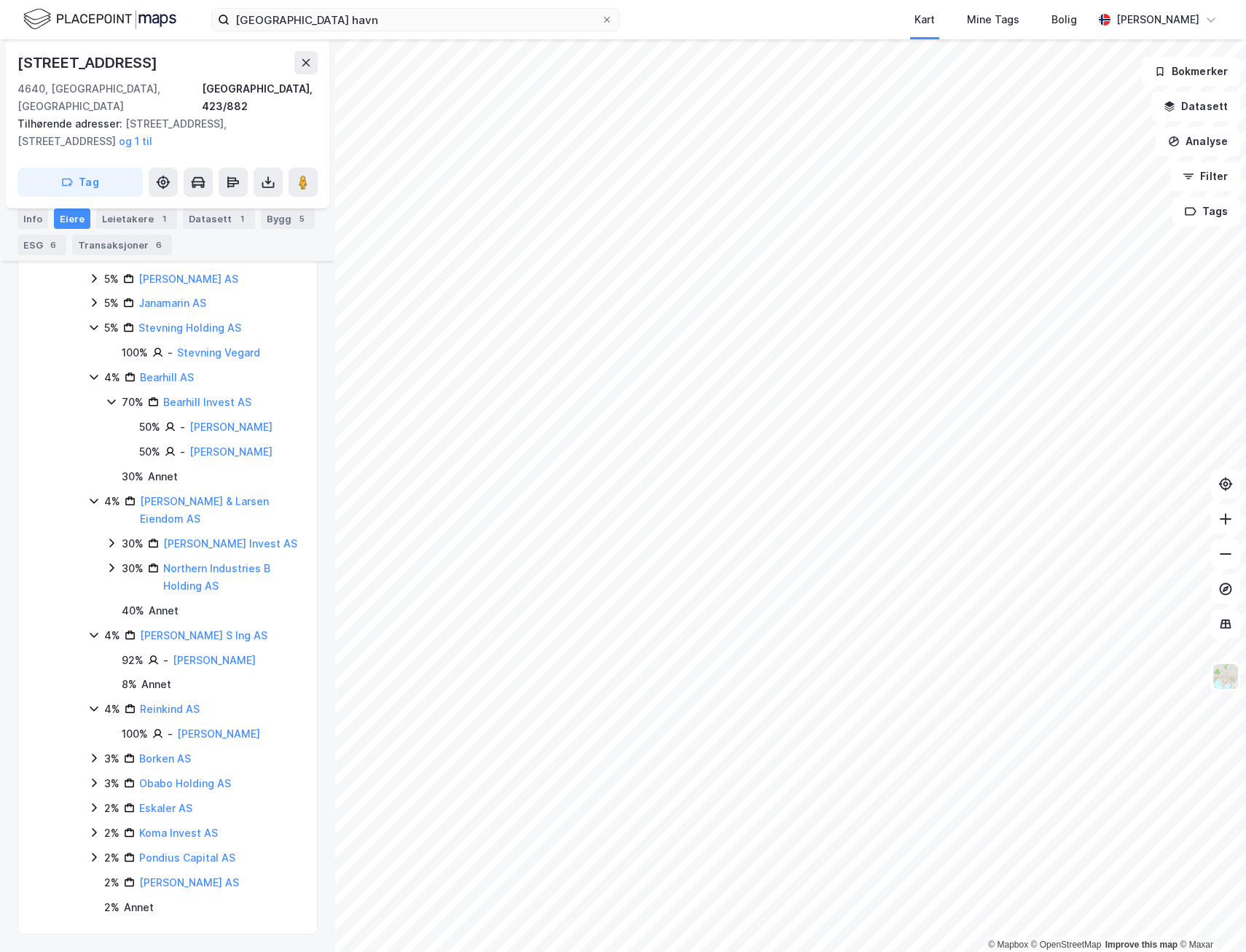
click at [95, 759] on icon at bounding box center [94, 759] width 4 height 9
click at [96, 810] on icon at bounding box center [94, 807] width 12 height 12
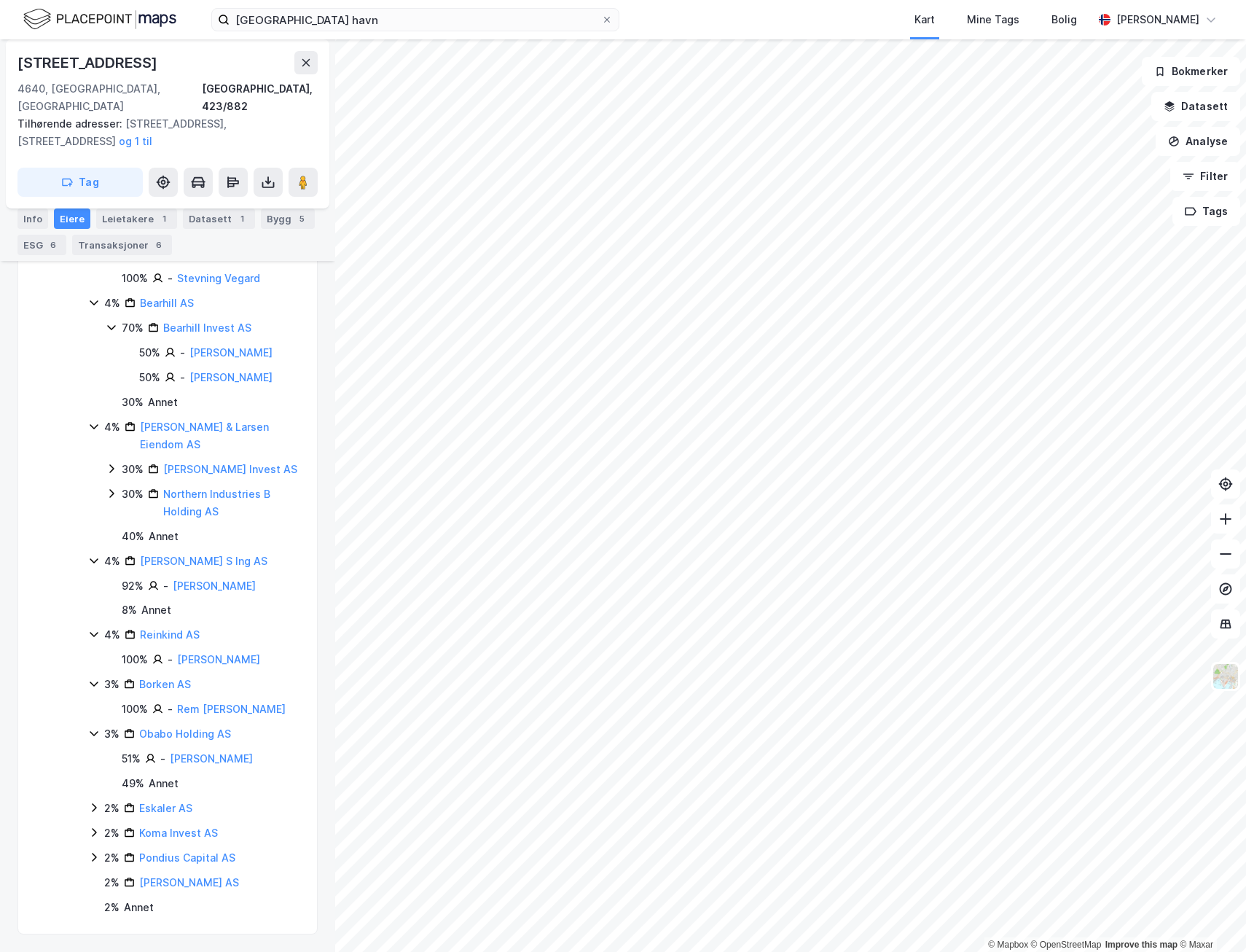
click at [92, 803] on icon at bounding box center [94, 807] width 12 height 12
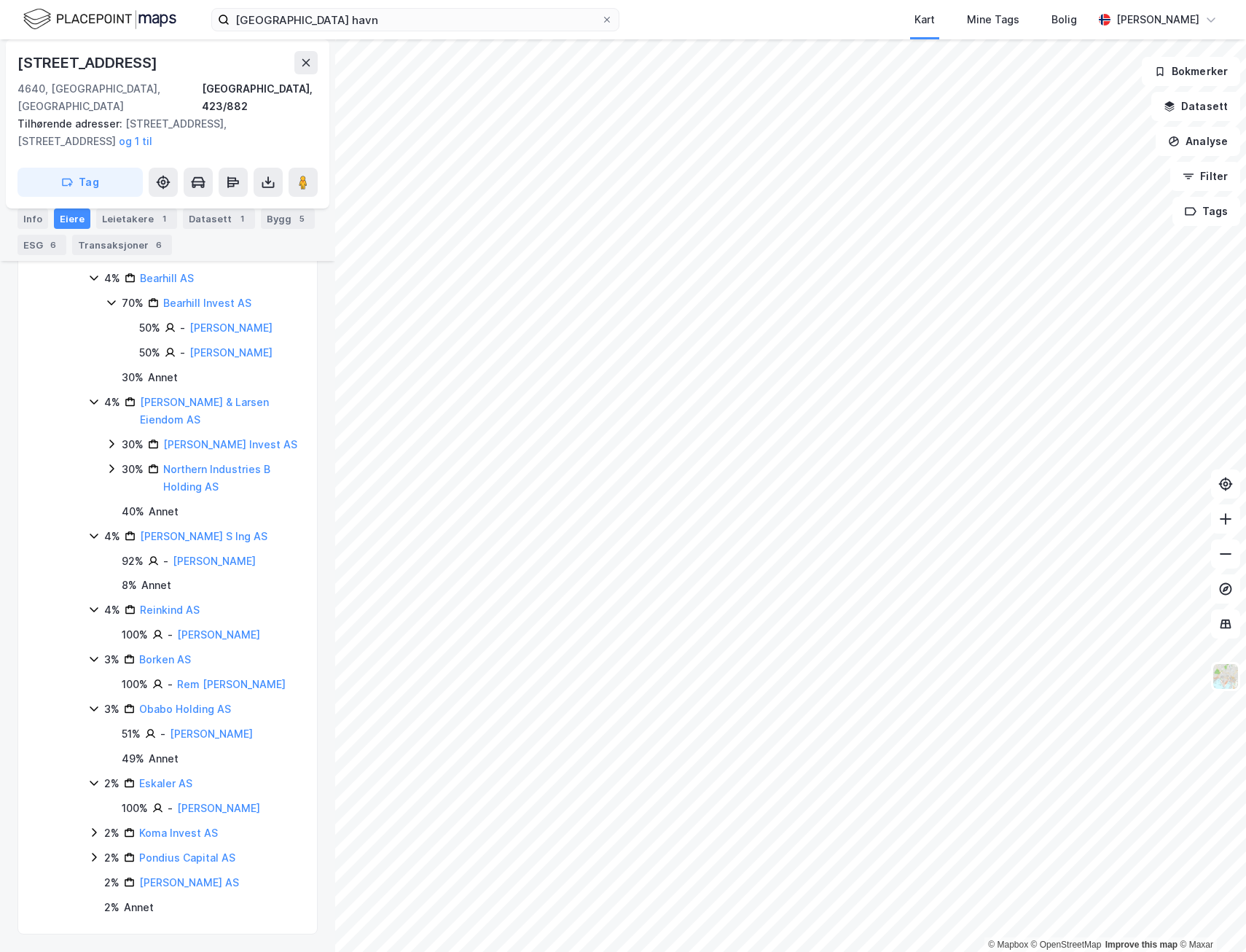
click at [96, 830] on icon at bounding box center [94, 833] width 12 height 12
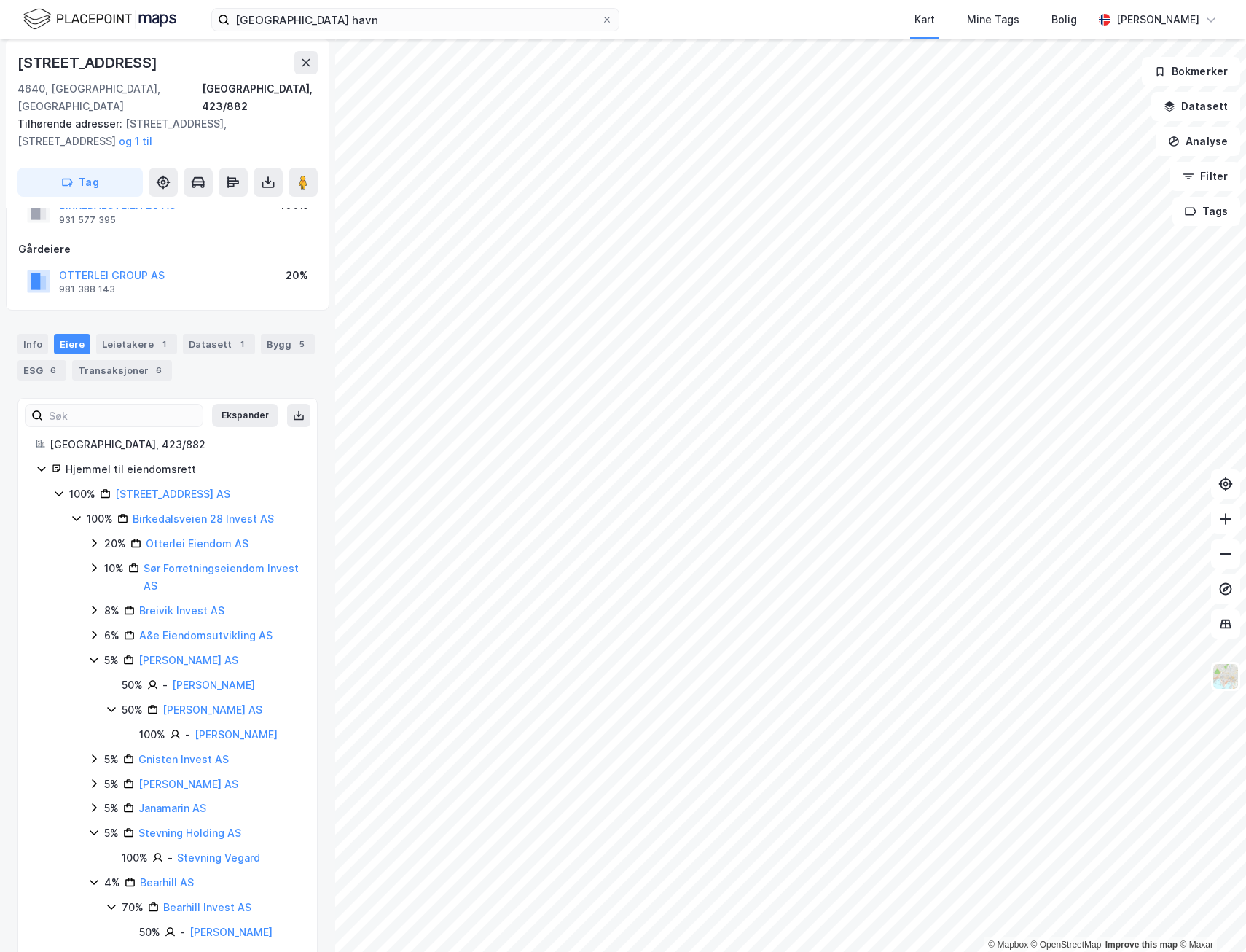
scroll to position [0, 0]
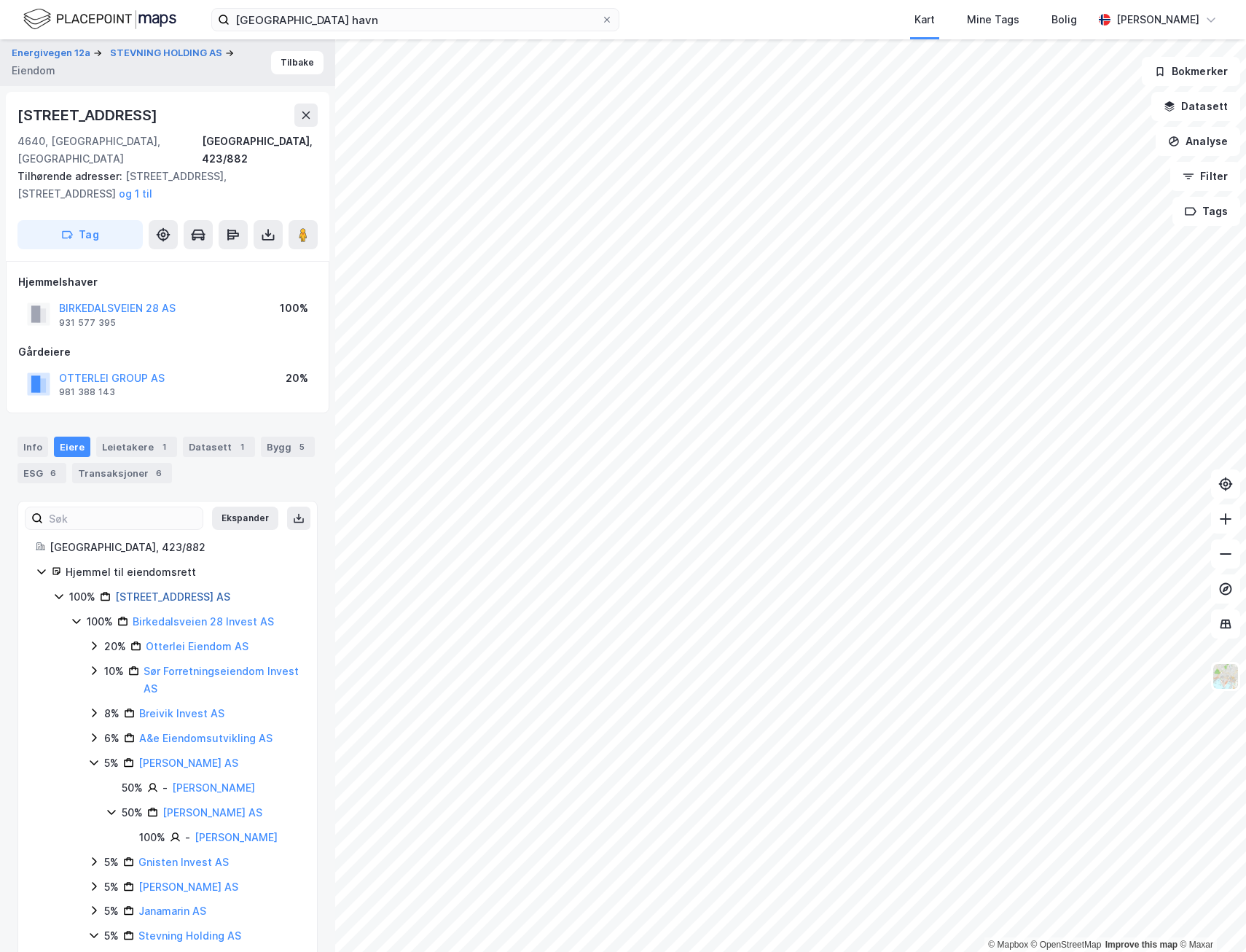
click at [163, 591] on link "[STREET_ADDRESS] AS" at bounding box center [173, 597] width 115 height 13
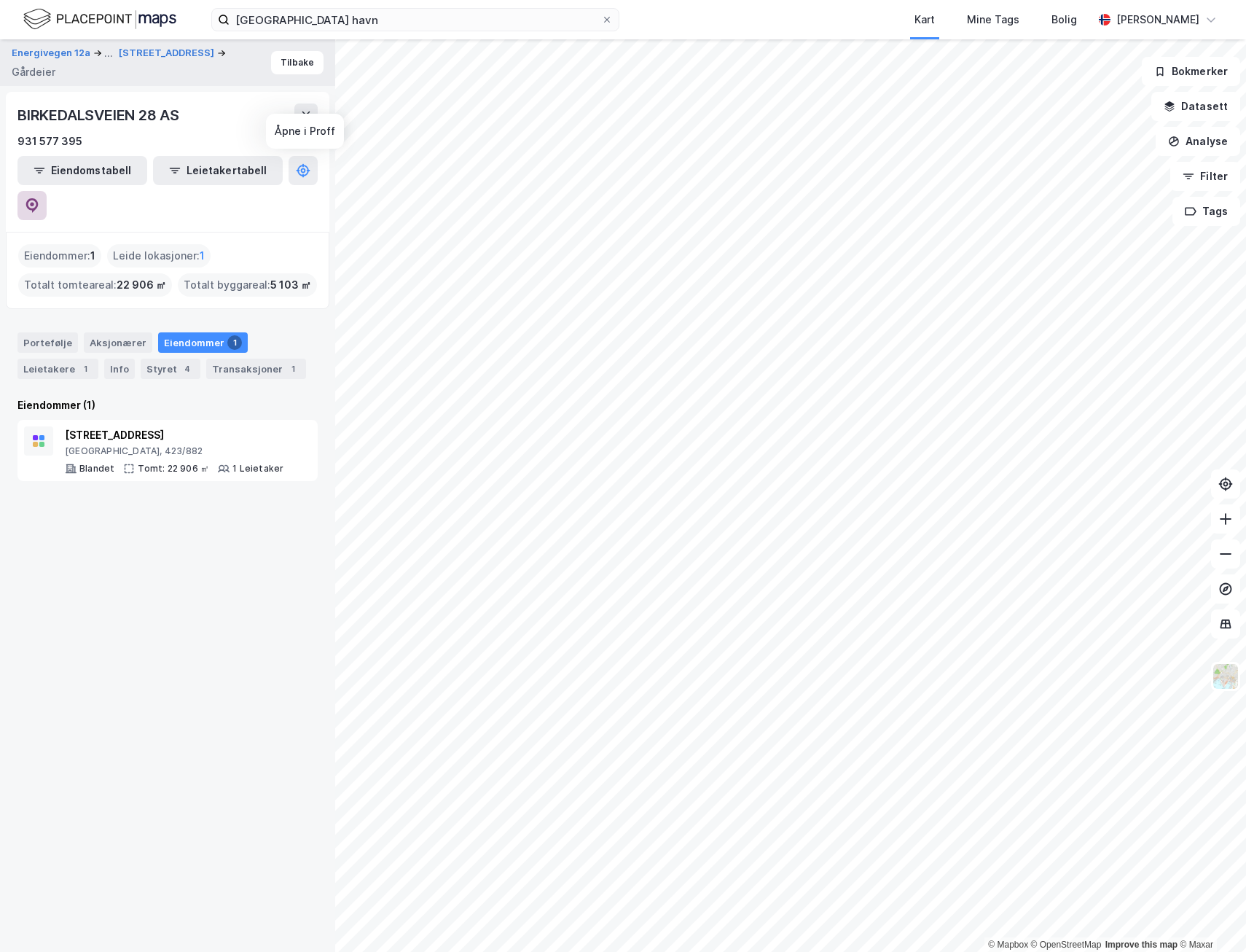
click at [38, 198] on icon at bounding box center [32, 206] width 13 height 15
click at [110, 531] on div "Energivegen 12a ... Birkedalsveien 76 Gårdeier Tilbake BIRKEDALSVEIEN 28 AS 931…" at bounding box center [167, 496] width 335 height 913
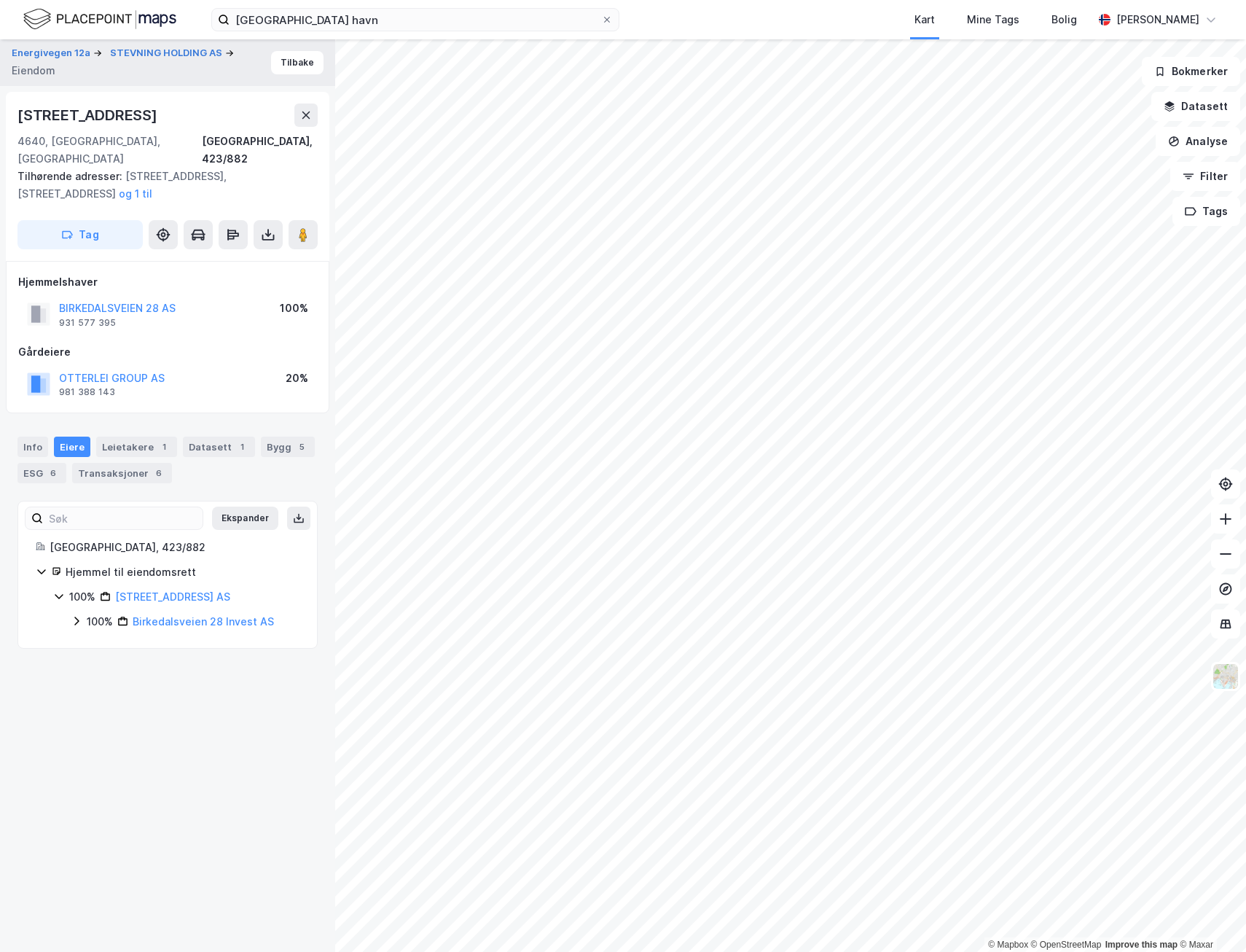
click at [76, 615] on icon at bounding box center [77, 621] width 12 height 12
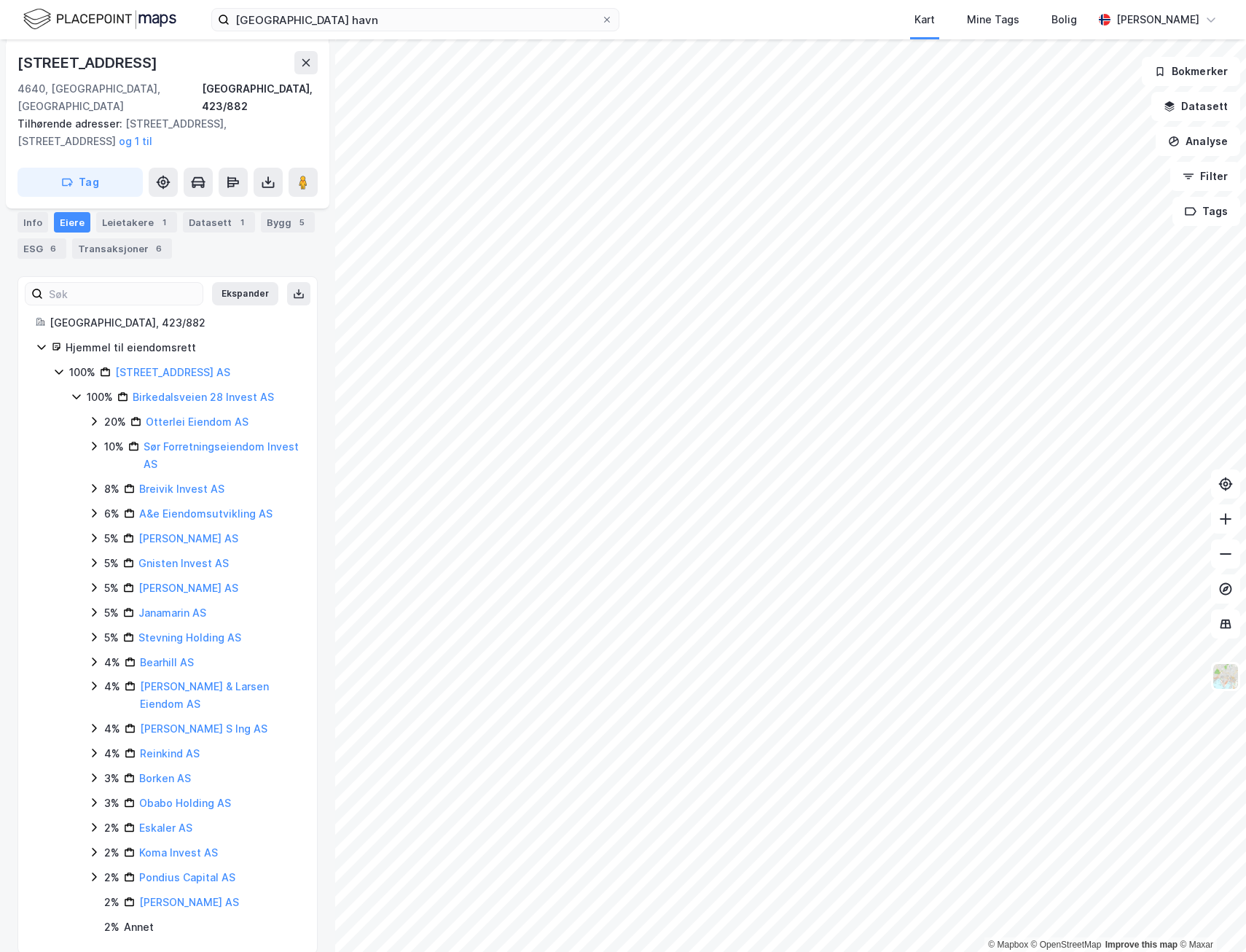
scroll to position [226, 0]
click at [95, 866] on div "2% Pondius Capital AS" at bounding box center [194, 875] width 212 height 18
click at [97, 844] on icon at bounding box center [94, 850] width 12 height 12
click at [185, 844] on link "Koma Invest AS" at bounding box center [178, 850] width 79 height 13
